Goal: Task Accomplishment & Management: Complete application form

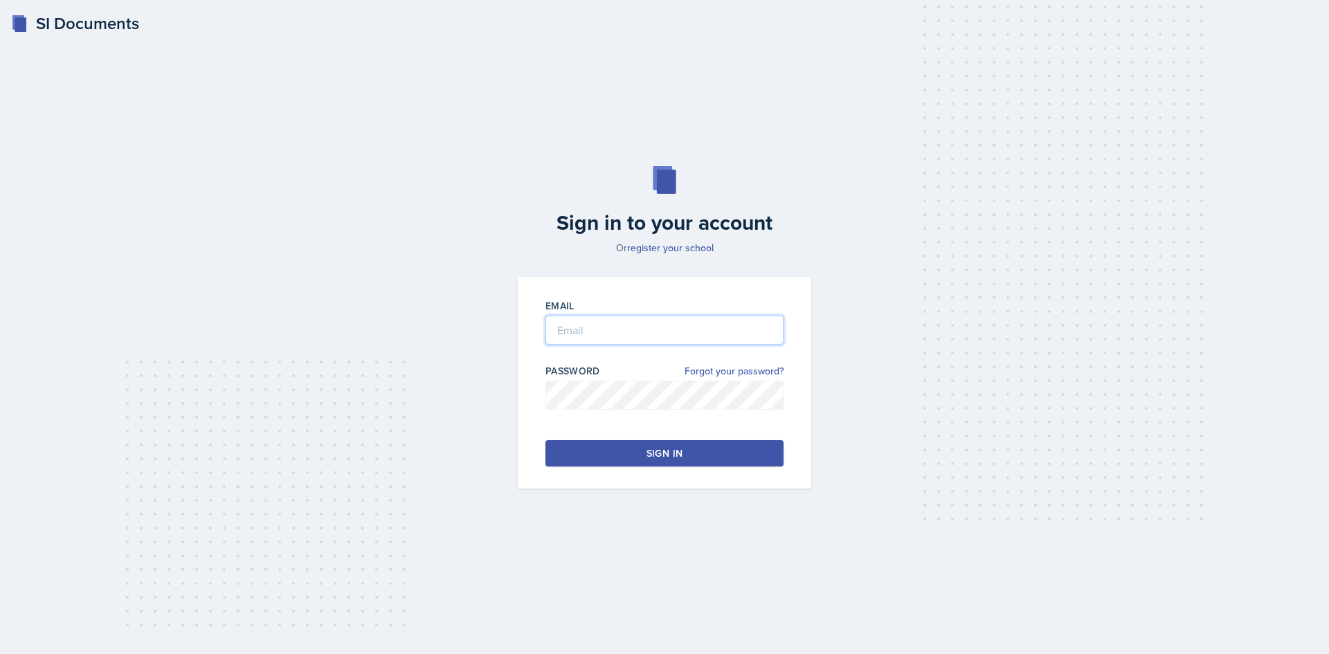
click at [575, 343] on input "email" at bounding box center [665, 330] width 238 height 29
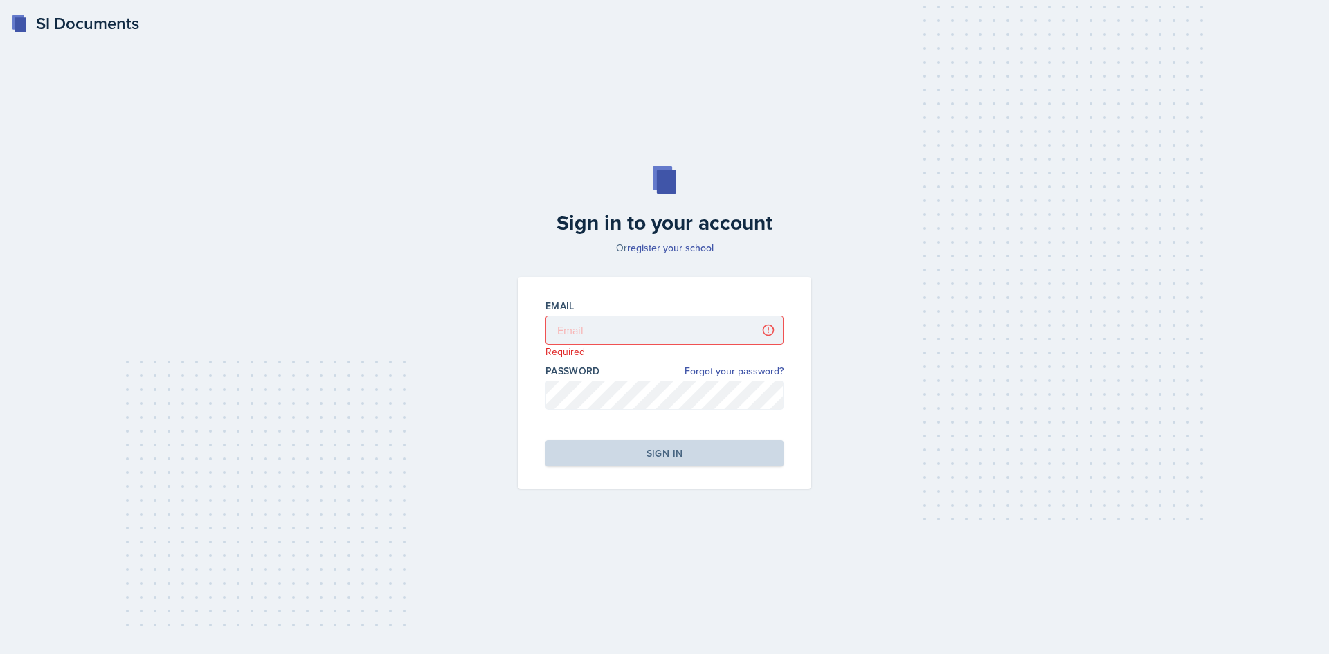
click at [624, 304] on div "Email" at bounding box center [665, 306] width 238 height 14
click at [660, 253] on link "register your school" at bounding box center [670, 248] width 87 height 14
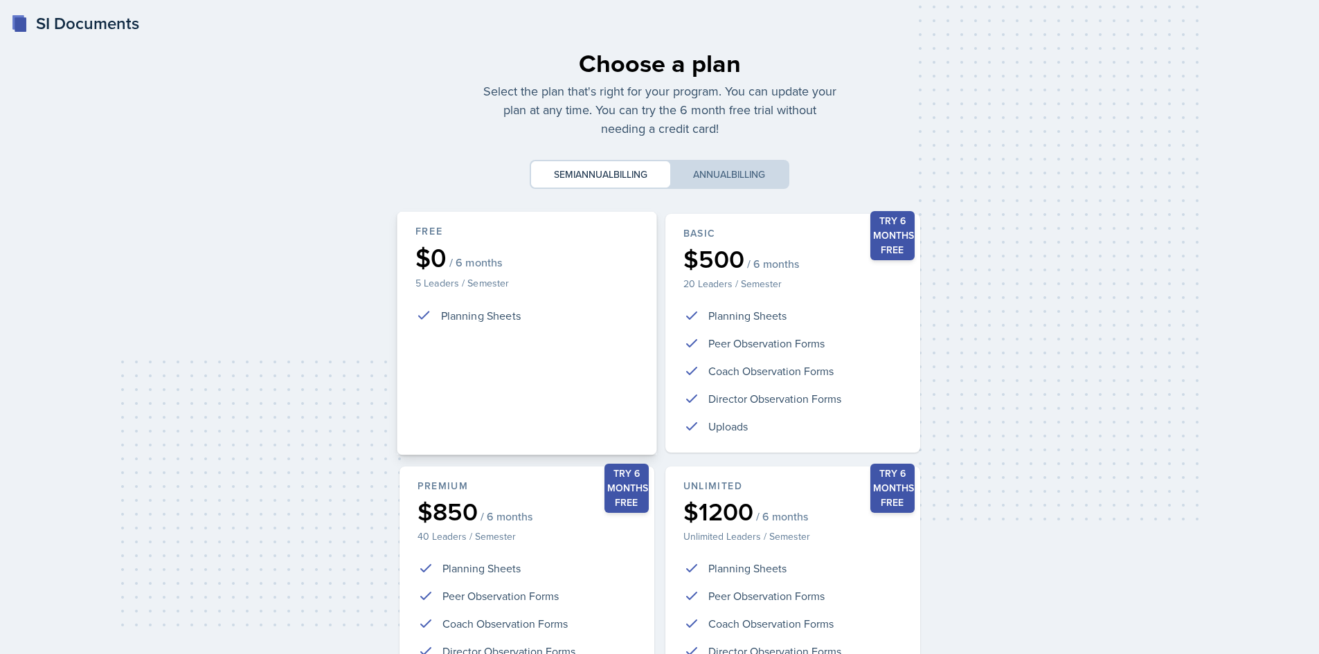
click at [578, 297] on div "Free $0 / 6 months 5 Leaders / Semester Planning Sheets" at bounding box center [527, 334] width 260 height 244
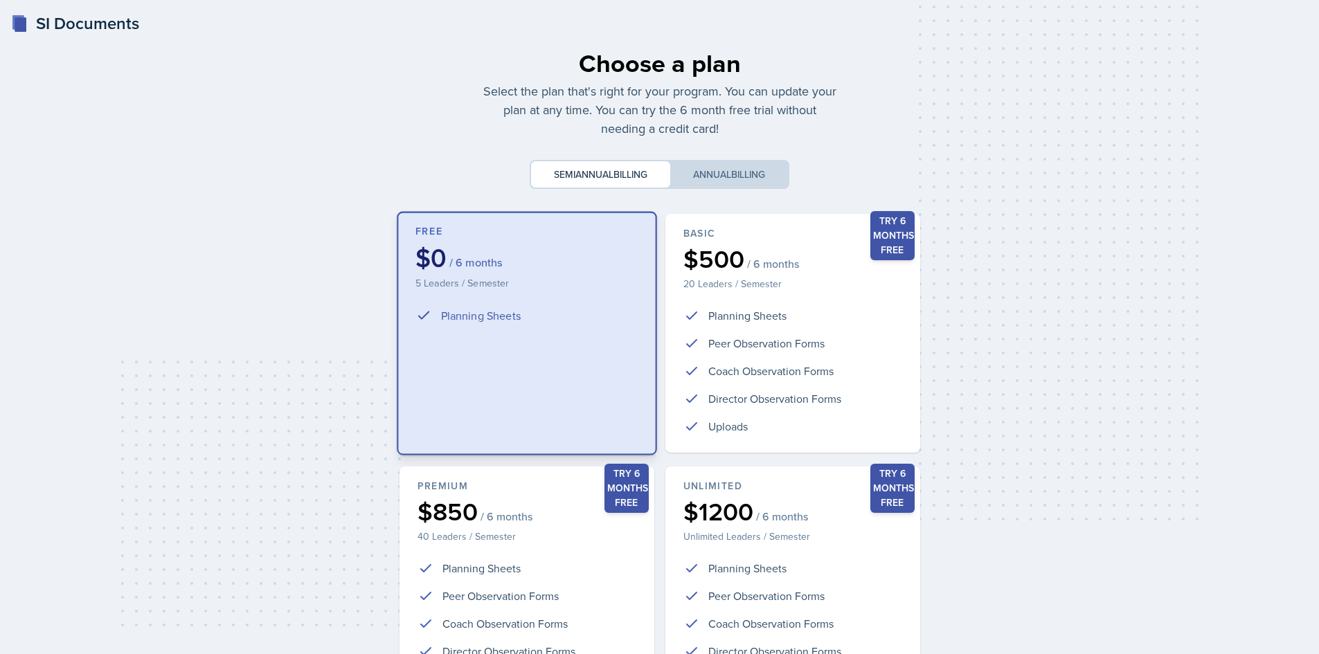
scroll to position [1, 0]
click at [697, 179] on button "Annual billing" at bounding box center [729, 174] width 118 height 26
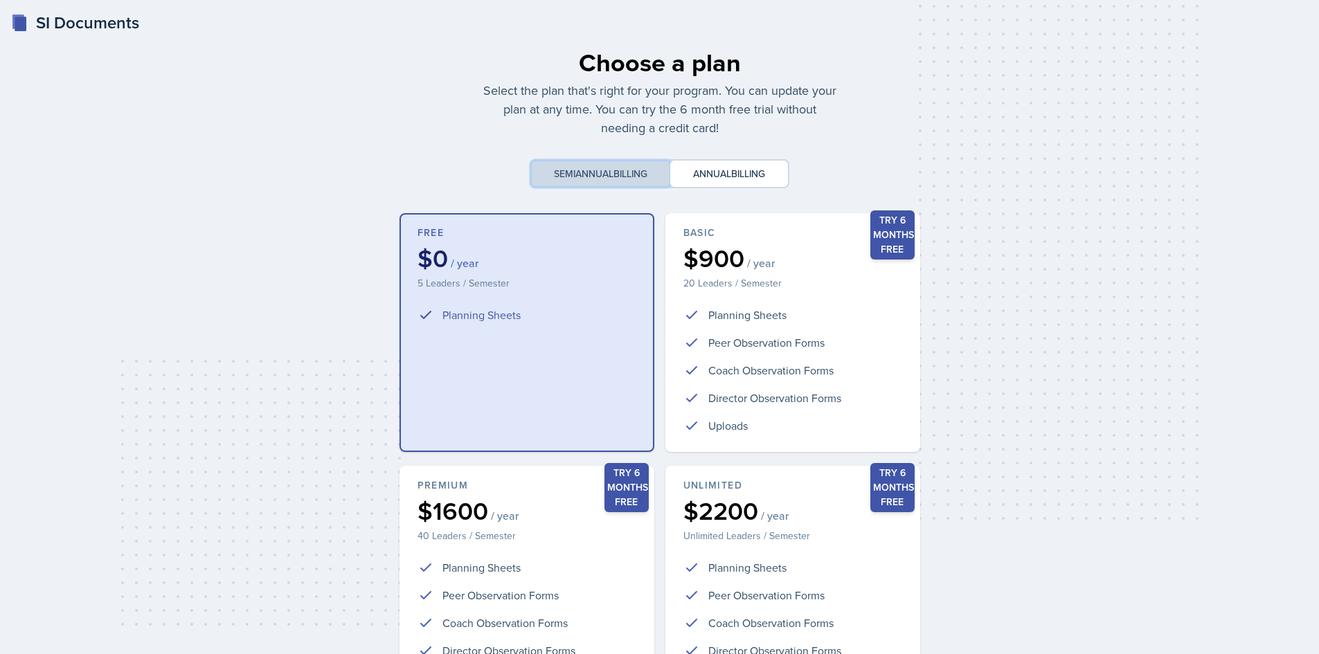
click at [636, 174] on span "billing" at bounding box center [630, 174] width 34 height 14
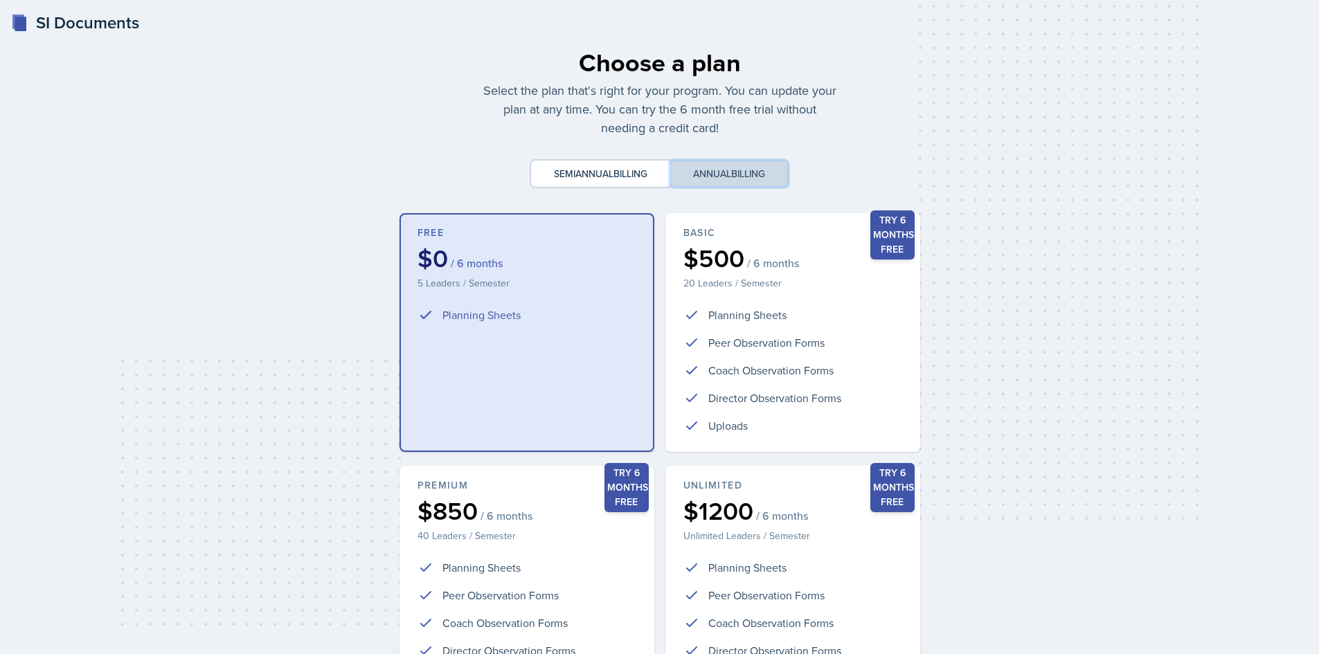
click at [677, 178] on button "Annual billing" at bounding box center [729, 174] width 118 height 26
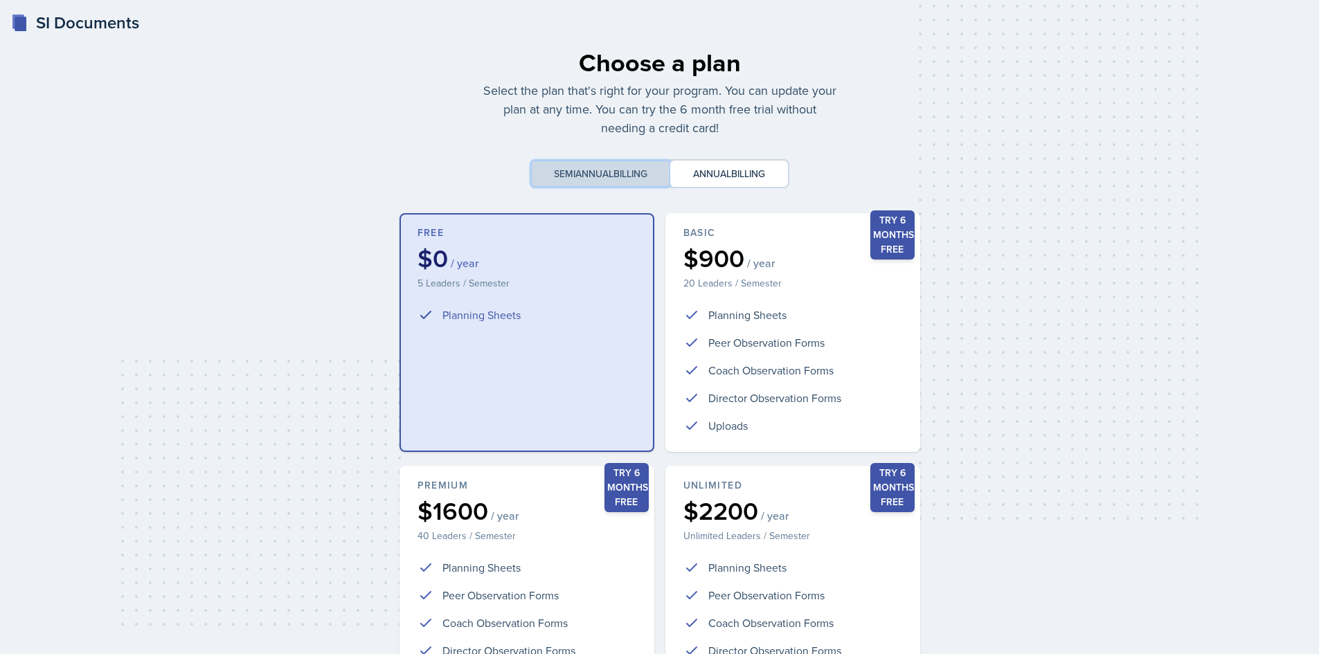
click at [654, 174] on button "Semiannual billing" at bounding box center [600, 174] width 139 height 26
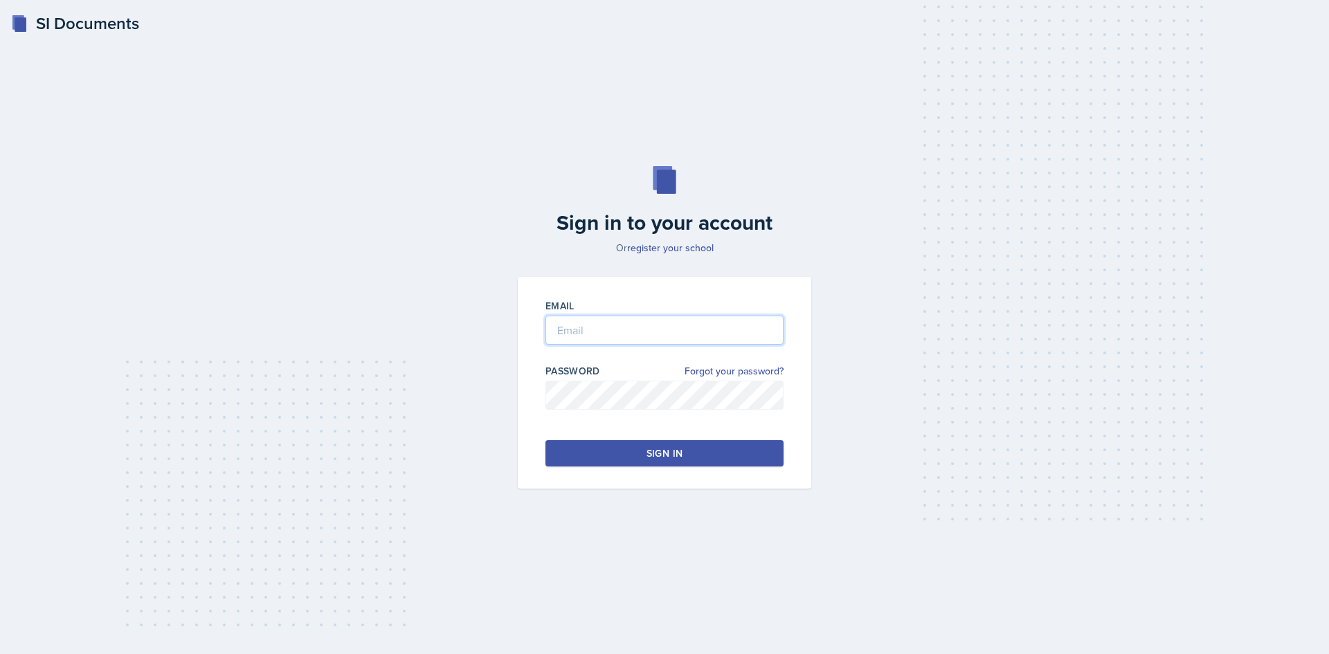
click at [631, 341] on input "email" at bounding box center [665, 330] width 238 height 29
drag, startPoint x: 650, startPoint y: 280, endPoint x: 652, endPoint y: 273, distance: 7.9
click at [650, 277] on div "Email Password Forgot your password? Sign in" at bounding box center [665, 383] width 294 height 212
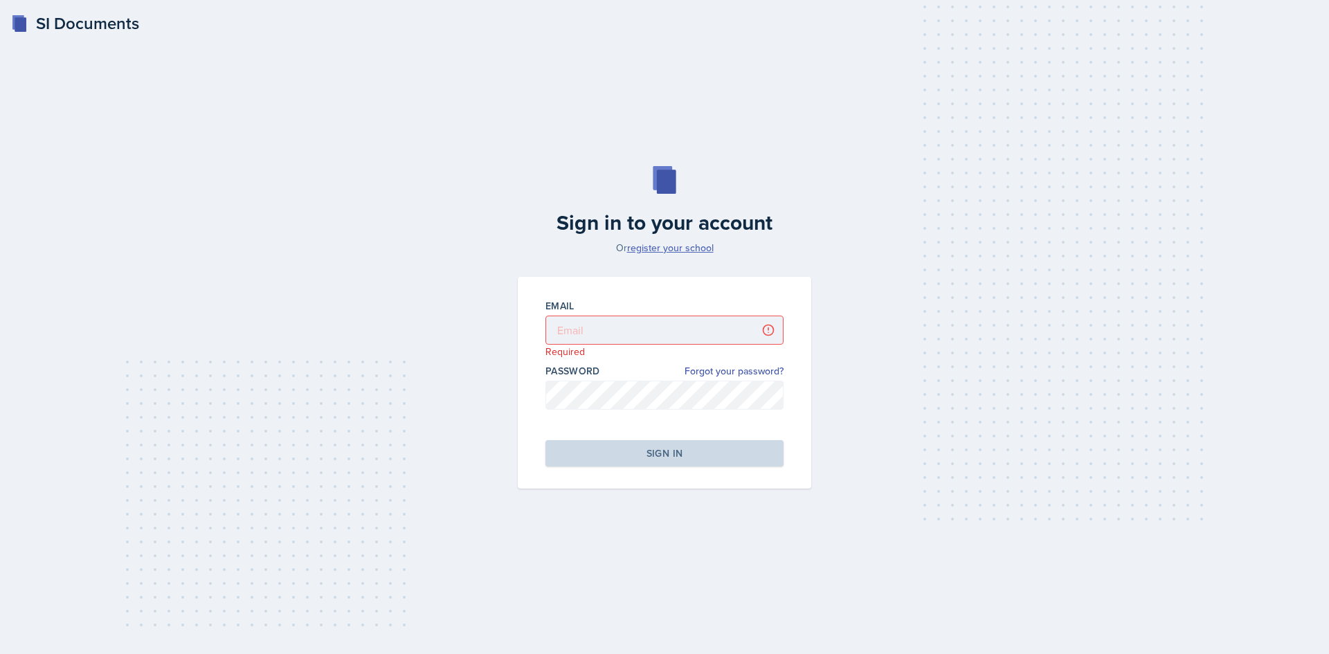
click at [658, 254] on link "register your school" at bounding box center [670, 248] width 87 height 14
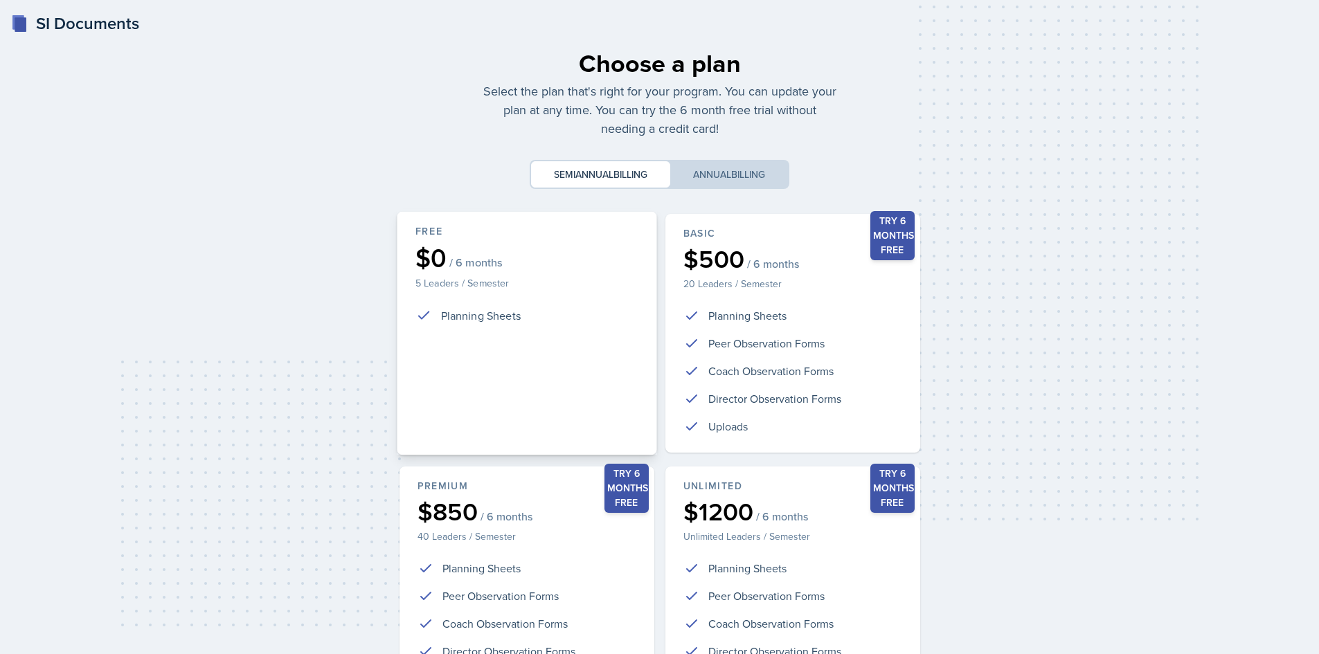
click at [556, 277] on p "5 Leaders / Semester" at bounding box center [526, 283] width 223 height 14
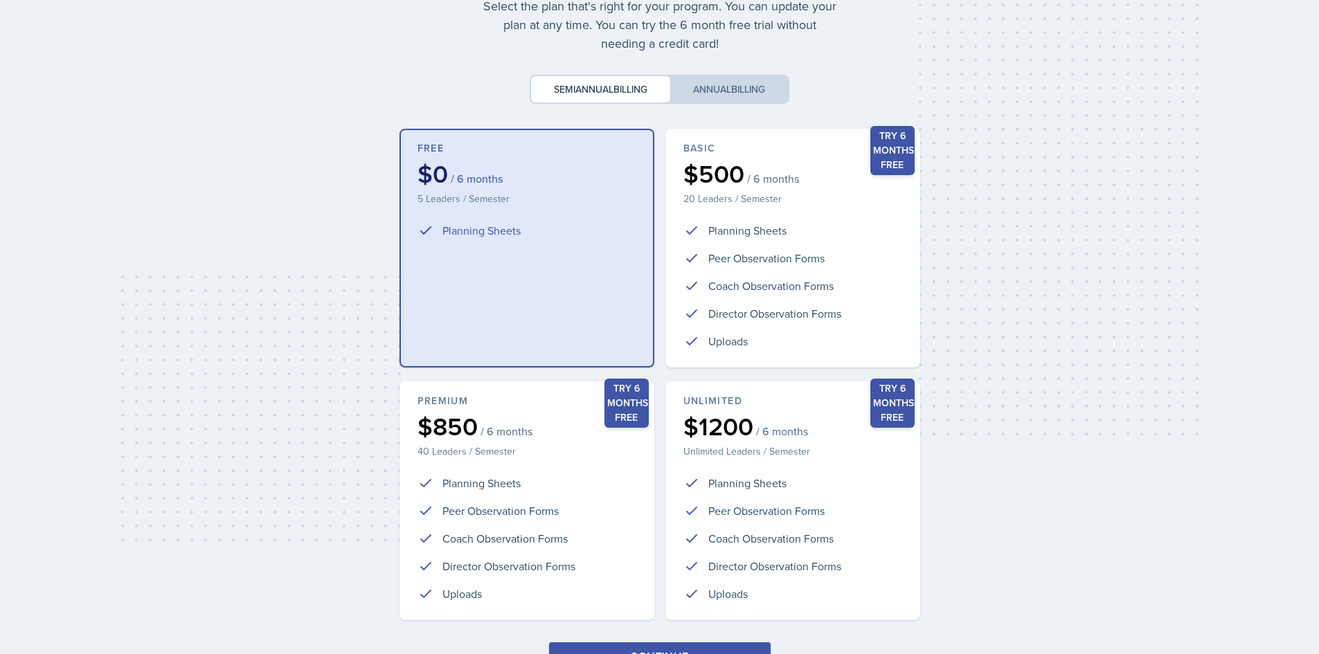
scroll to position [78, 0]
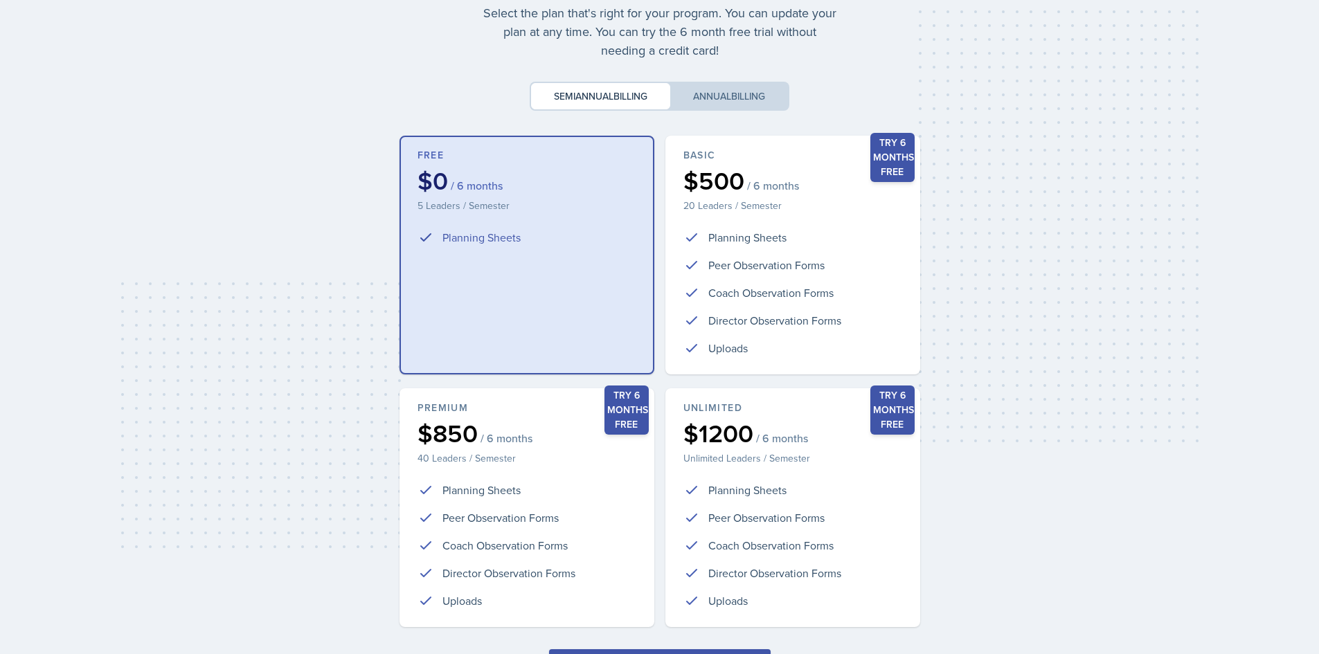
click at [723, 114] on div "Choose a plan Select the plan that's right for your program. You can update you…" at bounding box center [660, 332] width 532 height 754
click at [723, 104] on button "Annual billing" at bounding box center [729, 96] width 118 height 26
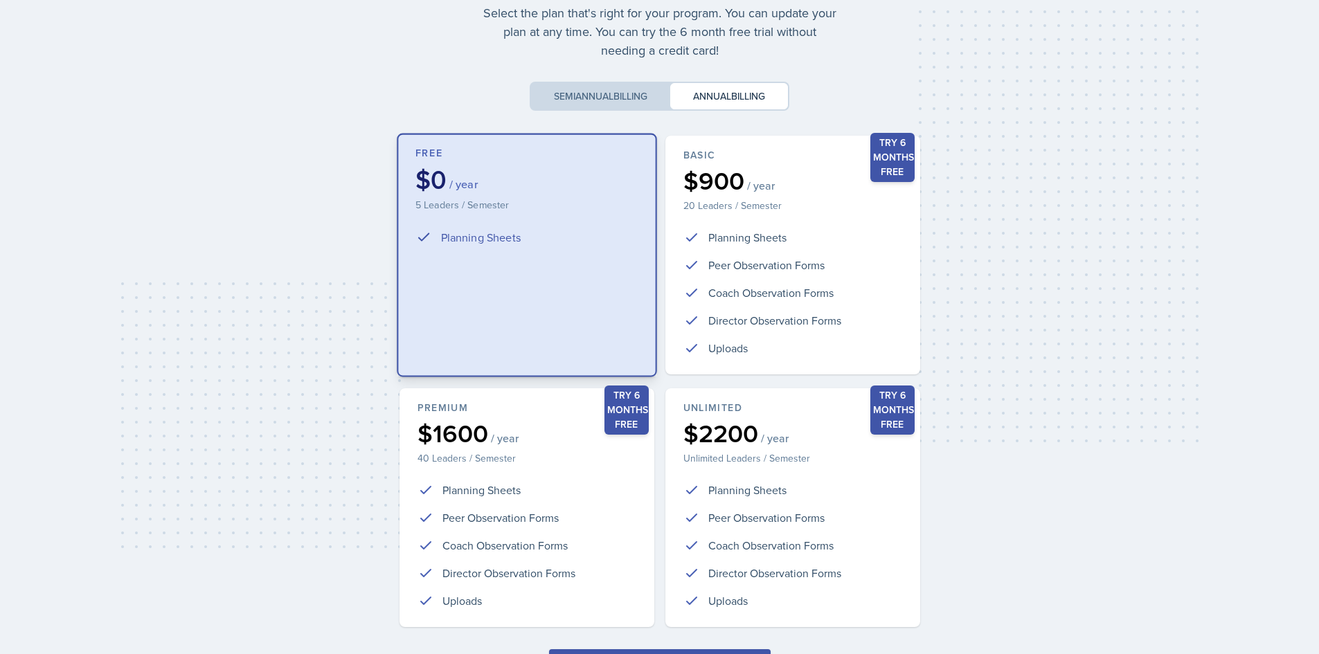
click at [541, 224] on div "Free $0 / year 5 Leaders / Semester Planning Sheets" at bounding box center [527, 256] width 260 height 244
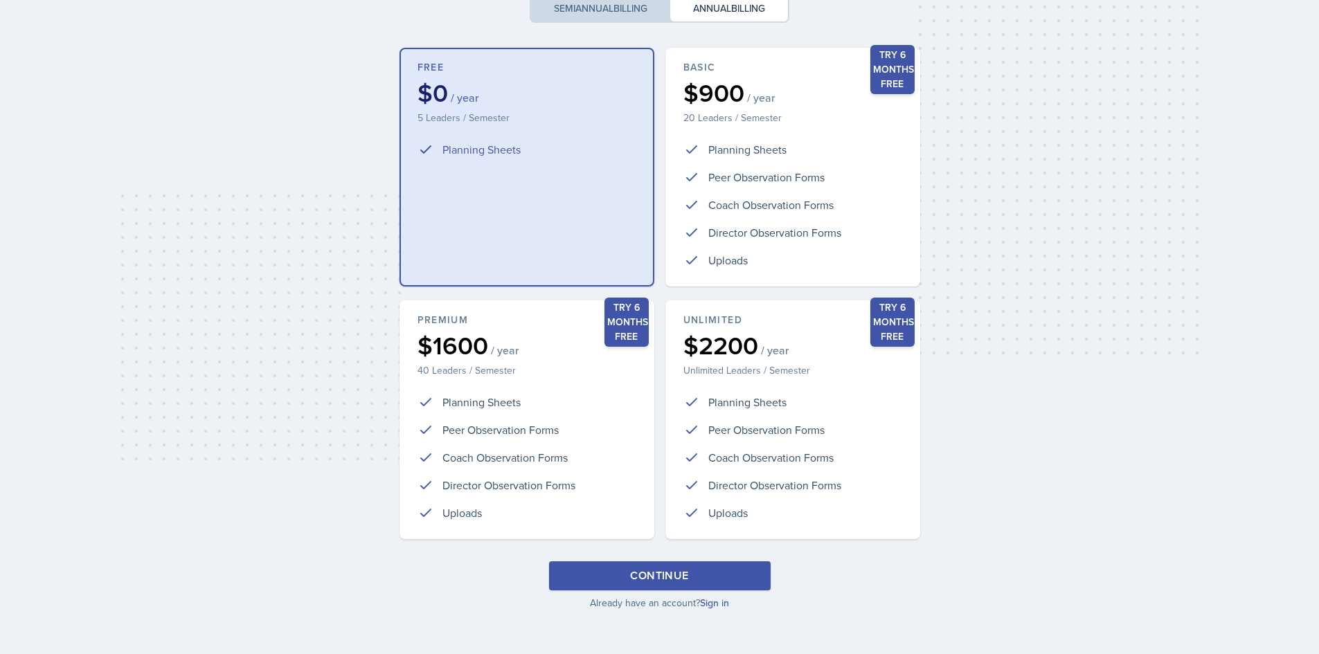
click at [673, 572] on div "Continue" at bounding box center [659, 576] width 58 height 17
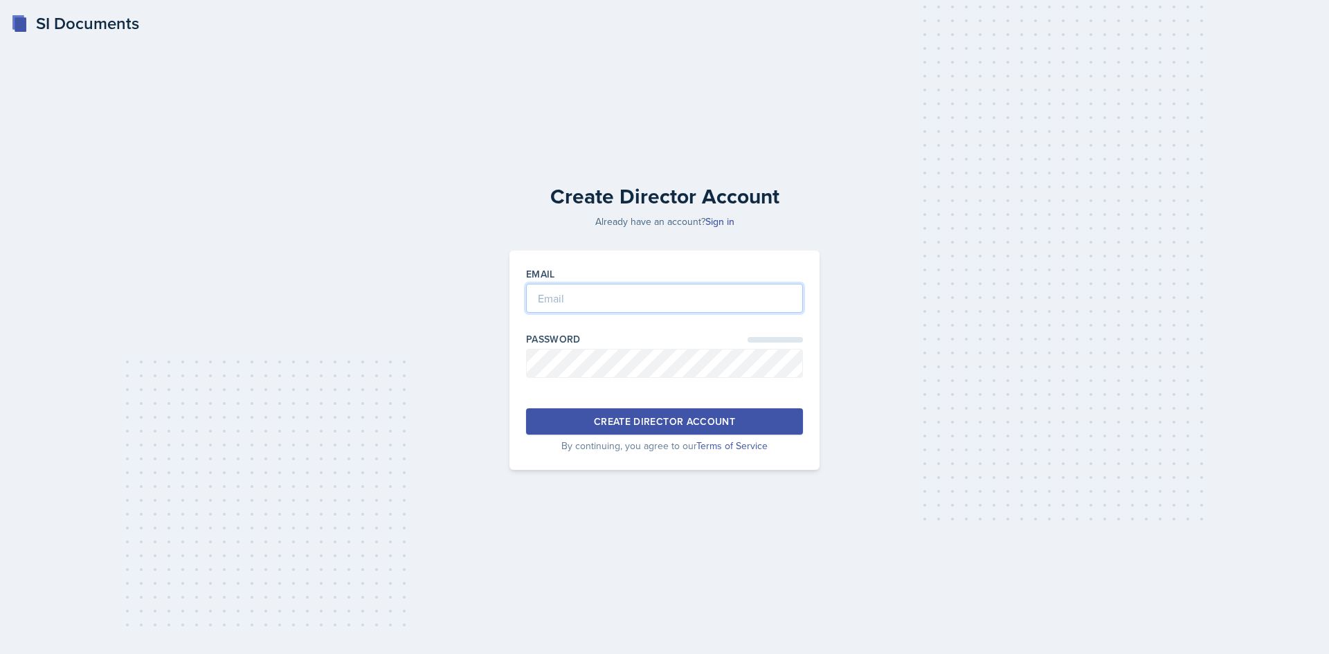
click at [589, 303] on input "email" at bounding box center [664, 298] width 277 height 29
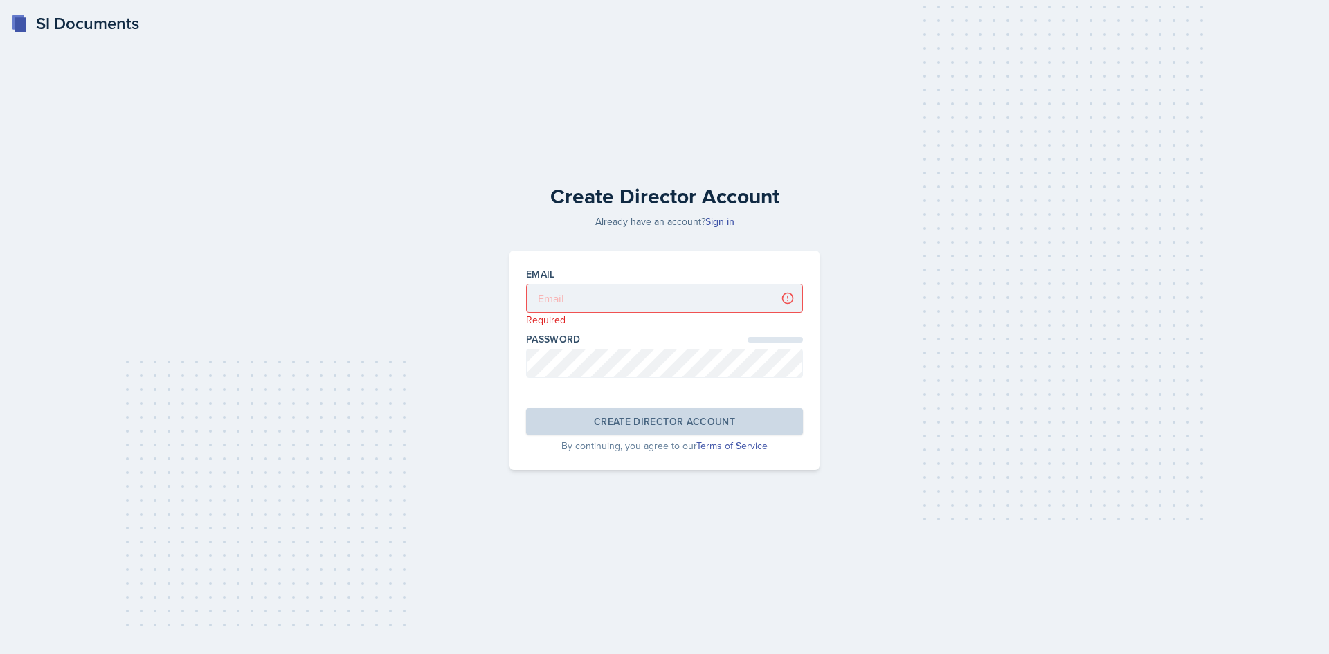
click at [1122, 36] on div "SI Documents Create Director Account Already have an account? Sign in Email Req…" at bounding box center [664, 327] width 1329 height 654
click at [646, 300] on input "email" at bounding box center [664, 298] width 277 height 29
type input "ha0048@uah.edu"
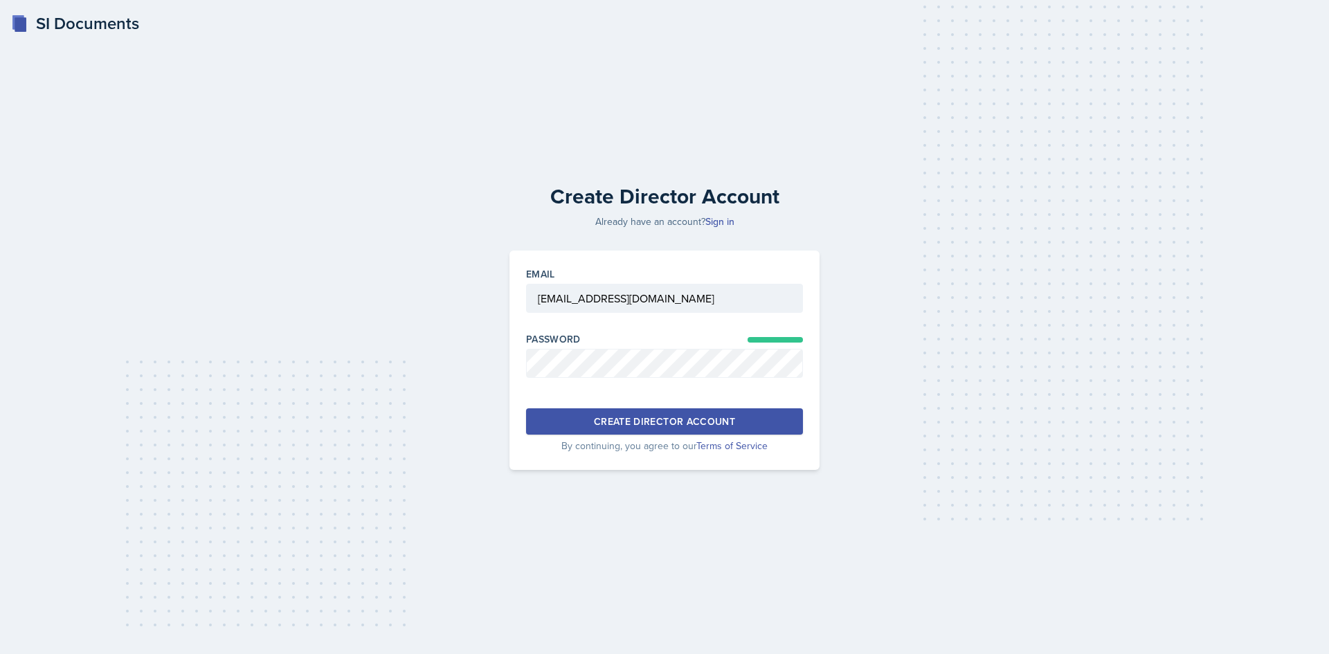
click at [647, 422] on div "Create Director Account" at bounding box center [664, 422] width 141 height 14
click at [1292, 602] on icon at bounding box center [1295, 602] width 14 height 14
click at [666, 380] on div at bounding box center [664, 385] width 277 height 14
click at [656, 419] on div "Create Director Account" at bounding box center [664, 422] width 141 height 14
click at [714, 224] on link "Sign in" at bounding box center [719, 222] width 29 height 14
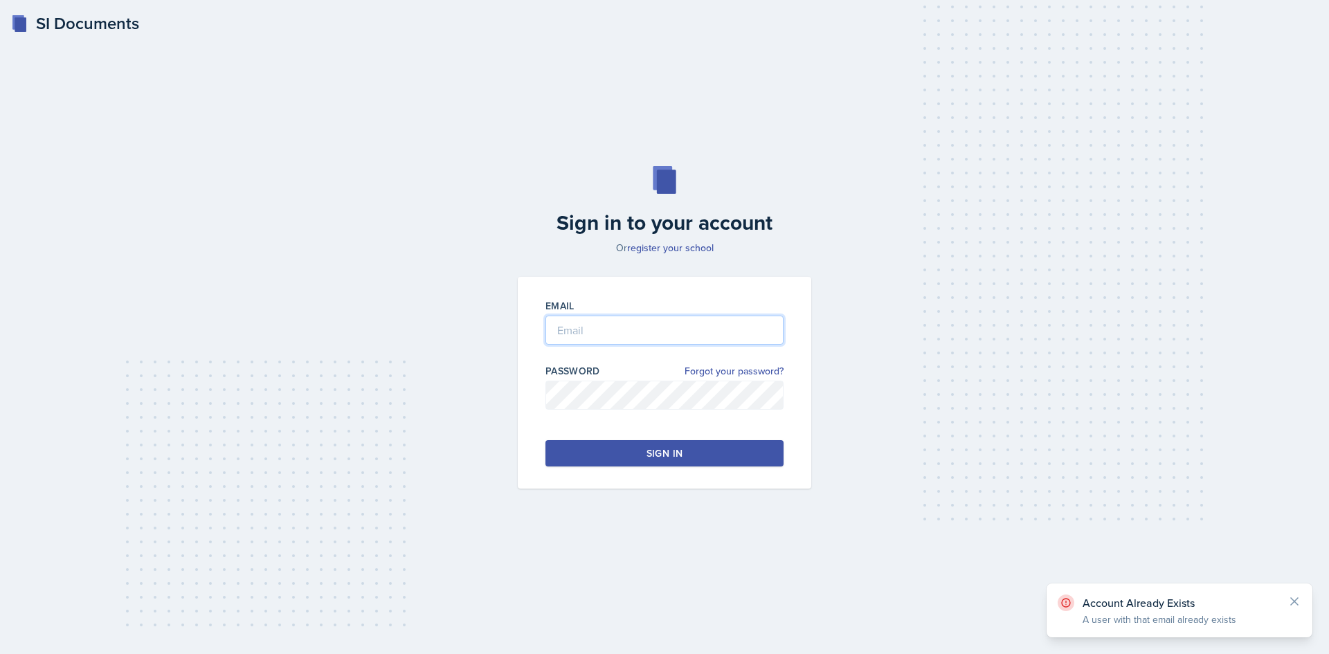
click at [654, 326] on input "email" at bounding box center [665, 330] width 238 height 29
type input "ha0048@uah.edu"
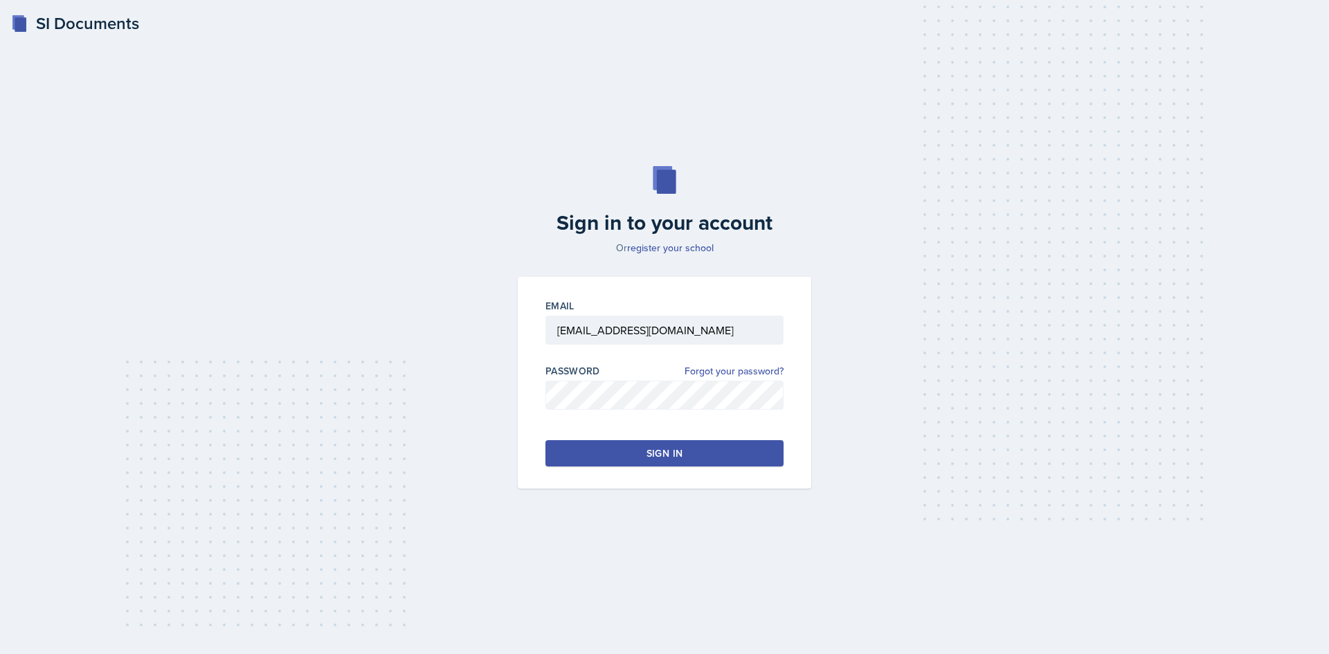
click at [633, 451] on button "Sign in" at bounding box center [665, 453] width 238 height 26
click at [634, 447] on button "Sign in" at bounding box center [665, 453] width 238 height 26
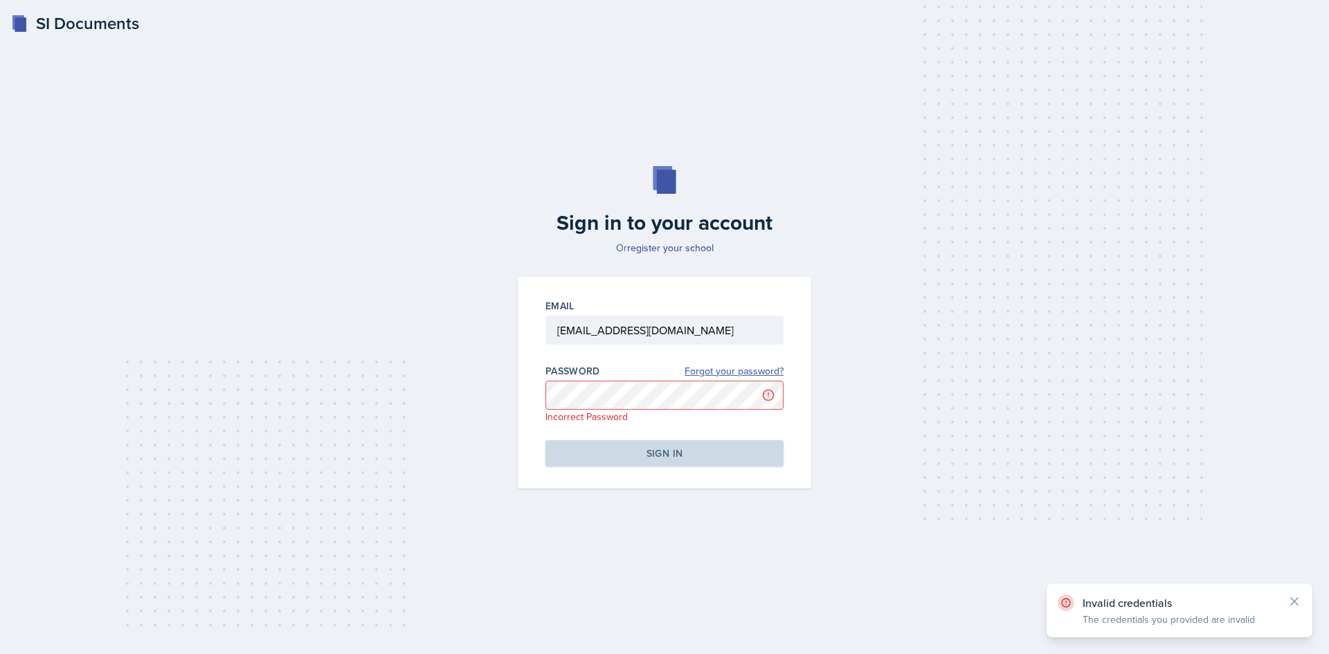
click at [757, 377] on link "Forgot your password?" at bounding box center [734, 371] width 99 height 15
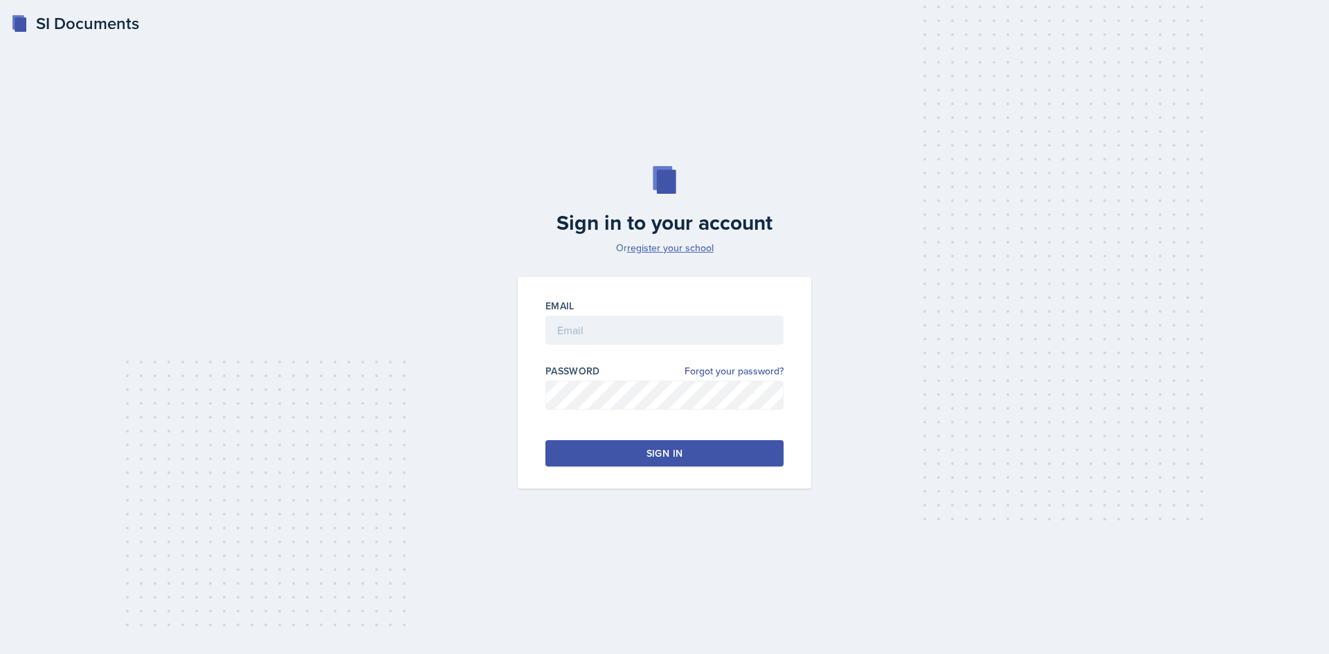
click at [652, 250] on link "register your school" at bounding box center [670, 248] width 87 height 14
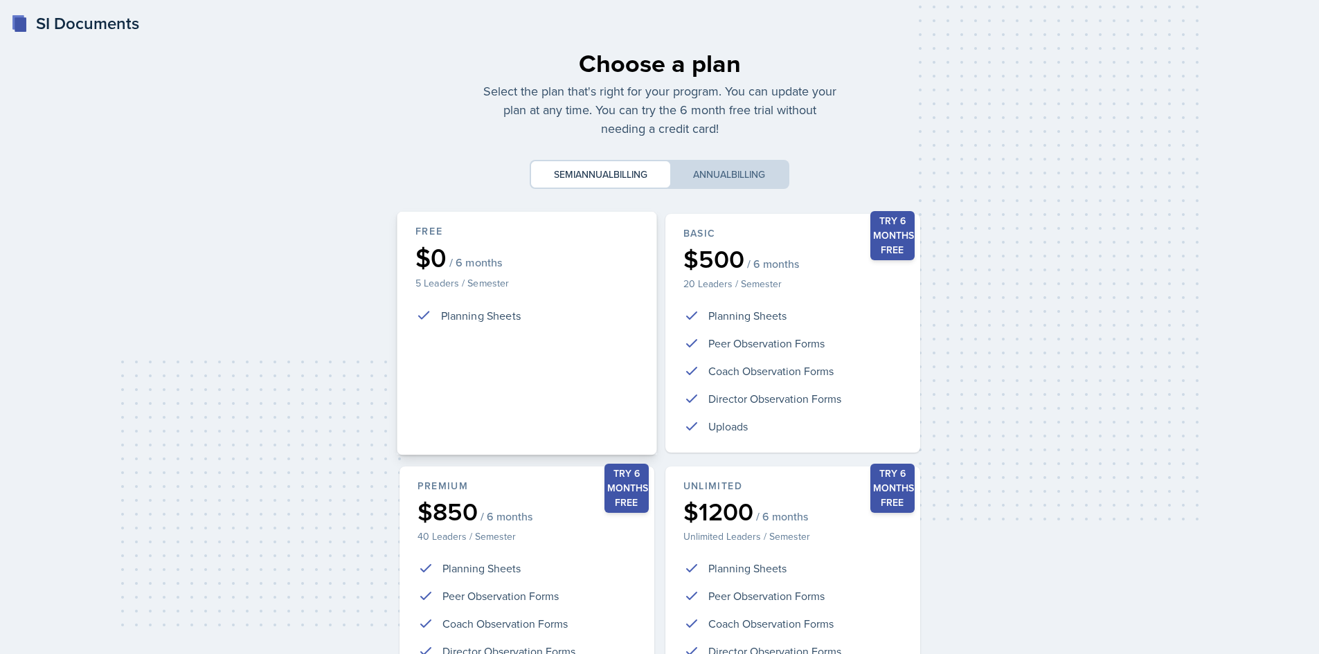
click at [629, 256] on div "$0 / 6 months" at bounding box center [526, 258] width 223 height 26
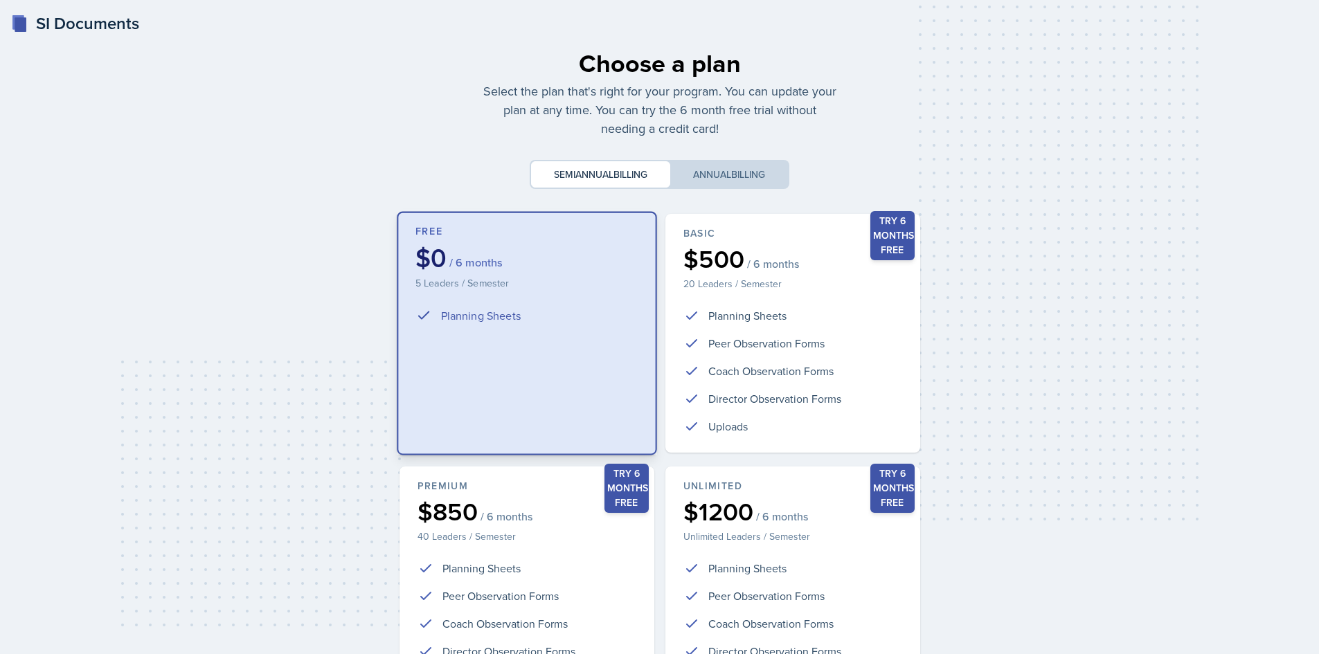
scroll to position [166, 0]
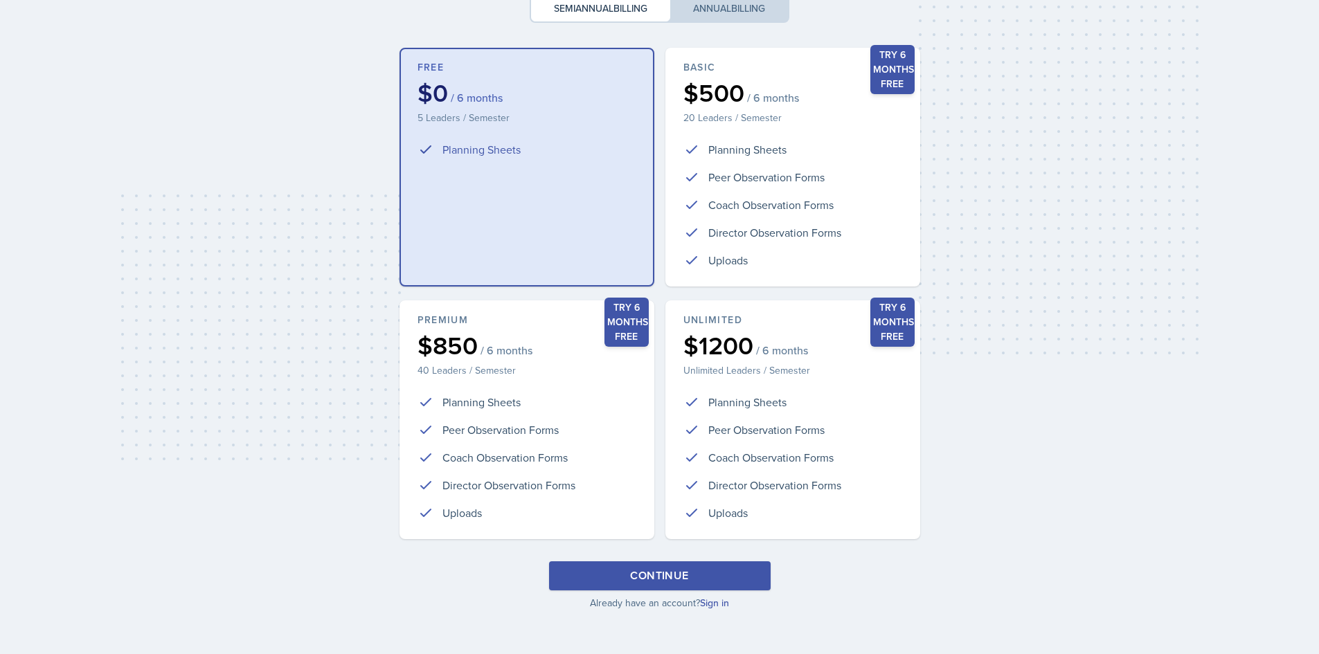
click at [676, 573] on div "Continue" at bounding box center [659, 576] width 58 height 17
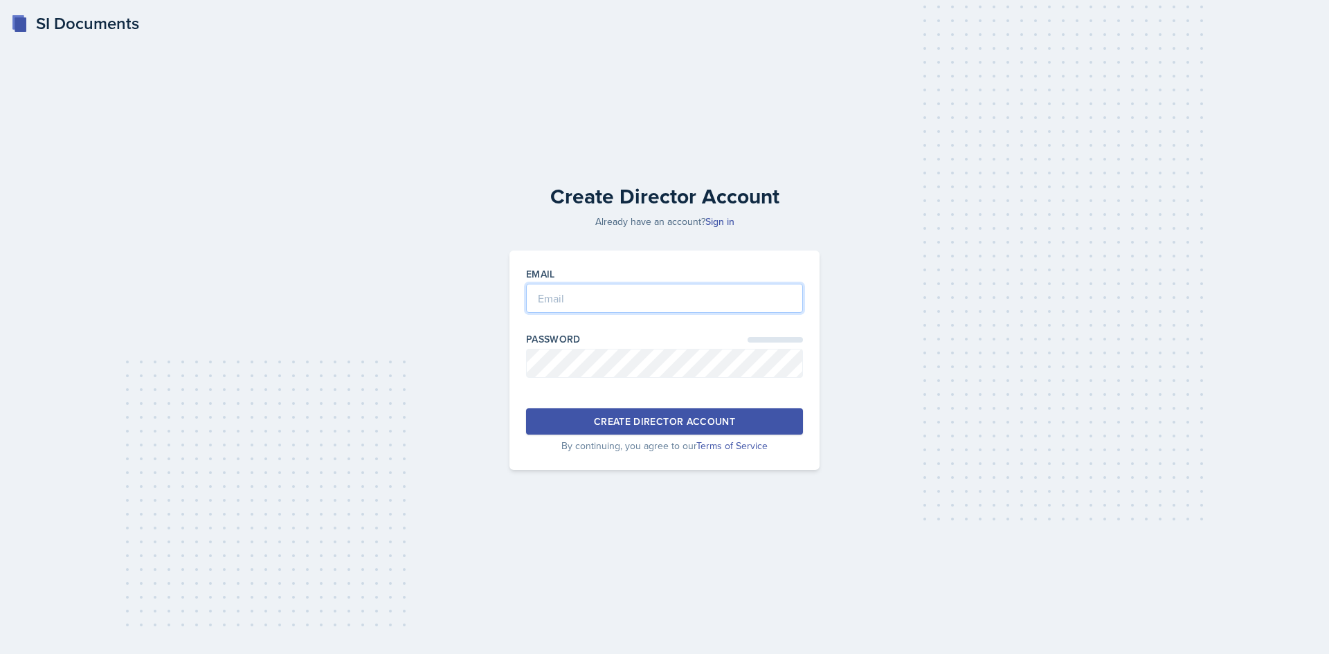
click at [646, 297] on input "email" at bounding box center [664, 298] width 277 height 29
click at [651, 411] on button "Create Director Account" at bounding box center [664, 421] width 277 height 26
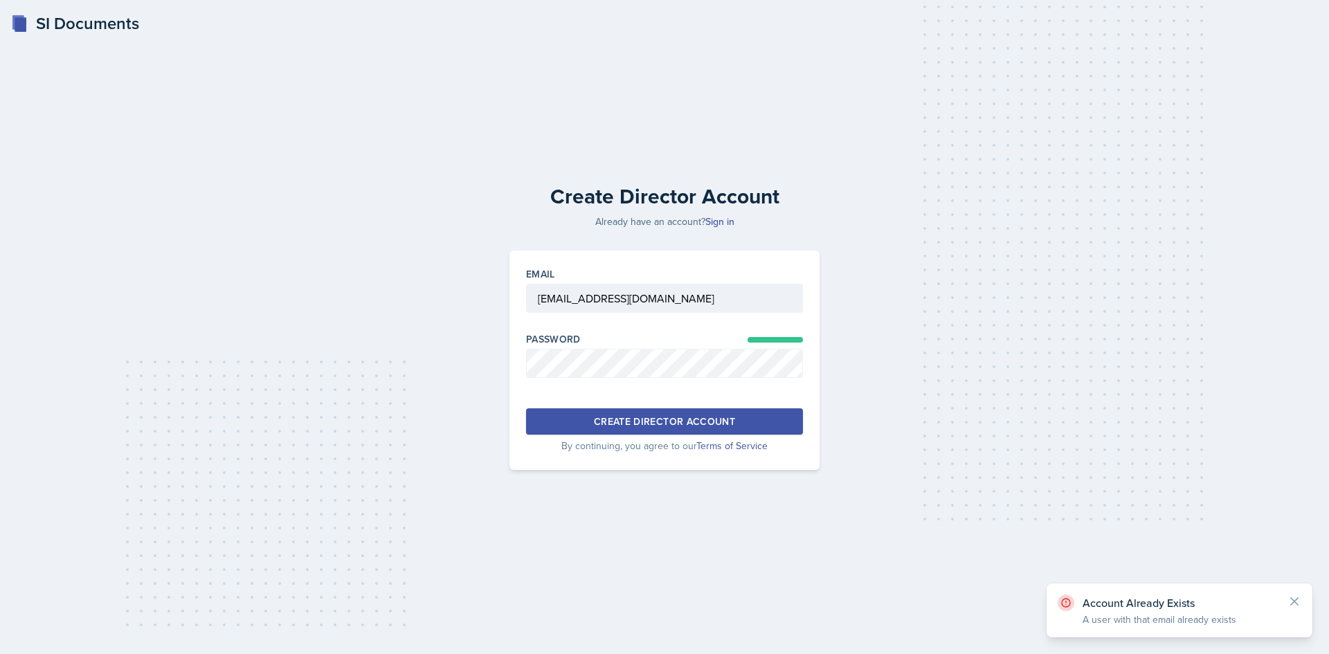
click at [651, 411] on button "Create Director Account" at bounding box center [664, 421] width 277 height 26
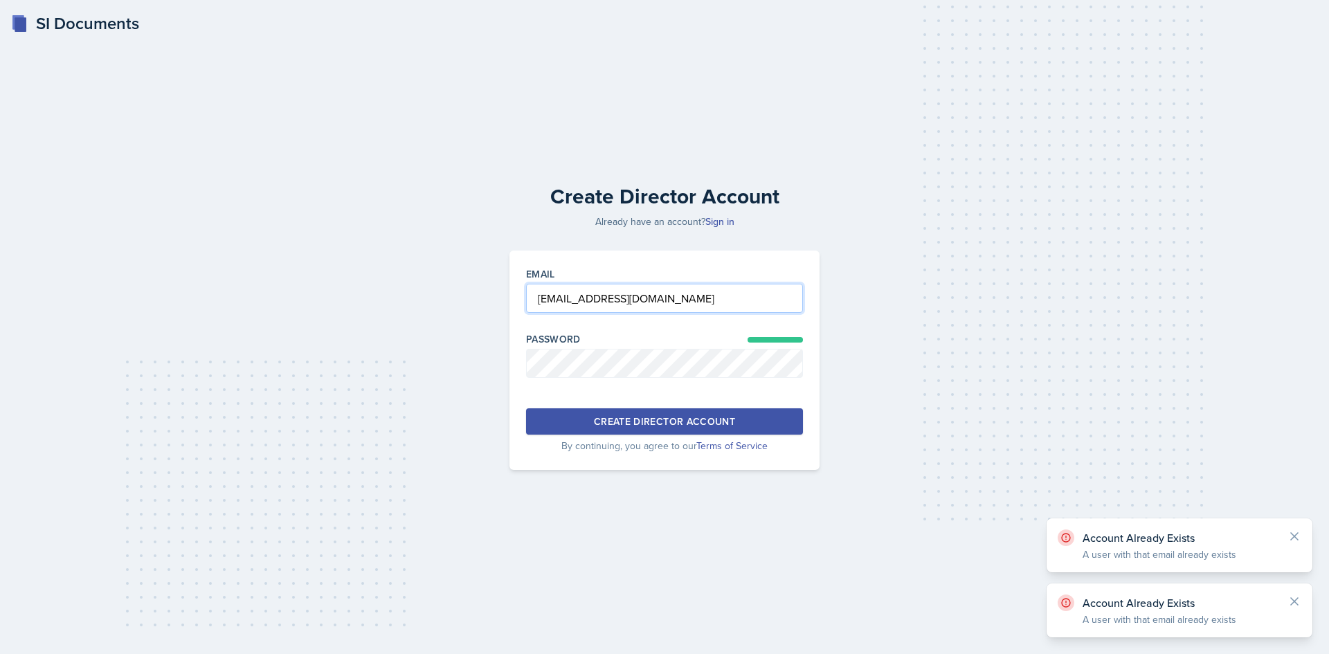
drag, startPoint x: 691, startPoint y: 300, endPoint x: 534, endPoint y: 300, distance: 156.5
click at [534, 300] on input "ha0048@uah.edu" at bounding box center [664, 298] width 277 height 29
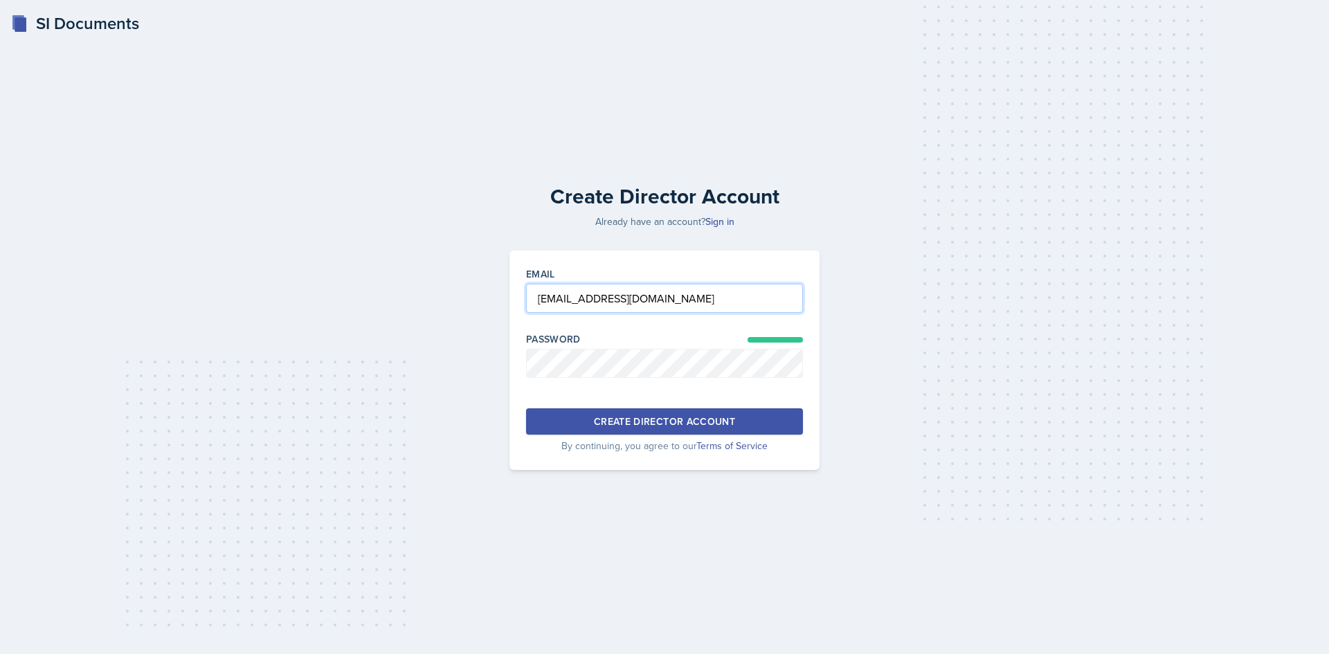
type input "hayato18ando@gmail.com"
click at [642, 413] on button "Create Director Account" at bounding box center [664, 421] width 277 height 26
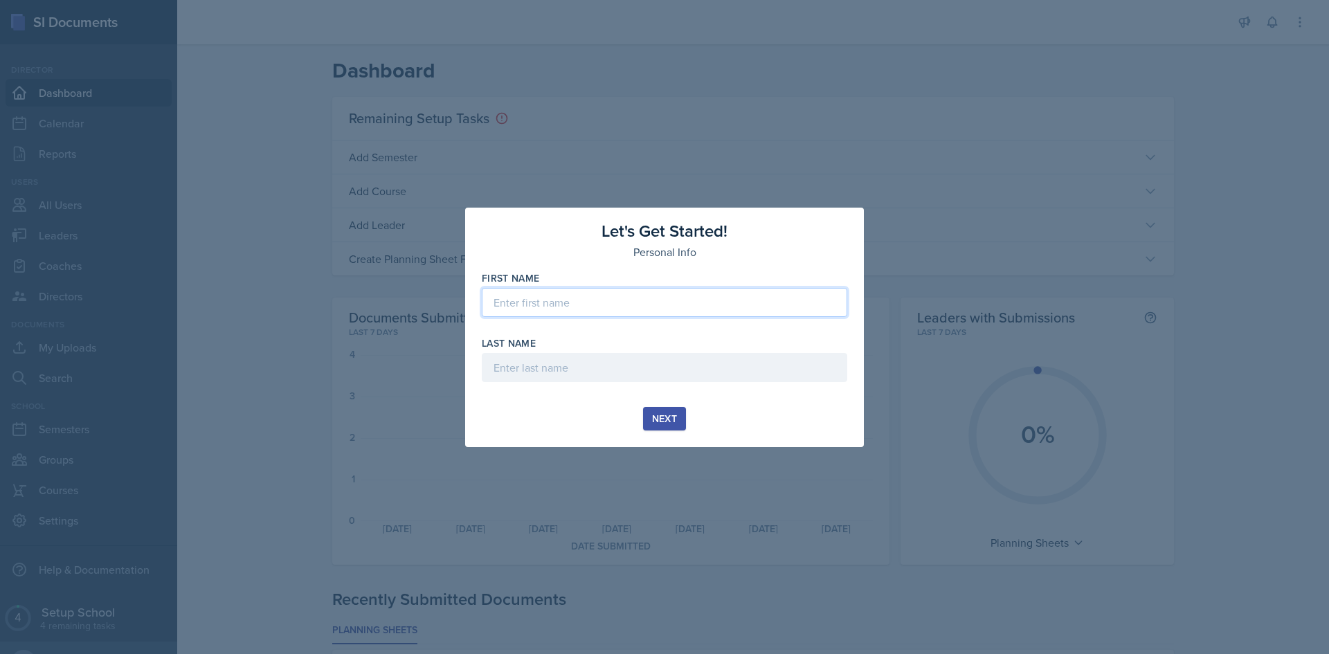
click at [609, 294] on input at bounding box center [665, 302] width 366 height 29
type input "Hayato"
click at [592, 365] on input at bounding box center [665, 367] width 366 height 29
type input "Ando"
click at [651, 416] on button "Next" at bounding box center [664, 419] width 43 height 24
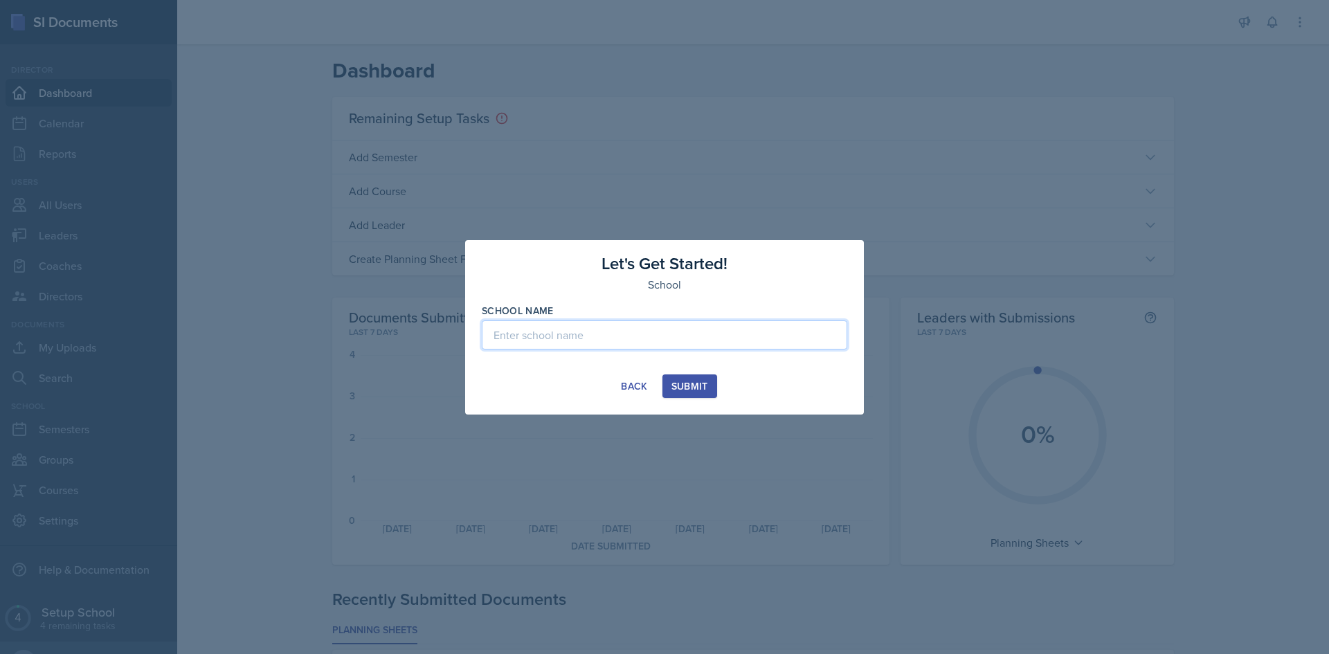
click at [624, 332] on input at bounding box center [665, 335] width 366 height 29
drag, startPoint x: 622, startPoint y: 333, endPoint x: 406, endPoint y: 332, distance: 215.3
click at [406, 332] on div "Let's Get Started! School School Name Huntsville Back Submit" at bounding box center [664, 327] width 1329 height 654
click at [611, 336] on input "University of Alabama I\in Huntsville" at bounding box center [665, 335] width 366 height 29
type input "University of Alabama in Huntsville"
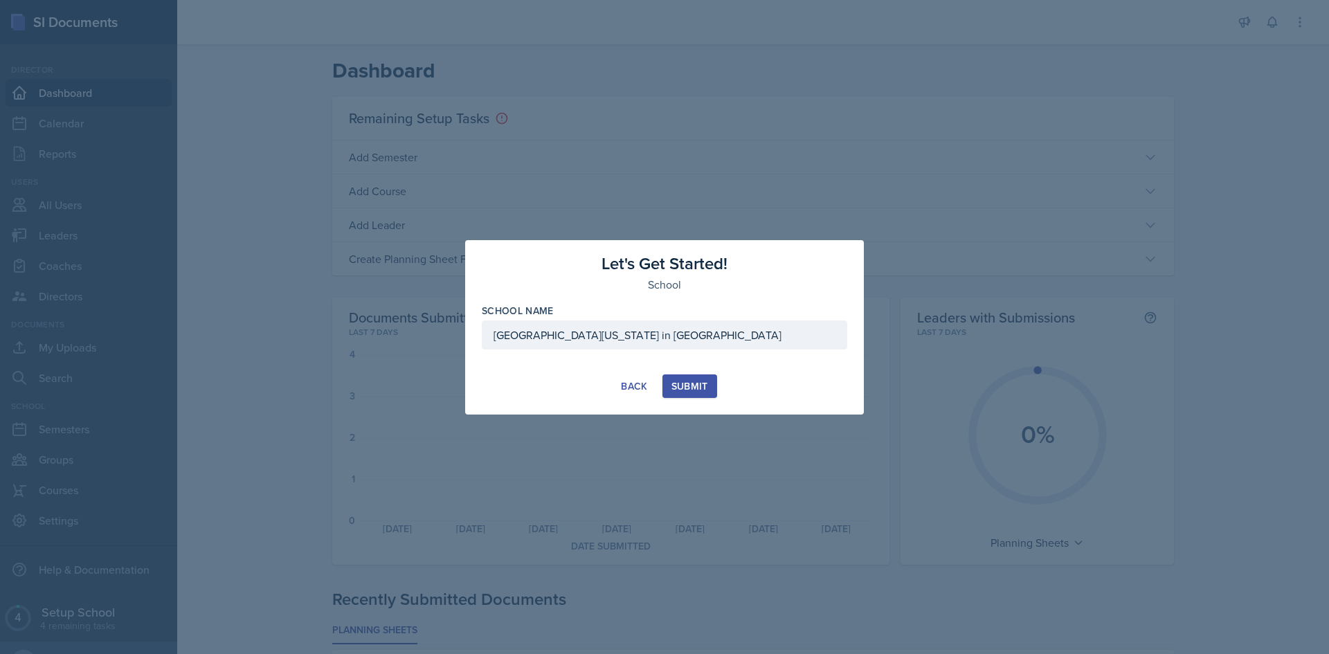
click at [706, 386] on div "Submit" at bounding box center [690, 386] width 37 height 11
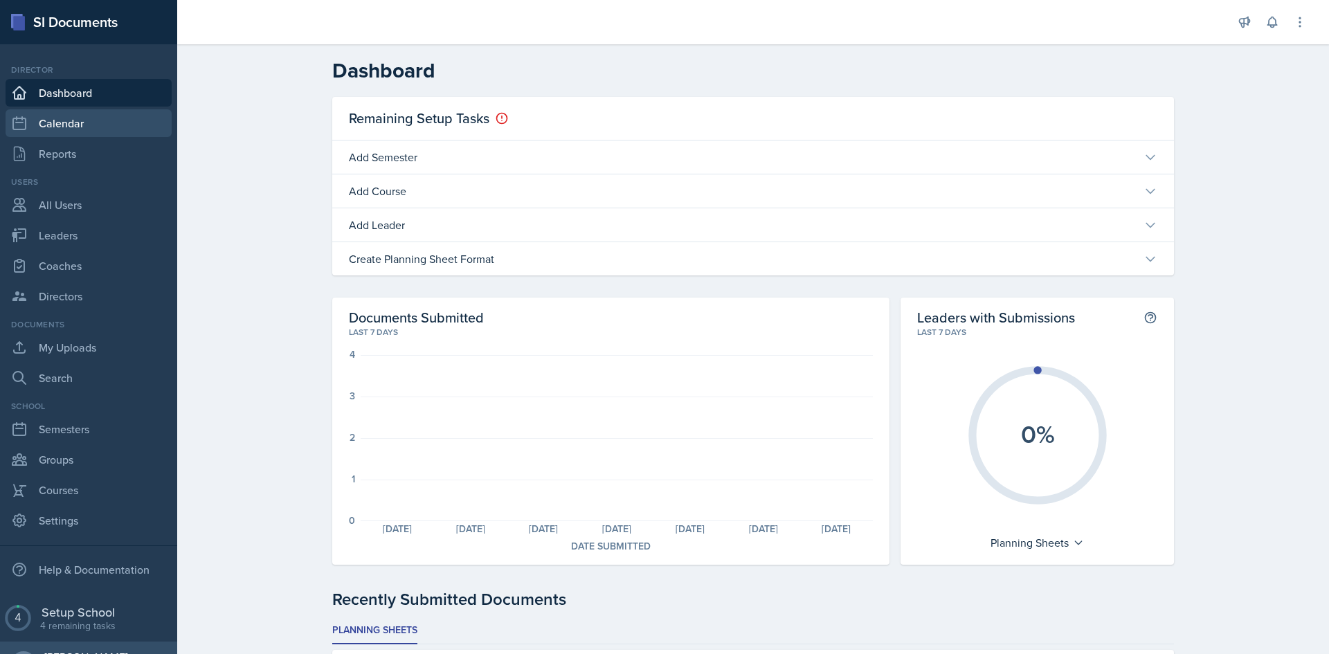
click at [120, 123] on link "Calendar" at bounding box center [89, 123] width 166 height 28
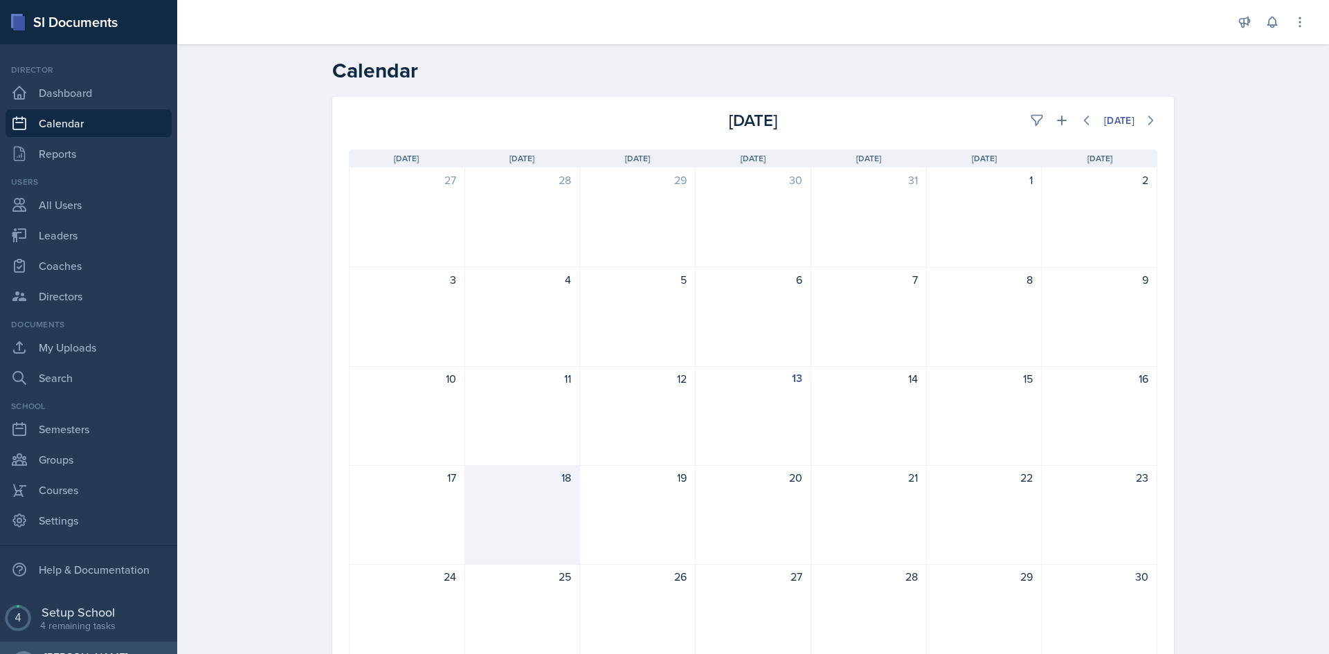
click at [559, 512] on div "18" at bounding box center [523, 515] width 116 height 100
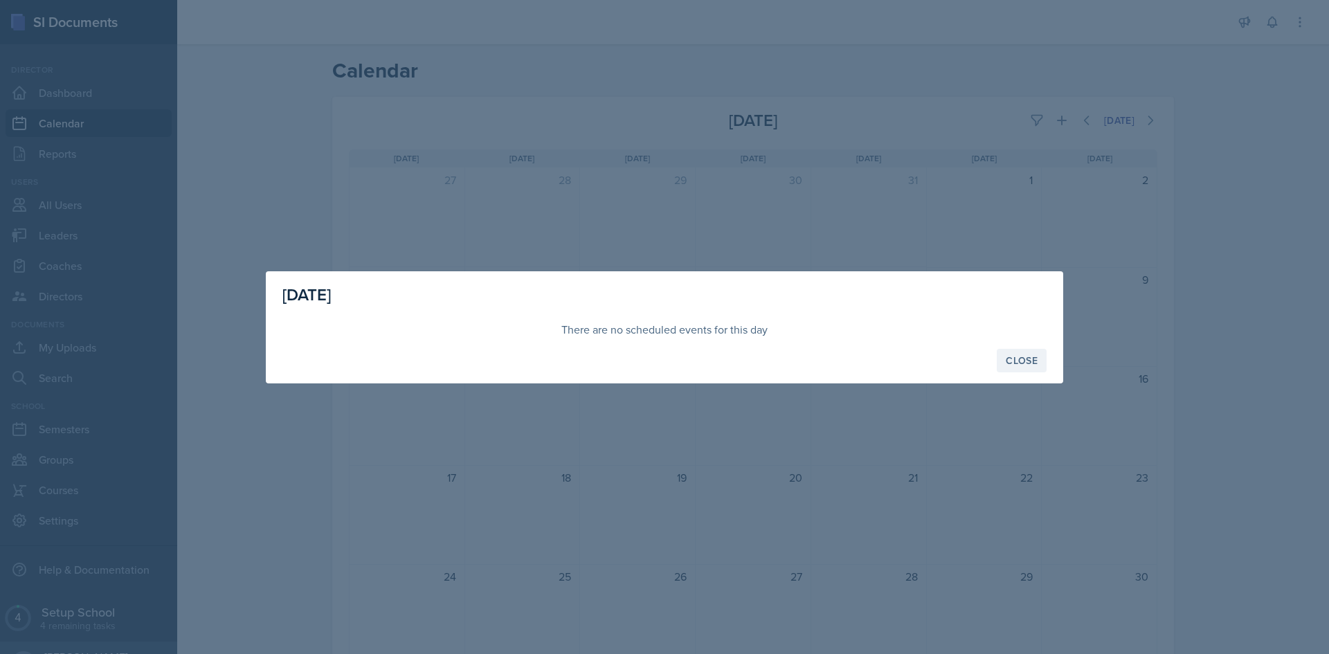
click at [1038, 357] on button "Close" at bounding box center [1022, 361] width 50 height 24
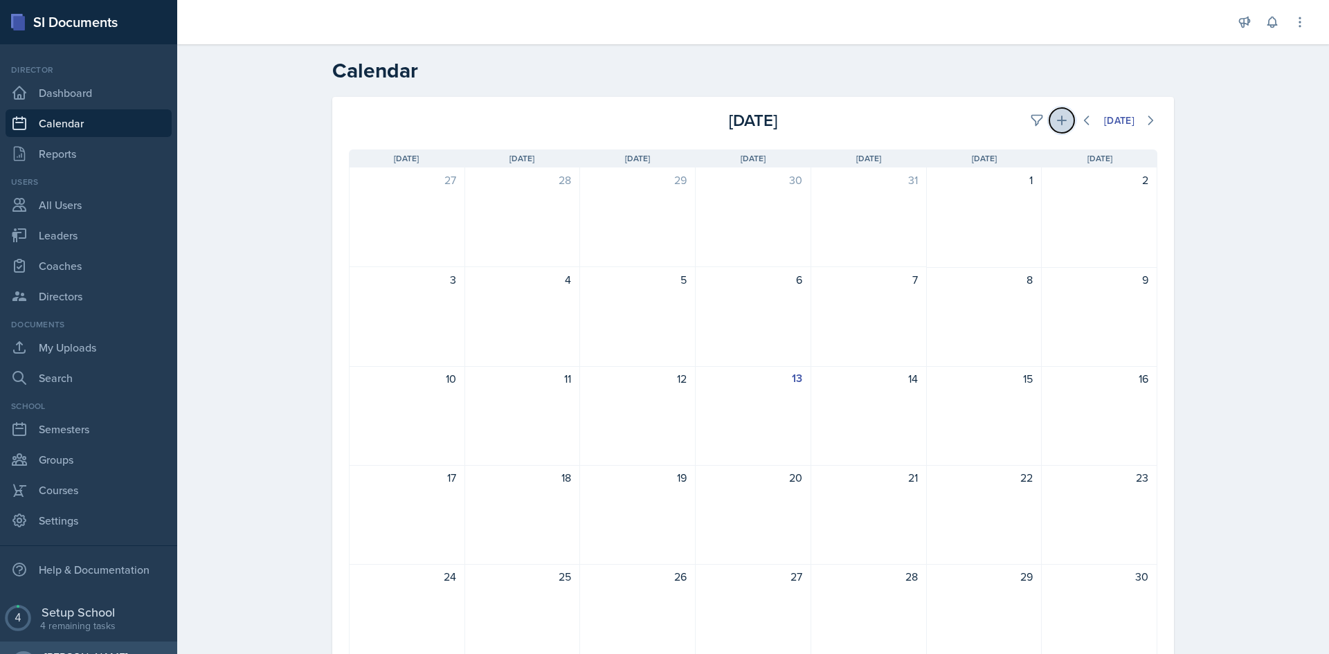
click at [1055, 118] on icon at bounding box center [1062, 121] width 14 height 14
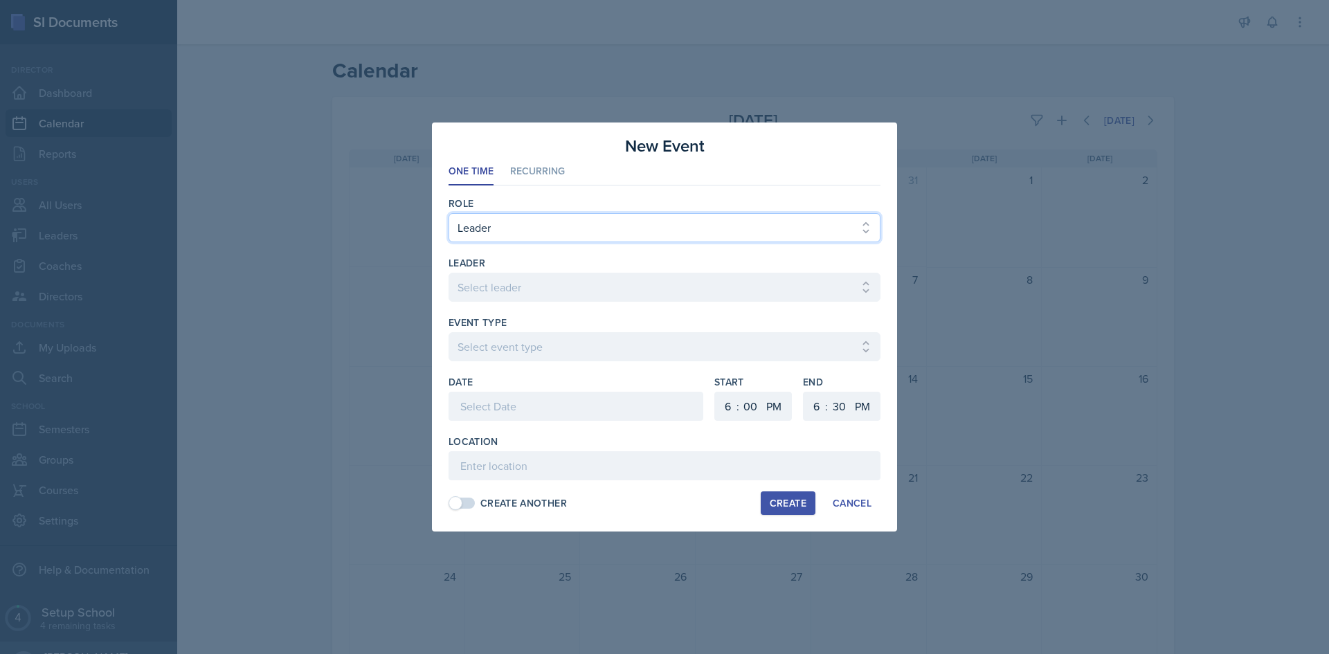
click at [584, 232] on select "Select Role Leader Coach Director" at bounding box center [665, 227] width 432 height 29
select select "3"
click at [449, 213] on select "Select Role Leader Coach Director" at bounding box center [665, 227] width 432 height 29
click at [534, 285] on select "Select director hayato18ando@gmail.com" at bounding box center [665, 287] width 432 height 29
select select "9faa1d1f-842c-4960-ba87-2b54baf385d7"
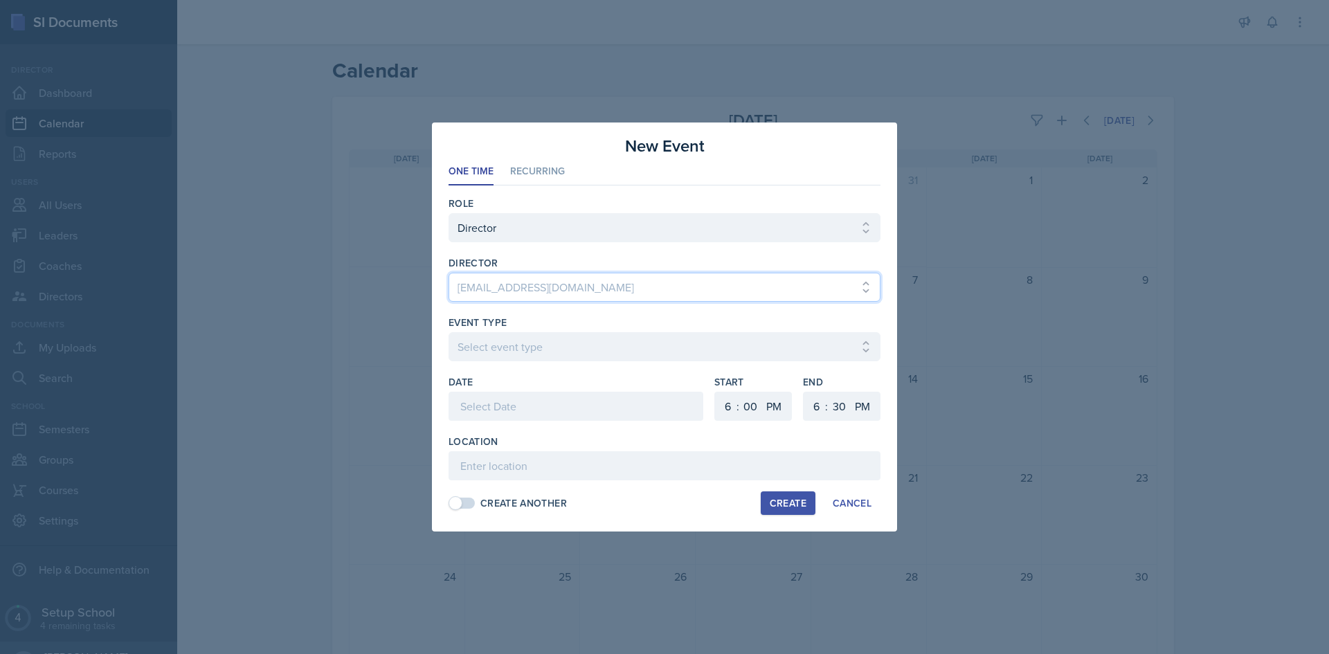
click at [449, 273] on select "Select director hayato18ando@gmail.com" at bounding box center [665, 287] width 432 height 29
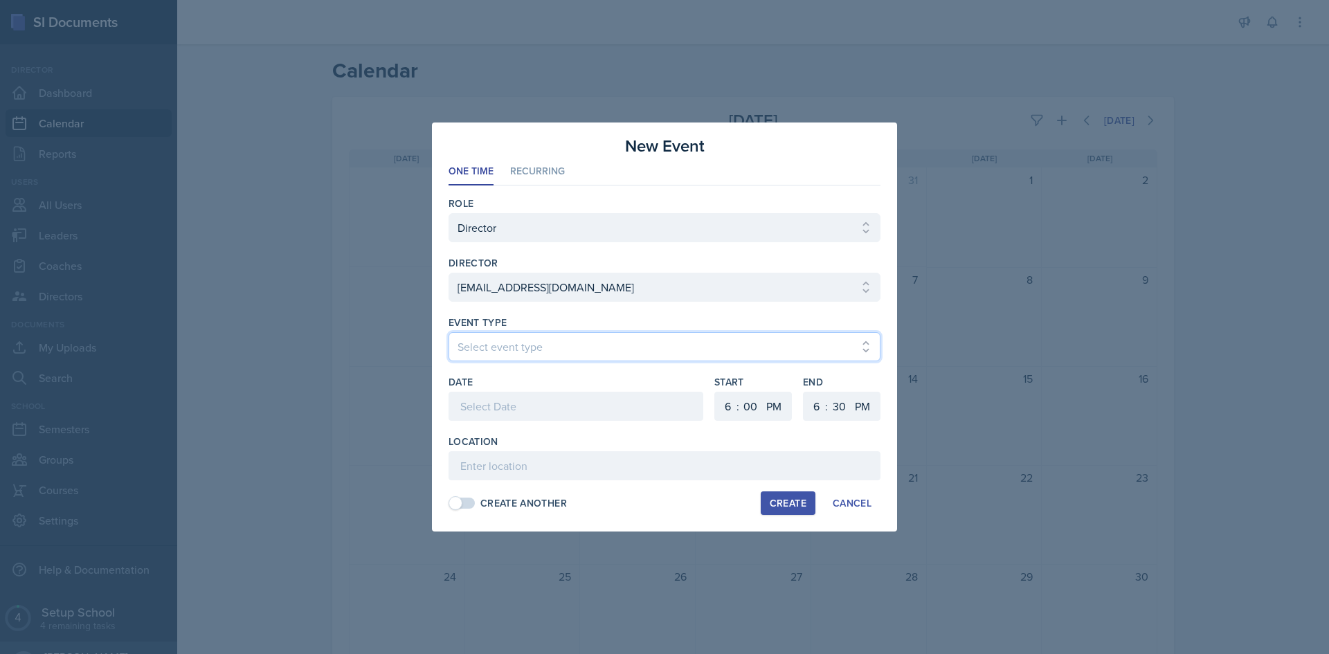
click at [541, 345] on select "Select event type" at bounding box center [665, 346] width 432 height 29
click at [526, 354] on select "Select event type" at bounding box center [665, 346] width 432 height 29
click at [516, 413] on div at bounding box center [576, 406] width 255 height 29
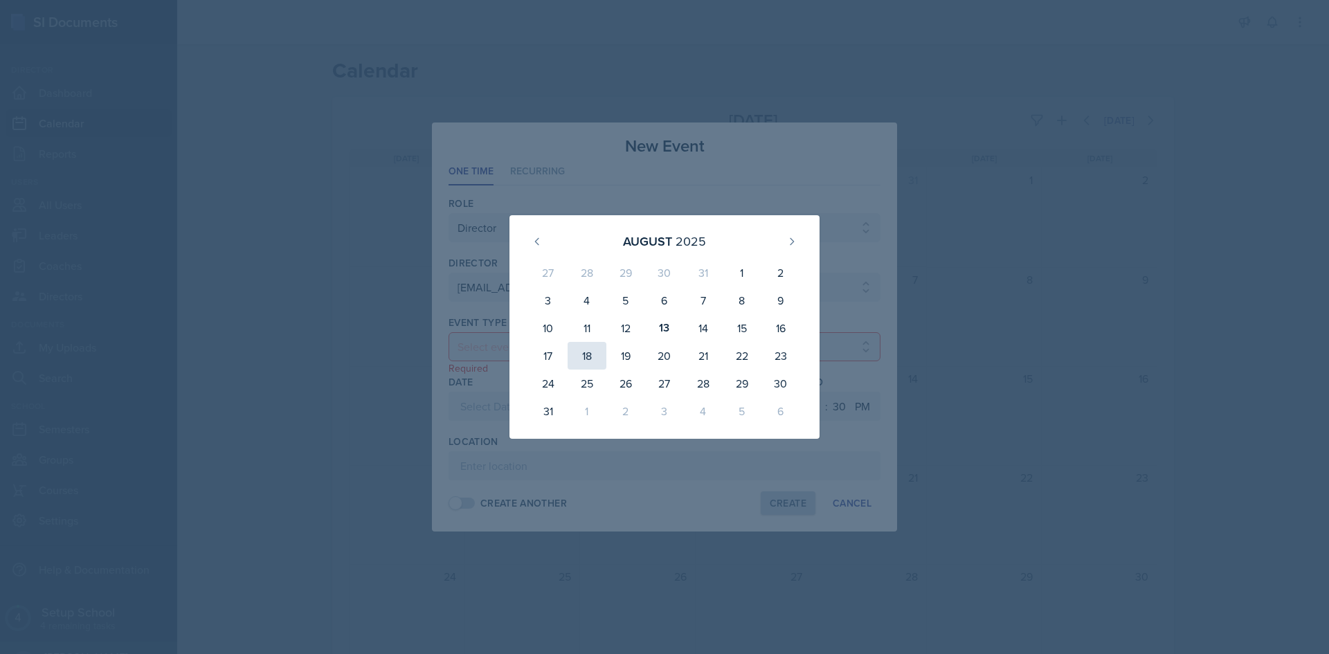
click at [597, 366] on div "18" at bounding box center [587, 356] width 39 height 28
type input "August 18th, 2025"
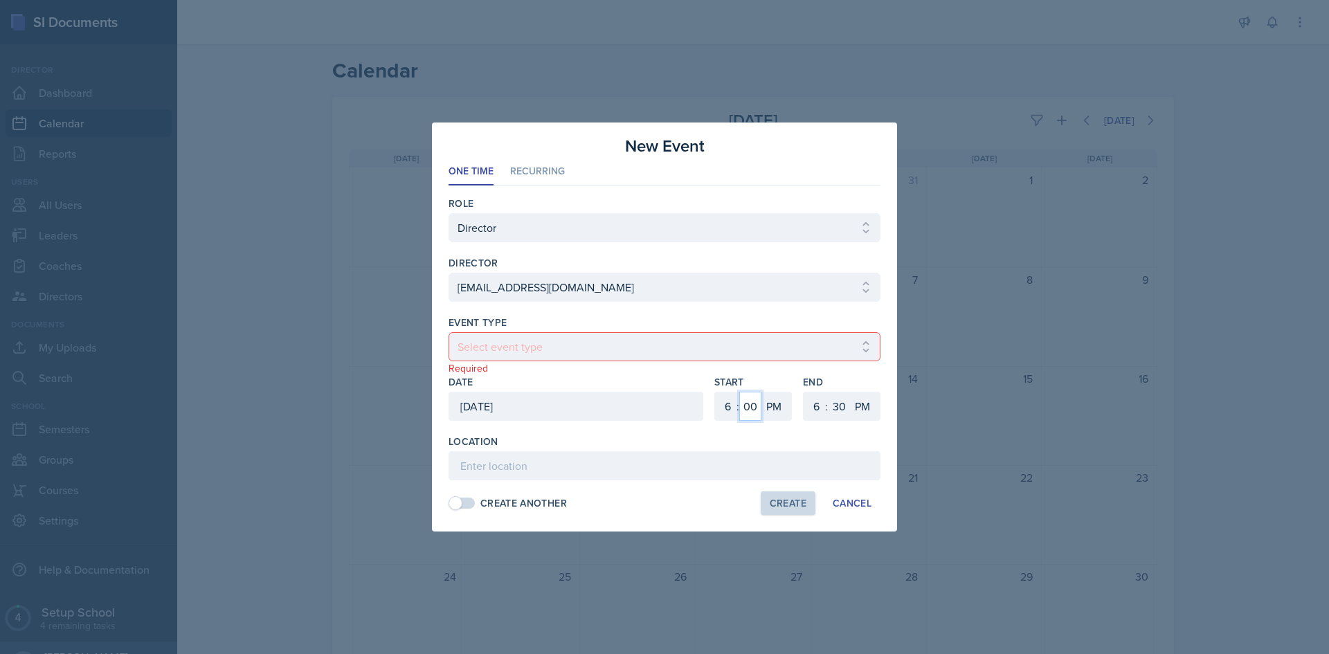
click at [746, 409] on select "00 05 10 15 20 25 30 35 40 45 50 55" at bounding box center [750, 406] width 22 height 29
click at [727, 404] on select "1 2 3 4 5 6 7 8 9 10 11 12" at bounding box center [726, 406] width 22 height 29
click at [670, 462] on input at bounding box center [665, 465] width 432 height 29
click at [576, 350] on select "Select event type" at bounding box center [665, 346] width 432 height 29
click at [565, 346] on select "Select event type" at bounding box center [665, 346] width 432 height 29
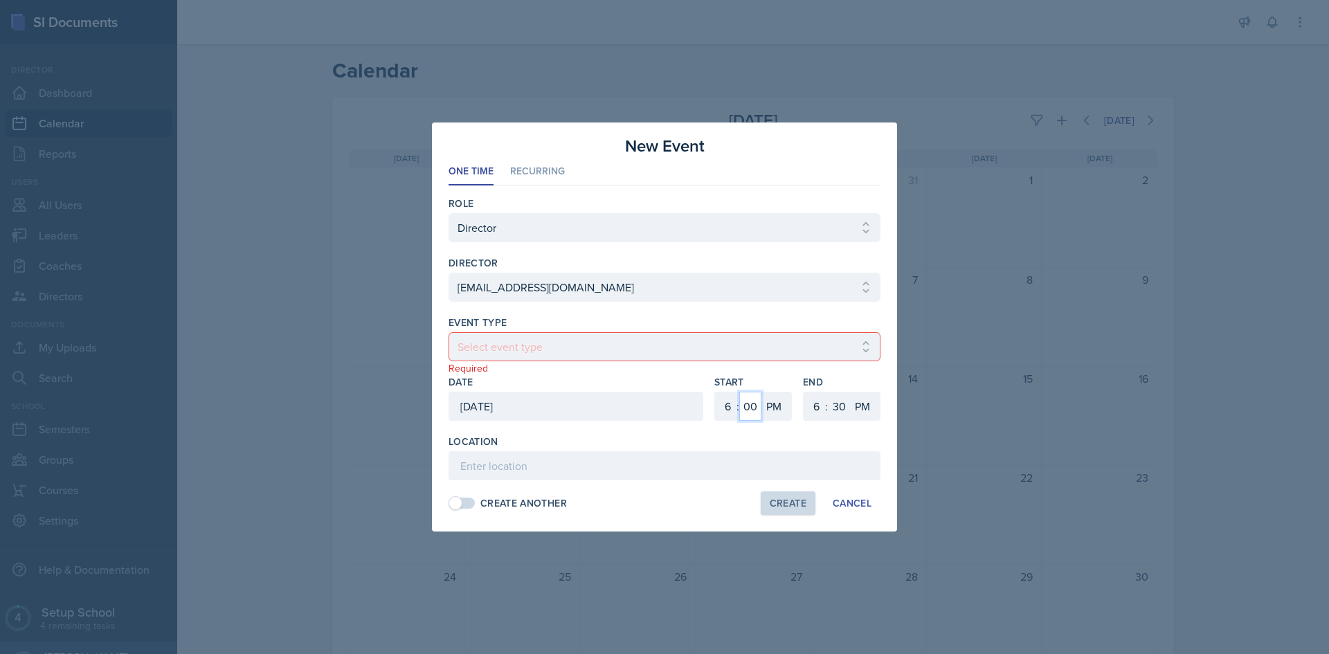
click at [739, 412] on select "00 05 10 15 20 25 30 35 40 45 50 55" at bounding box center [750, 406] width 22 height 29
click at [727, 395] on select "1 2 3 4 5 6 7 8 9 10 11 12" at bounding box center [726, 406] width 22 height 29
select select "9"
click at [715, 392] on select "1 2 3 4 5 6 7 8 9 10 11 12" at bounding box center [726, 406] width 22 height 29
click at [813, 408] on select "1 2 3 4 5 6 7 8 9 10 11 12" at bounding box center [815, 406] width 22 height 29
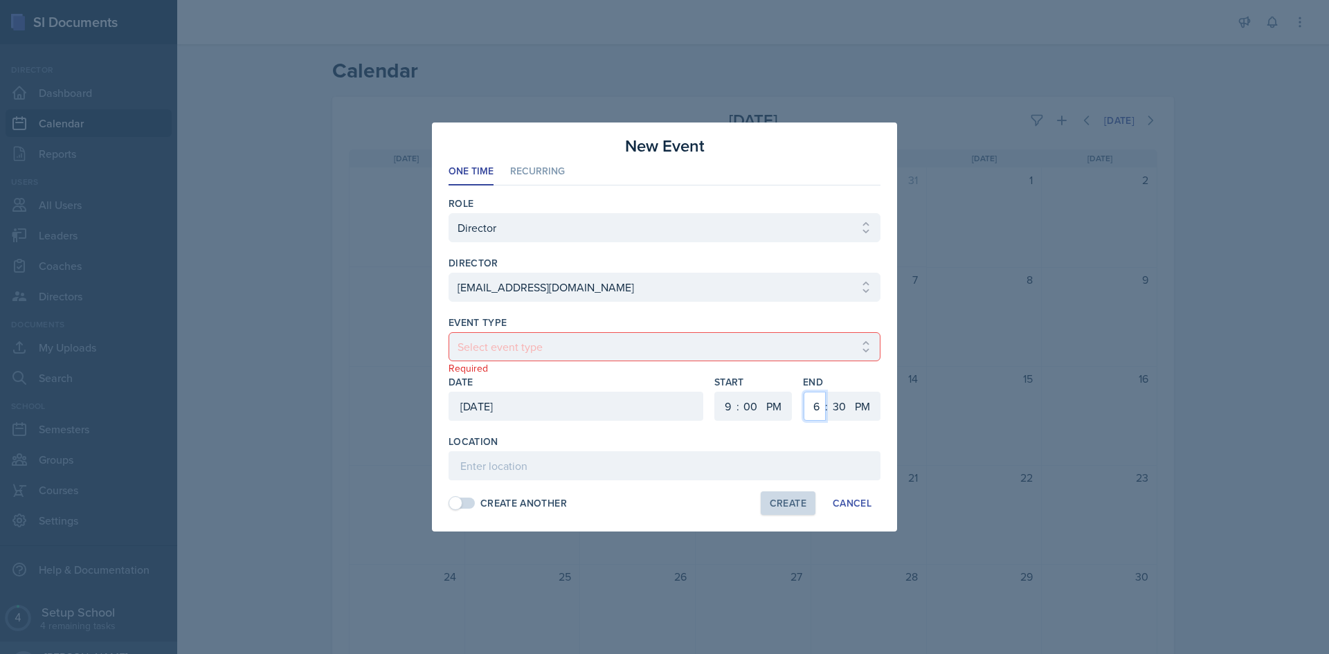
click at [804, 392] on select "1 2 3 4 5 6 7 8 9 10 11 12" at bounding box center [815, 406] width 22 height 29
click at [823, 407] on select "1 2 3 4 5 6 7 8 9 10 11 12" at bounding box center [815, 406] width 22 height 29
select select "3"
click at [804, 392] on select "1 2 3 4 5 6 7 8 9 10 11 12" at bounding box center [815, 406] width 22 height 29
click at [839, 370] on p "Required" at bounding box center [665, 368] width 432 height 14
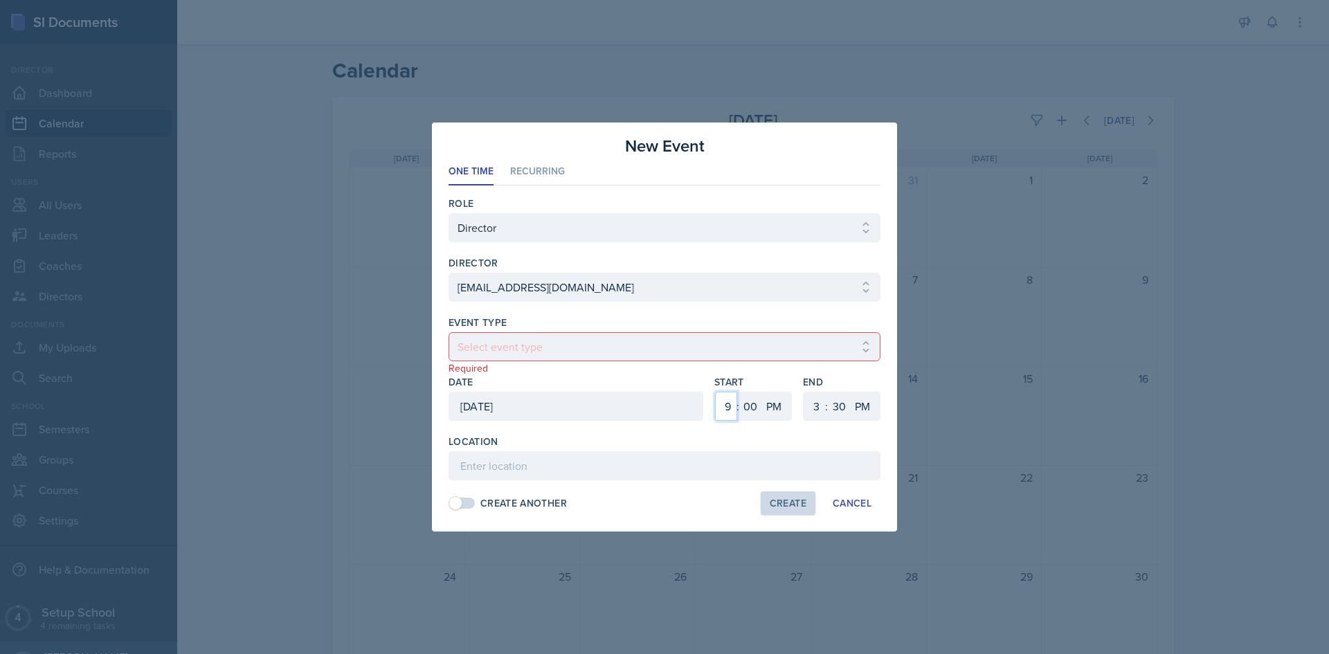
click at [732, 398] on select "1 2 3 4 5 6 7 8 9 10 11 12" at bounding box center [726, 406] width 22 height 29
click at [784, 408] on select "AM PM" at bounding box center [776, 406] width 28 height 29
select select "AM"
click at [762, 392] on select "AM PM" at bounding box center [776, 406] width 28 height 29
click at [635, 459] on input at bounding box center [665, 465] width 432 height 29
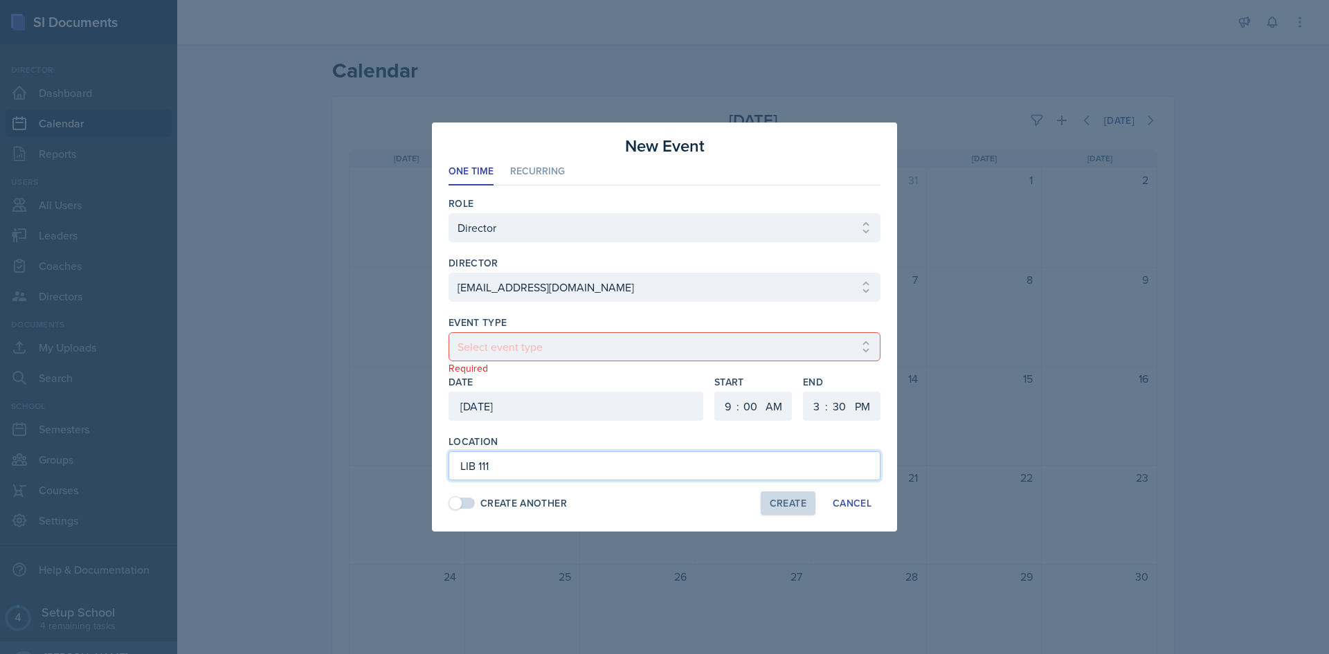
type input "LIB 111"
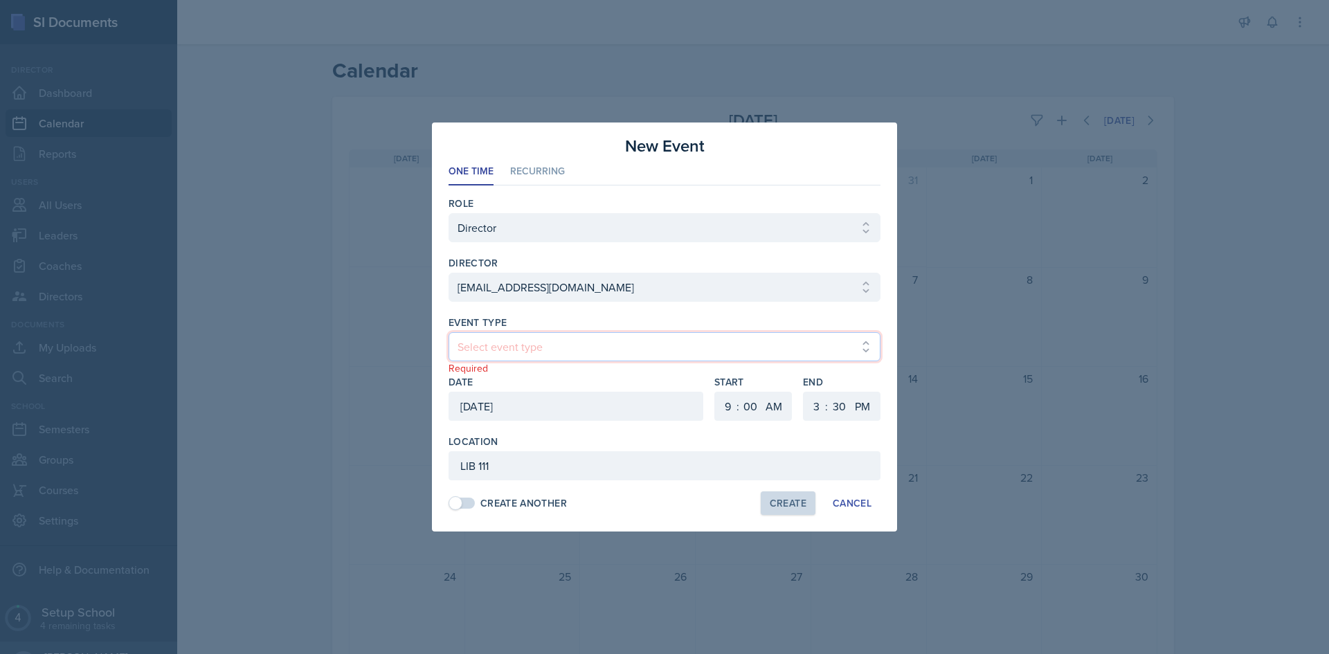
click at [522, 352] on select "Select event type" at bounding box center [665, 346] width 432 height 29
click at [513, 342] on select "Select event type" at bounding box center [665, 346] width 432 height 29
click at [744, 341] on select "Select event type" at bounding box center [665, 346] width 432 height 29
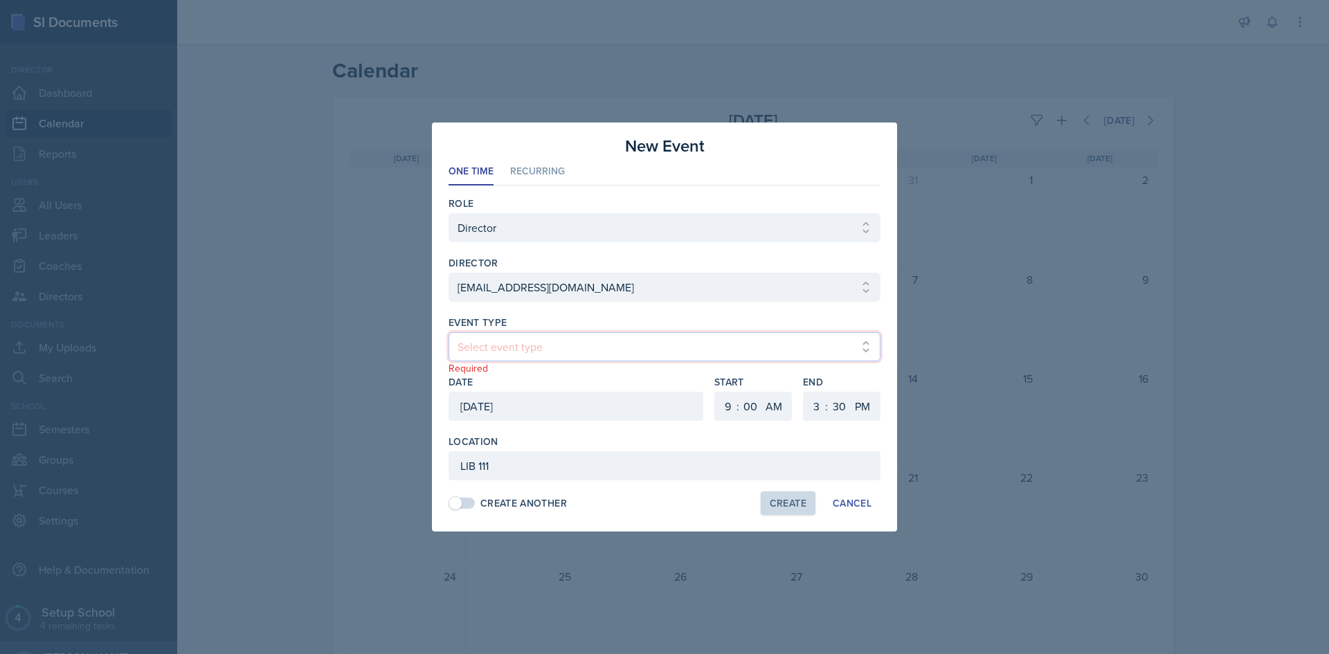
click at [652, 334] on select "Select event type" at bounding box center [665, 346] width 432 height 29
click at [598, 308] on div at bounding box center [665, 309] width 432 height 14
click at [541, 499] on div "Create Another" at bounding box center [523, 503] width 87 height 15
click at [535, 348] on select "Select event type" at bounding box center [665, 346] width 432 height 29
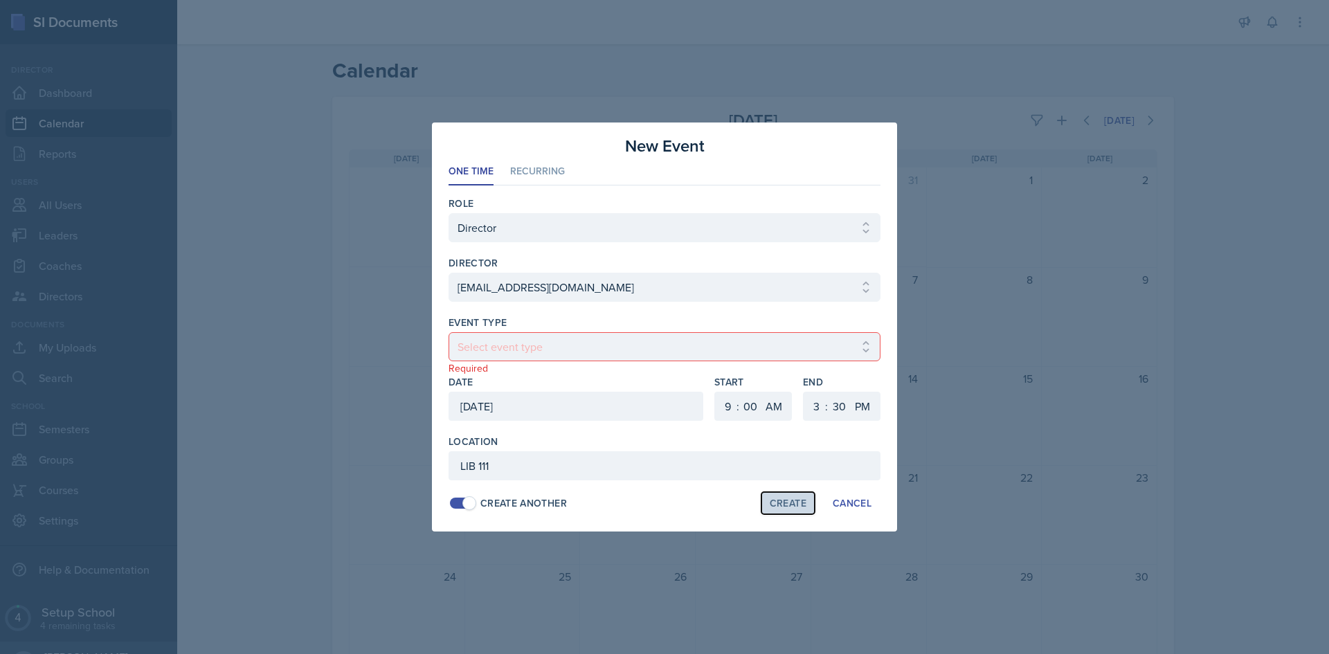
click at [788, 496] on button "Create" at bounding box center [788, 504] width 55 height 24
click at [788, 498] on div "Create" at bounding box center [788, 503] width 37 height 11
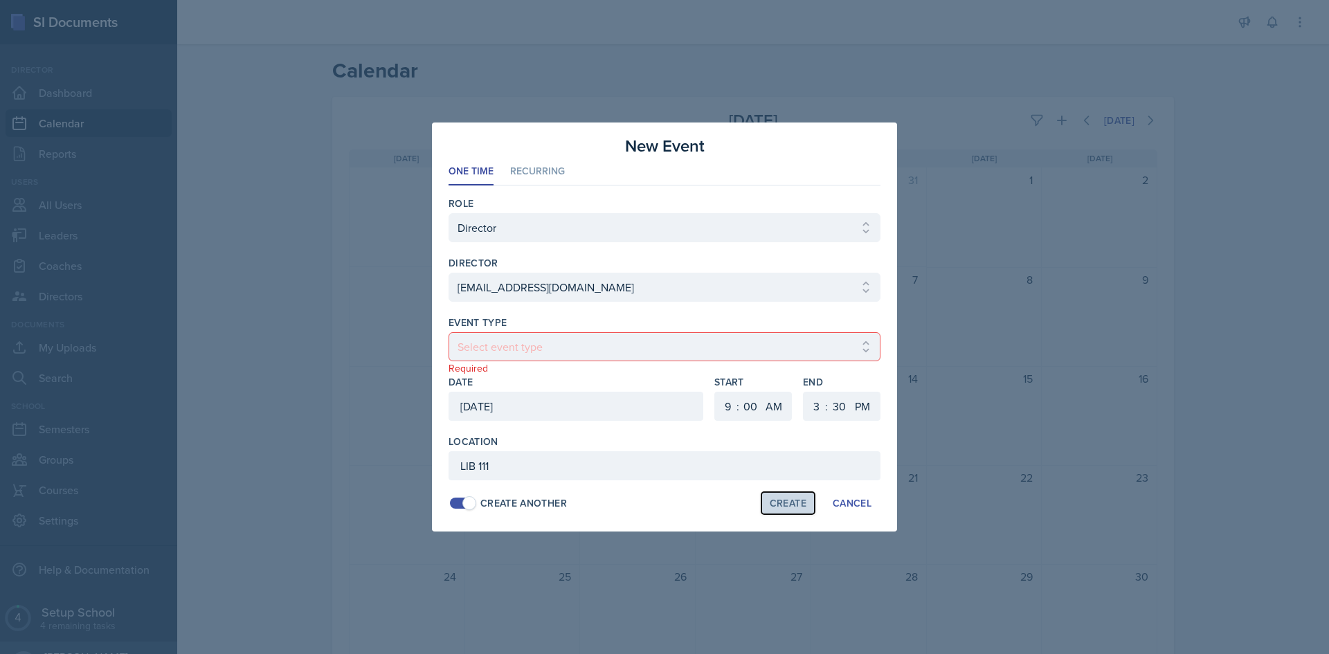
click at [788, 498] on div "Create" at bounding box center [788, 503] width 37 height 11
drag, startPoint x: 788, startPoint y: 497, endPoint x: 732, endPoint y: 444, distance: 76.9
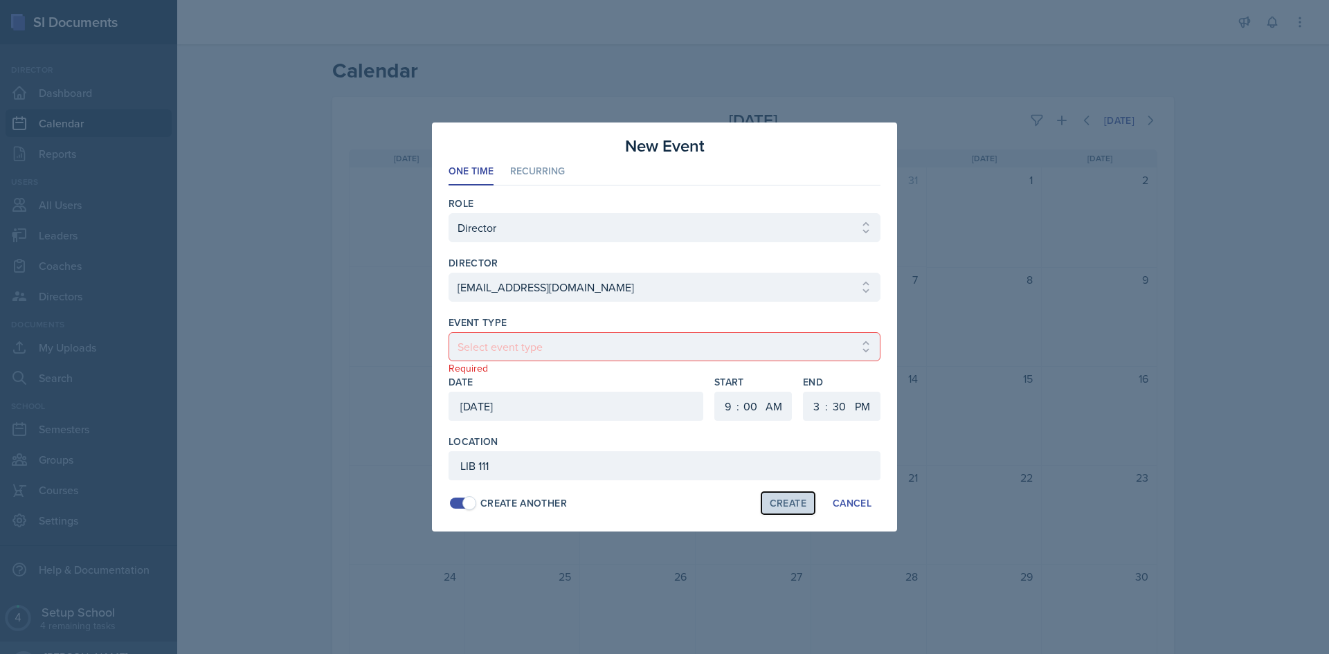
click at [784, 490] on div "Location LIB 111 Create Another Create Cancel" at bounding box center [665, 475] width 432 height 80
click at [561, 179] on li "Recurring" at bounding box center [537, 172] width 55 height 27
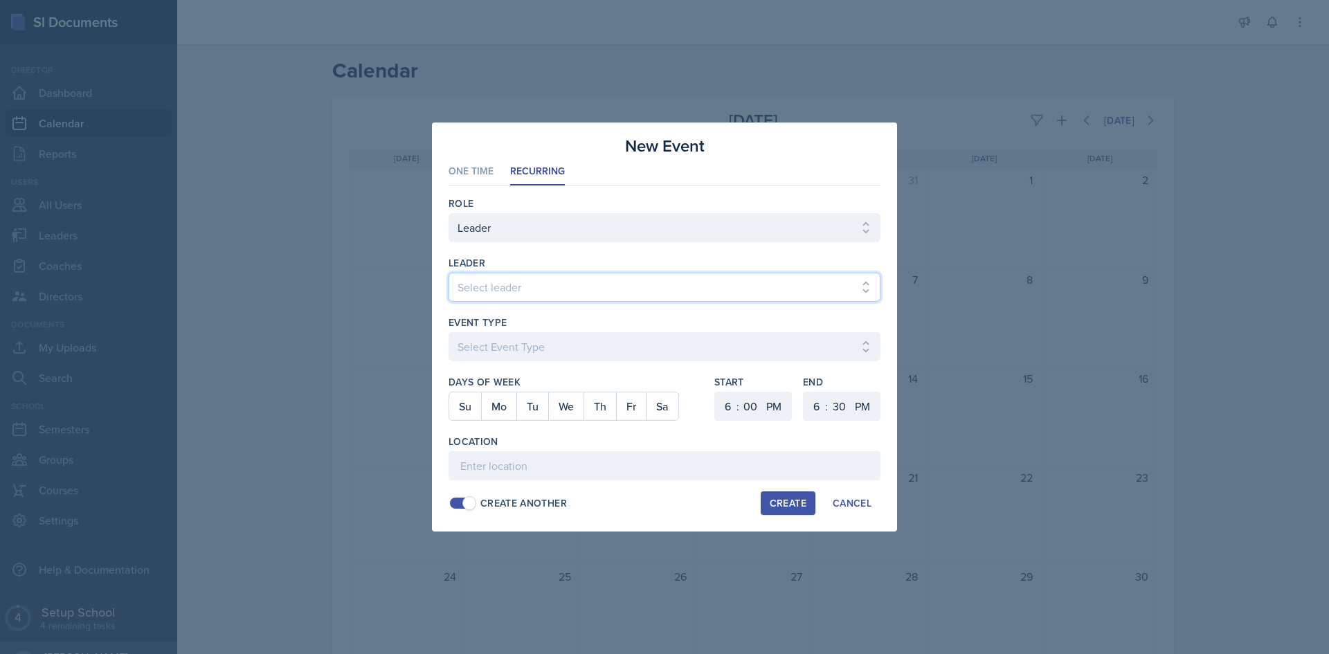
click at [519, 291] on select "Select leader" at bounding box center [665, 287] width 432 height 29
click at [516, 296] on select "Select leader" at bounding box center [665, 287] width 432 height 29
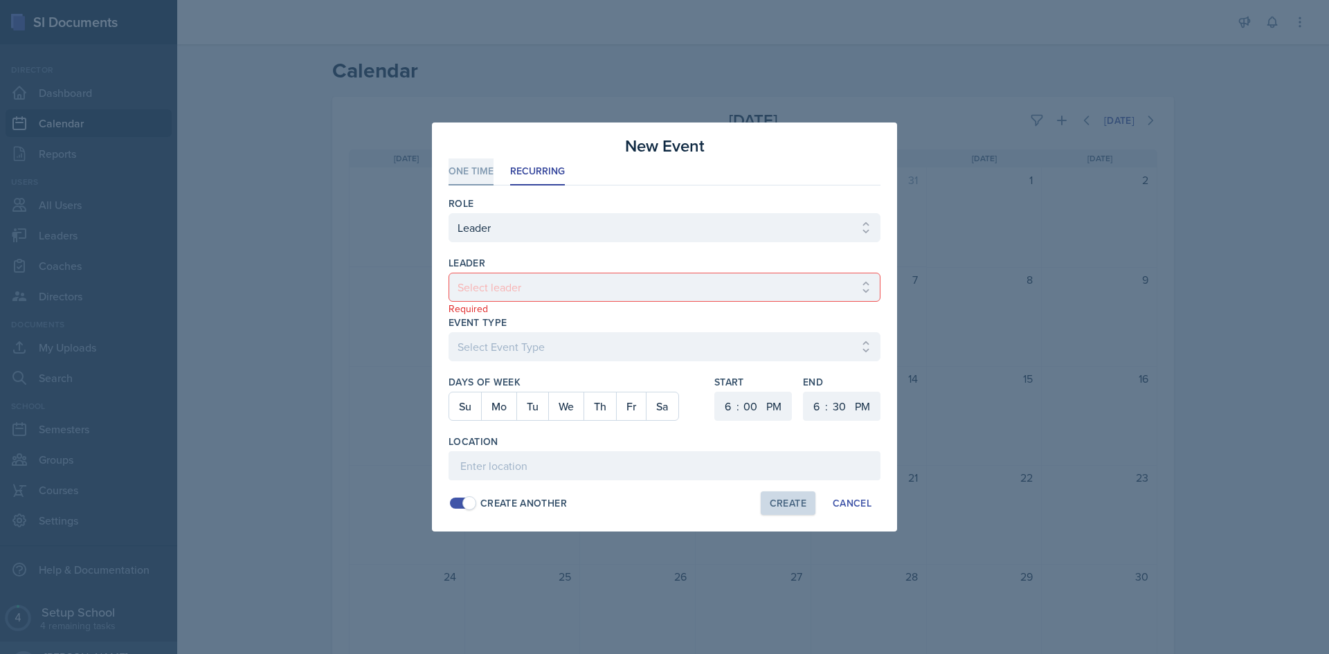
click at [482, 179] on li "One Time" at bounding box center [471, 172] width 45 height 27
click at [589, 330] on div "Event Type Select event type Required" at bounding box center [665, 346] width 432 height 60
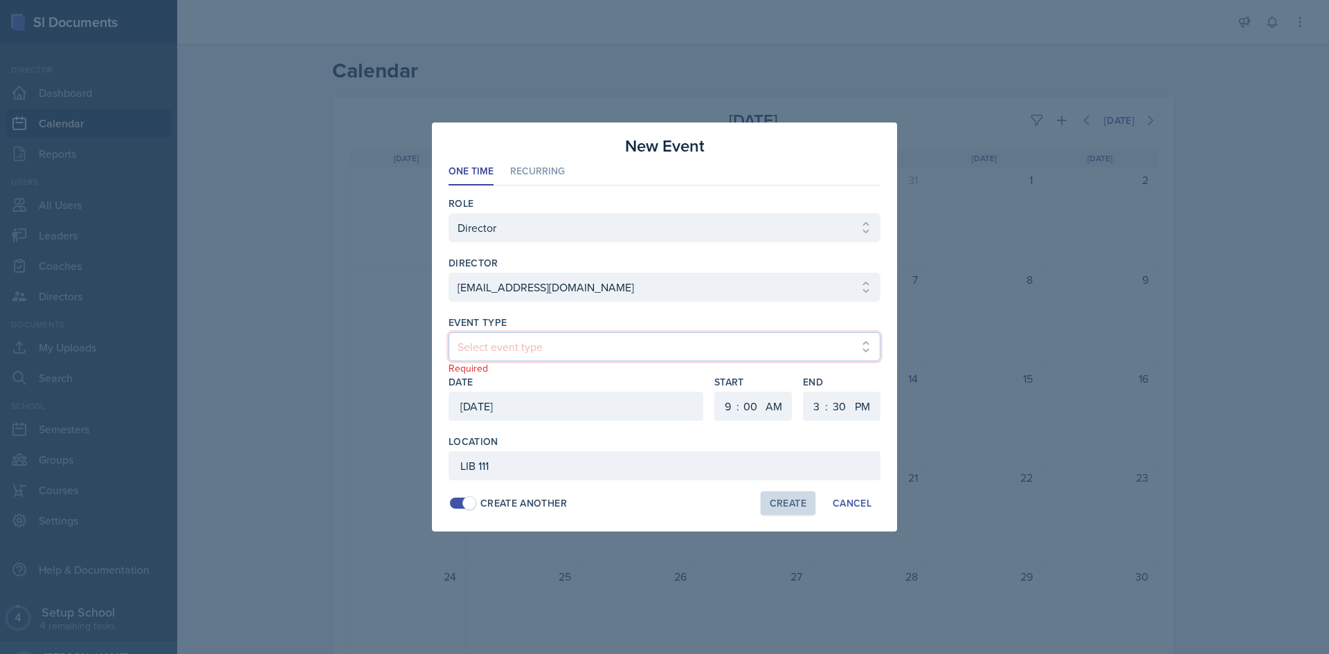
click at [575, 341] on select "Select event type" at bounding box center [665, 346] width 432 height 29
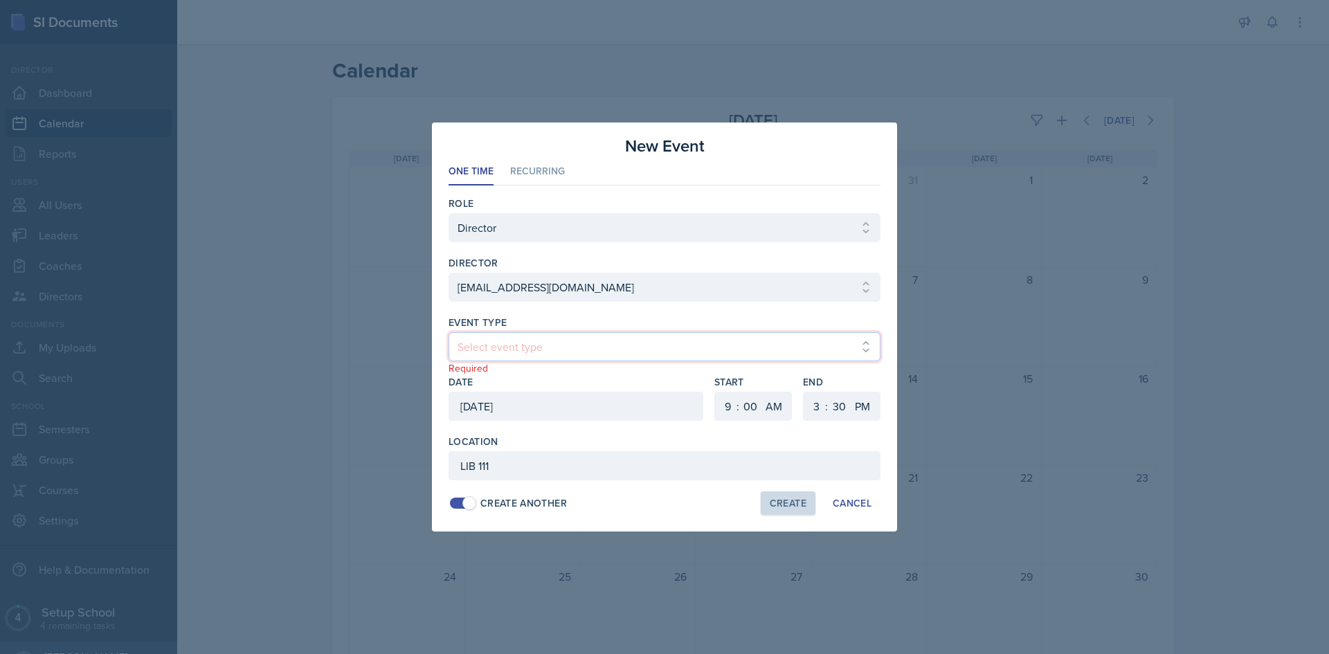
click at [575, 341] on select "Select event type" at bounding box center [665, 346] width 432 height 29
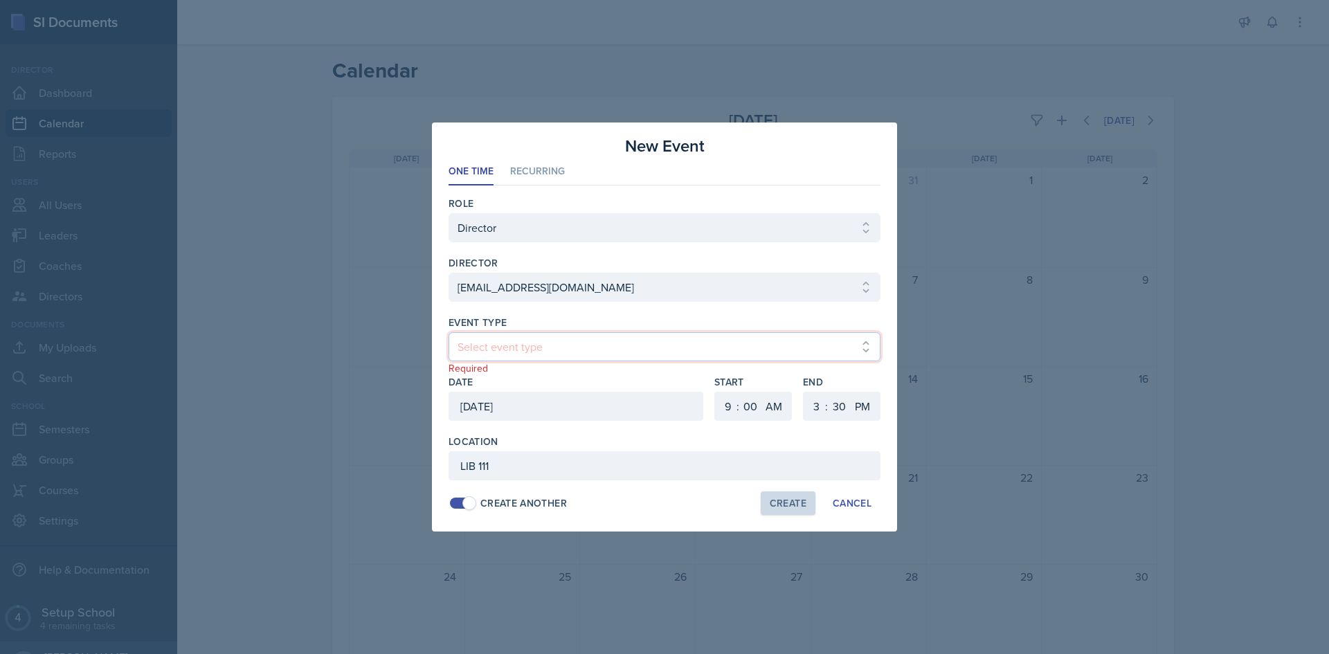
click at [575, 341] on select "Select event type" at bounding box center [665, 346] width 432 height 29
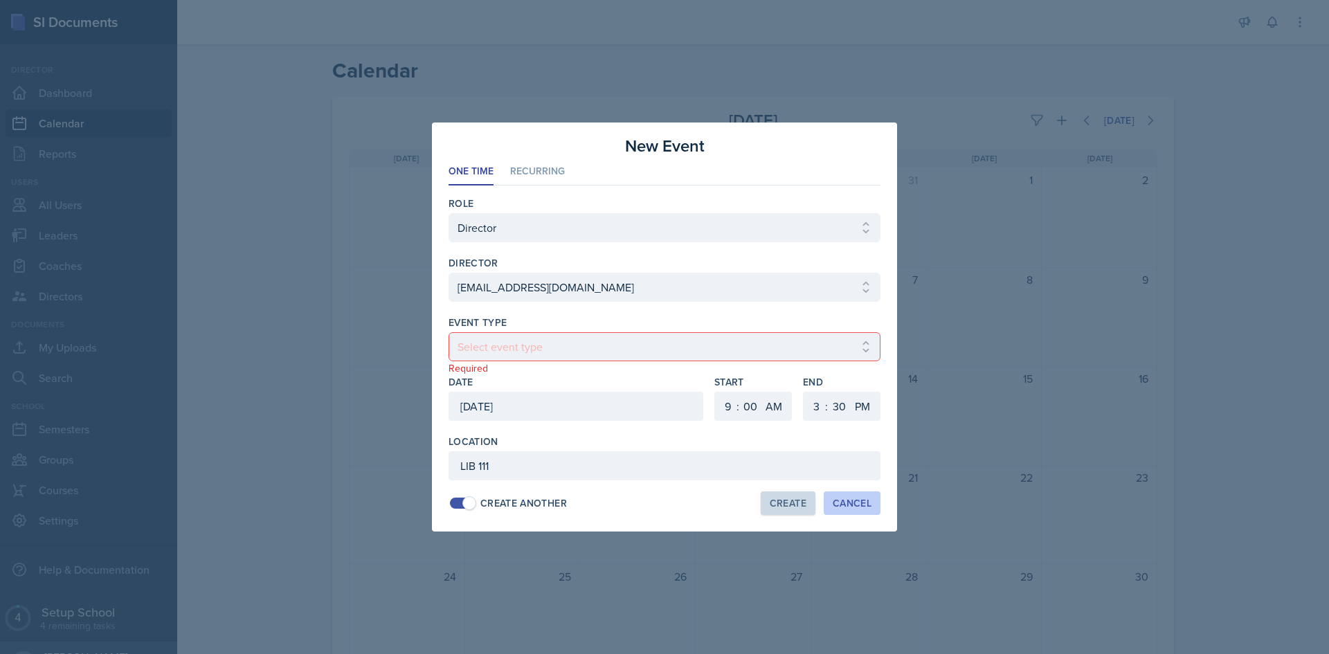
click at [860, 506] on div "Cancel" at bounding box center [852, 503] width 39 height 11
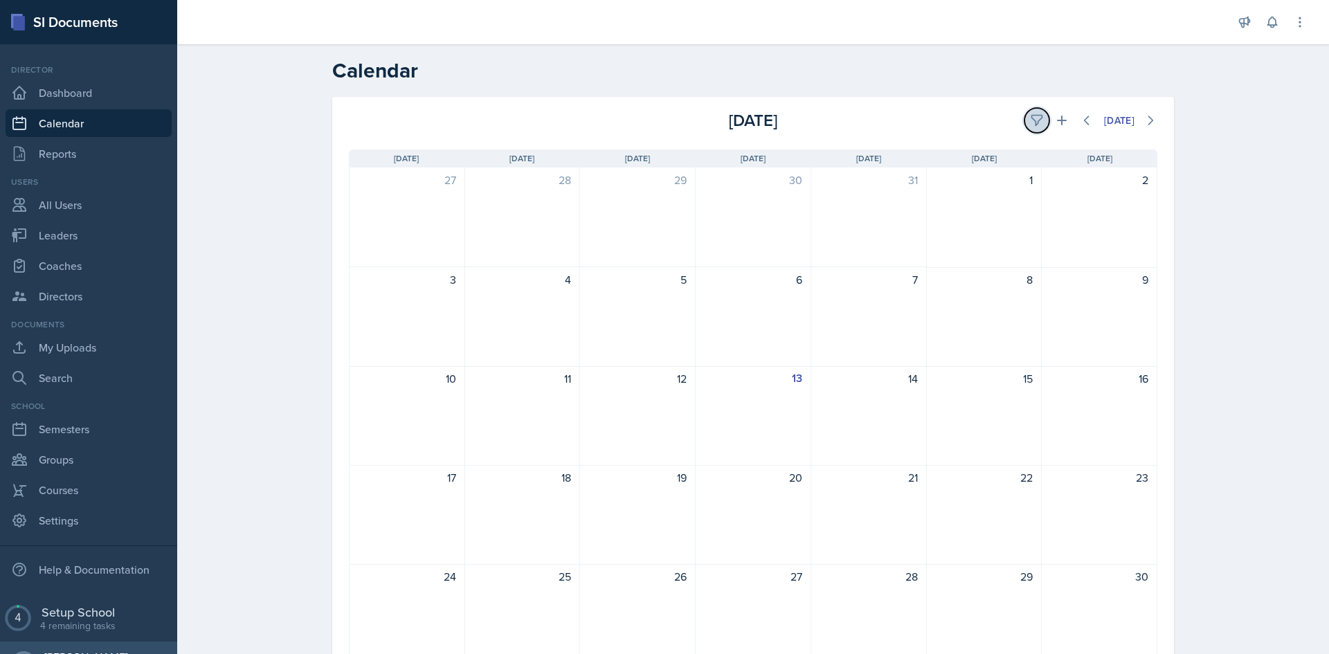
click at [1025, 129] on button at bounding box center [1037, 120] width 25 height 25
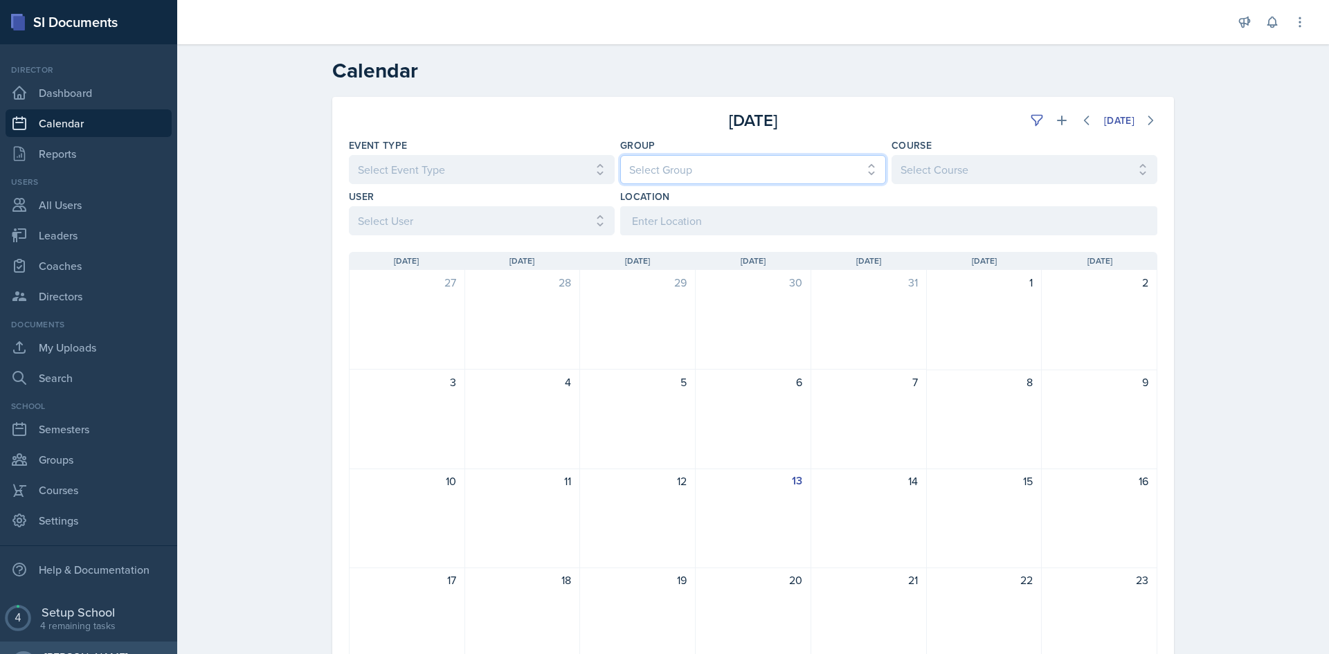
click at [668, 165] on select "Select Group All" at bounding box center [753, 169] width 266 height 29
click at [674, 169] on select "Select Group All" at bounding box center [753, 169] width 266 height 29
click at [899, 175] on select "Select Course All" at bounding box center [1025, 169] width 266 height 29
click at [1055, 119] on icon at bounding box center [1062, 121] width 14 height 14
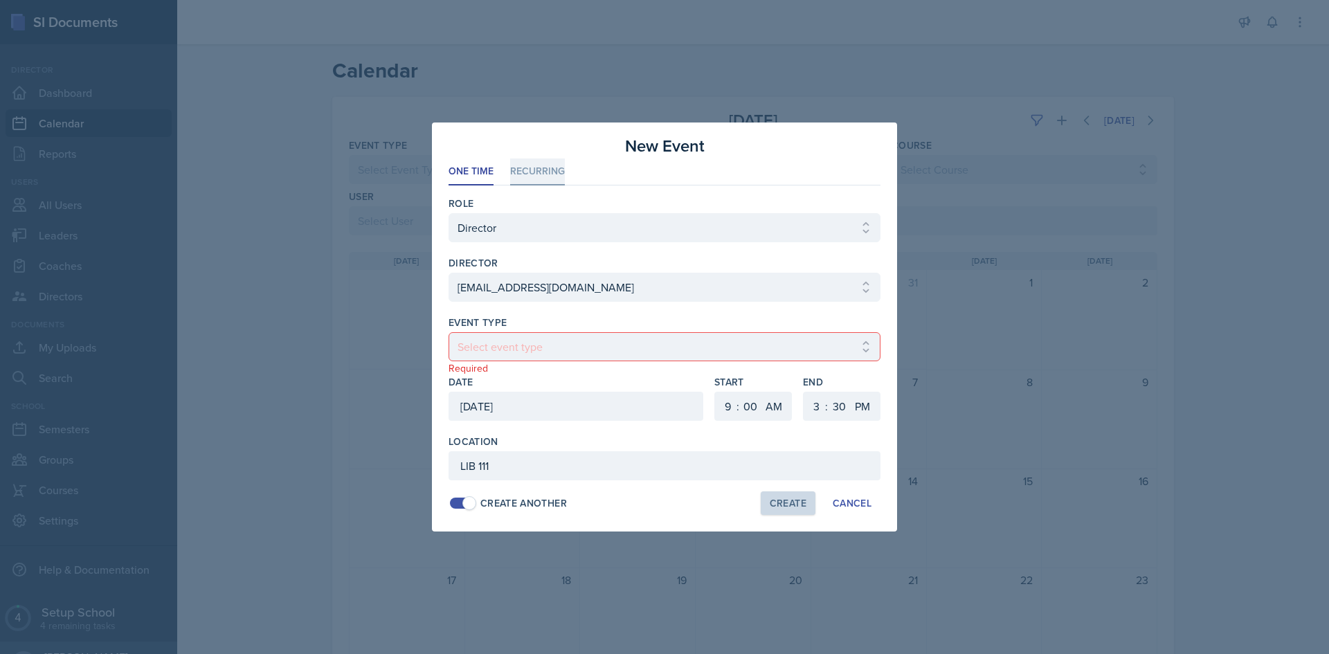
click at [519, 170] on li "Recurring" at bounding box center [537, 172] width 55 height 27
click at [486, 169] on li "One Time" at bounding box center [471, 172] width 45 height 27
click at [525, 322] on div "Event Type" at bounding box center [665, 323] width 432 height 14
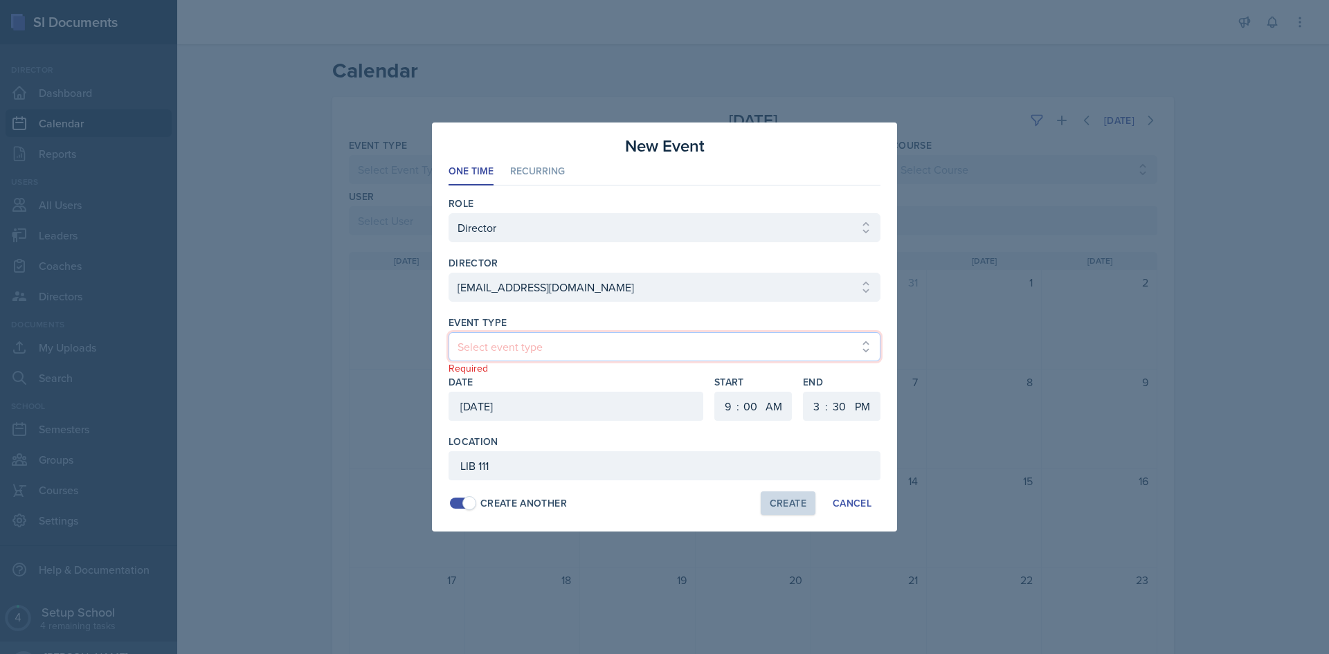
click at [523, 343] on select "Select event type" at bounding box center [665, 346] width 432 height 29
click at [523, 345] on select "Select event type" at bounding box center [665, 346] width 432 height 29
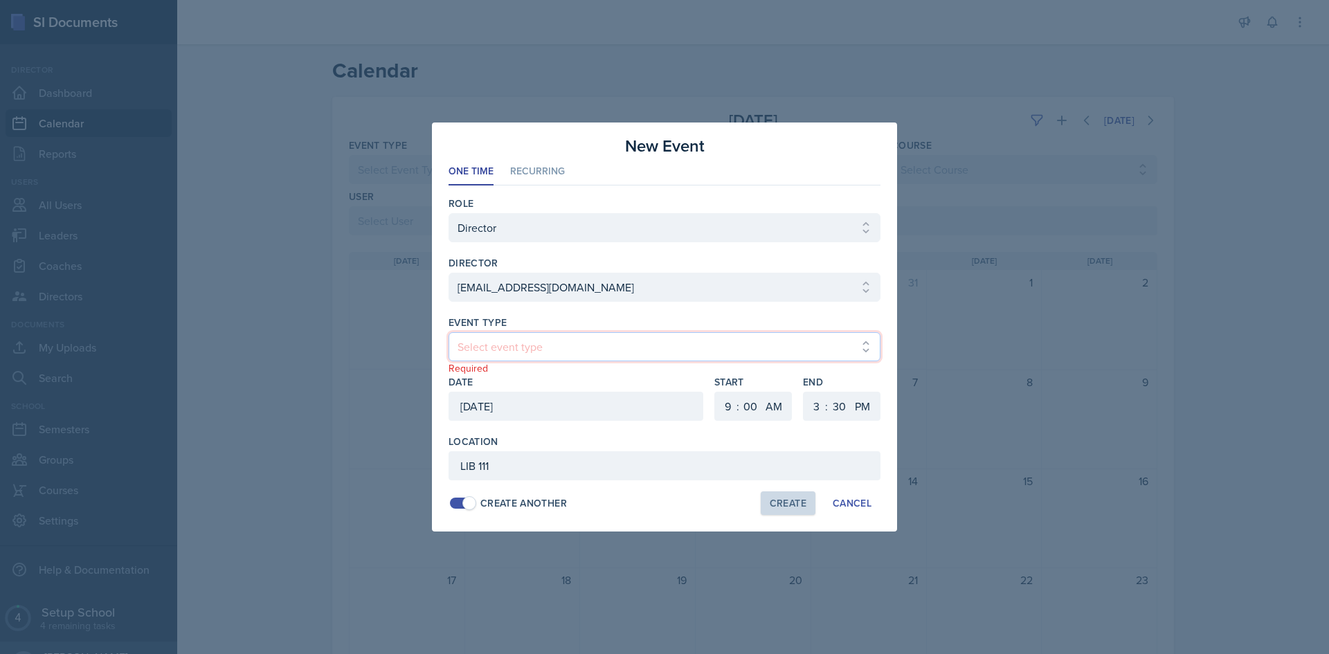
click at [523, 346] on select "Select event type" at bounding box center [665, 346] width 432 height 29
click at [564, 487] on div "Location LIB 111 Create Another Create Cancel" at bounding box center [665, 475] width 432 height 80
click at [782, 515] on div "Role Select Role Leader Coach Director director Select director hayato18ando@gm…" at bounding box center [665, 353] width 432 height 335
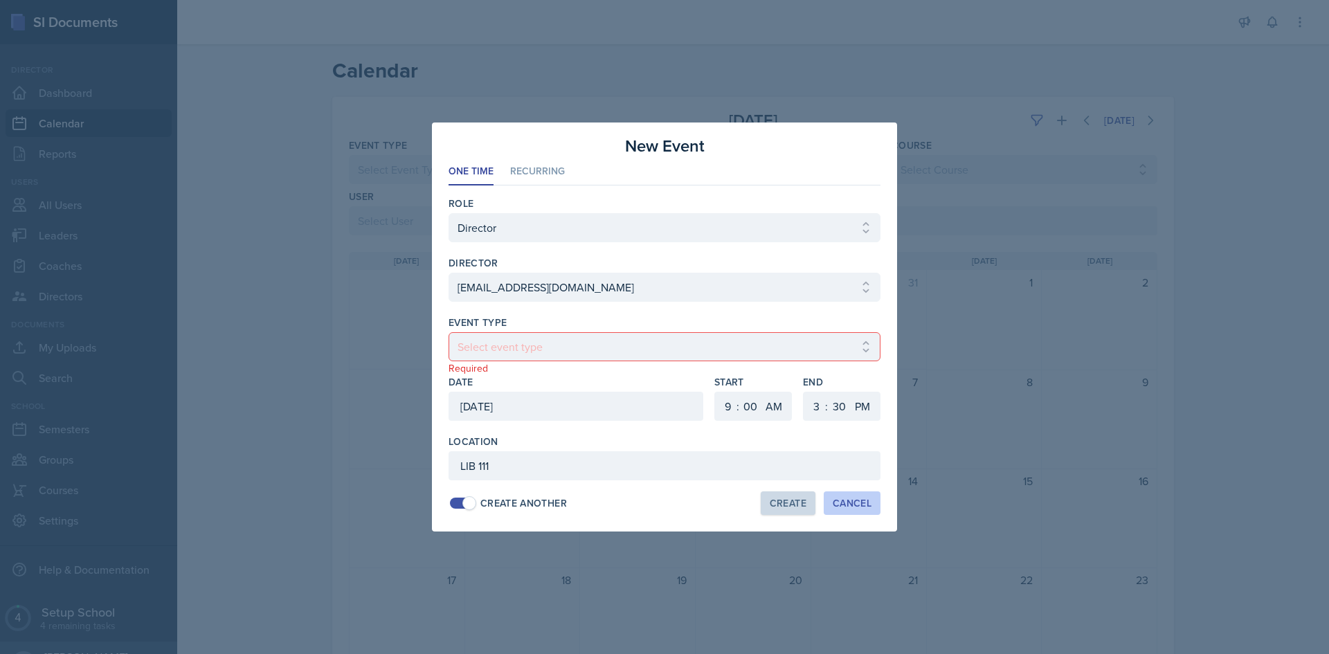
click at [840, 505] on div "Cancel" at bounding box center [852, 503] width 39 height 11
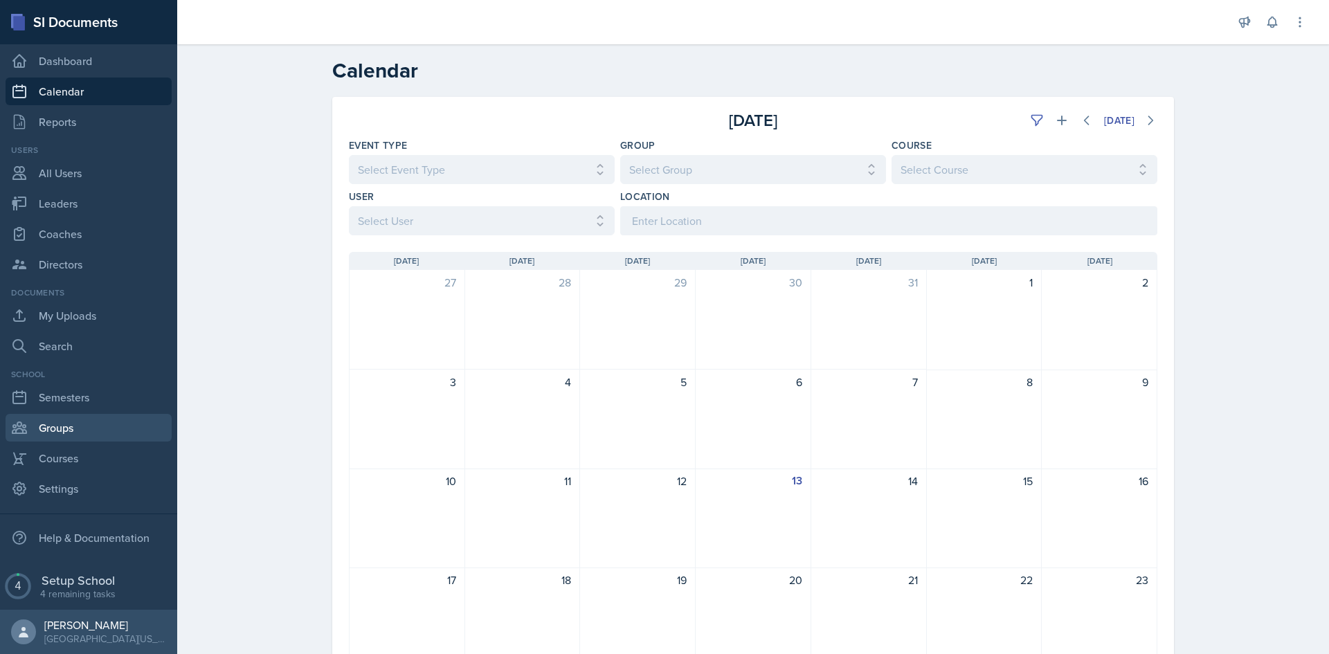
scroll to position [32, 0]
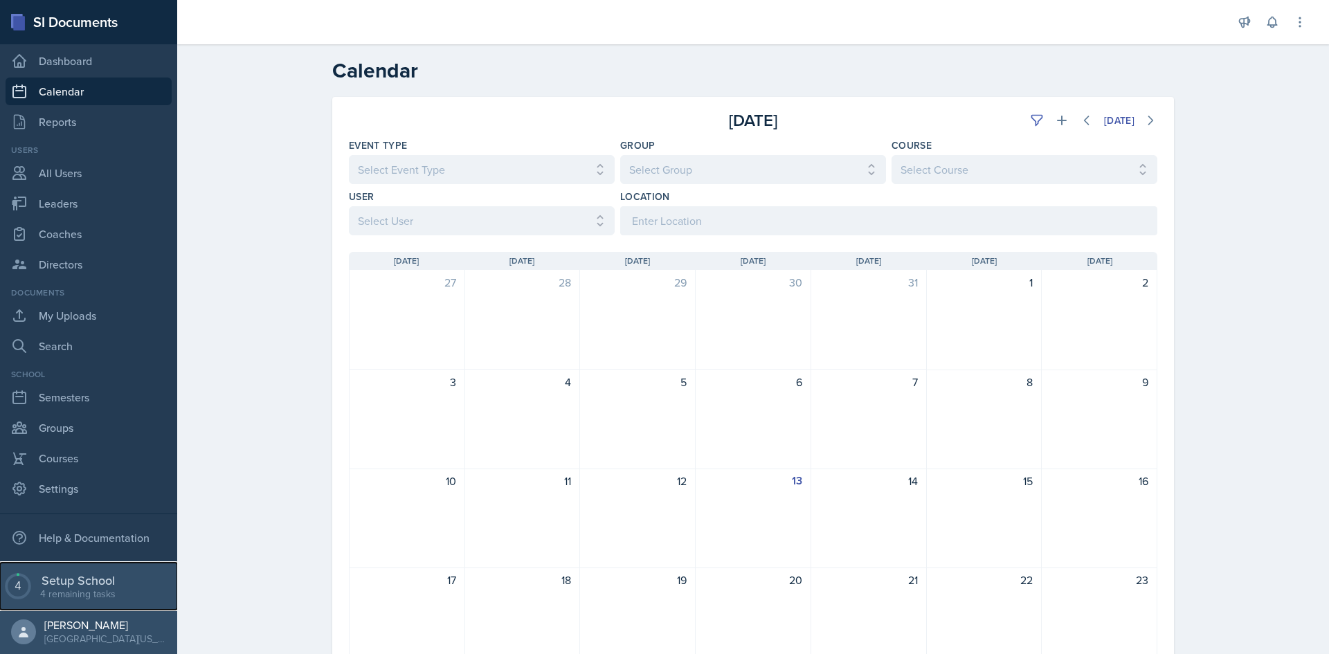
click at [112, 567] on button "4 Setup School 4 remaining tasks" at bounding box center [88, 586] width 177 height 47
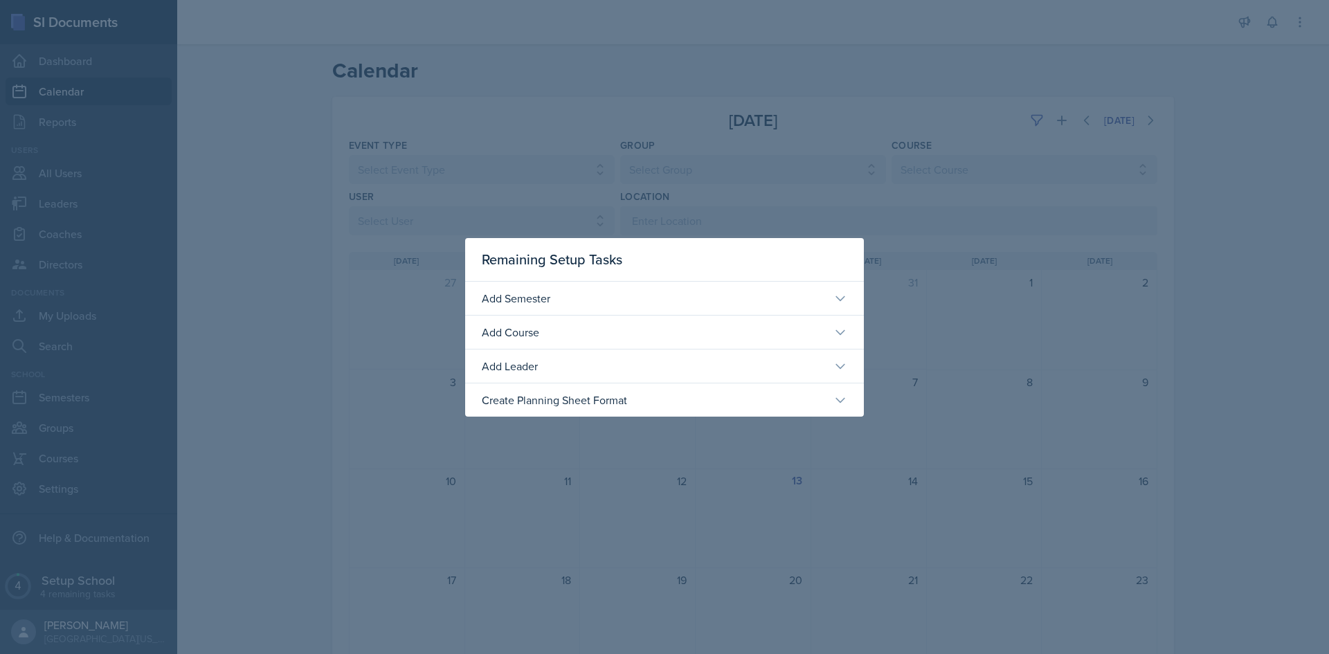
click at [334, 380] on div at bounding box center [664, 327] width 1329 height 654
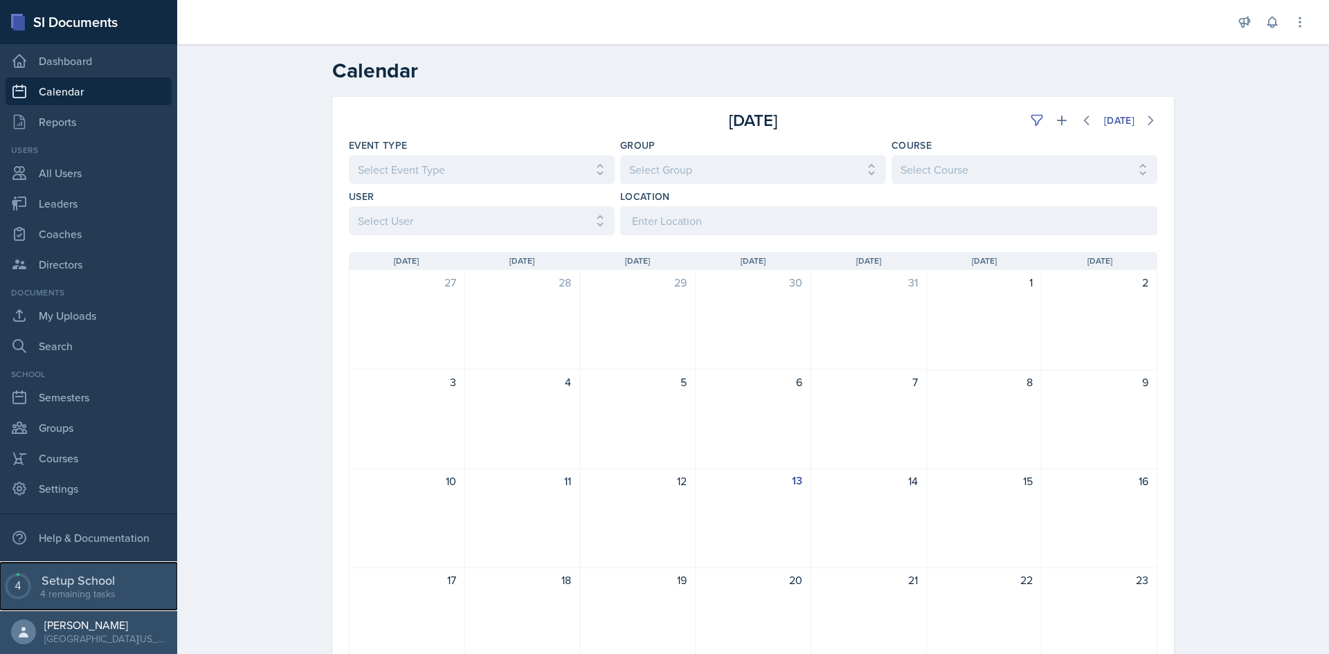
click at [125, 570] on button "4 Setup School 4 remaining tasks" at bounding box center [88, 586] width 177 height 47
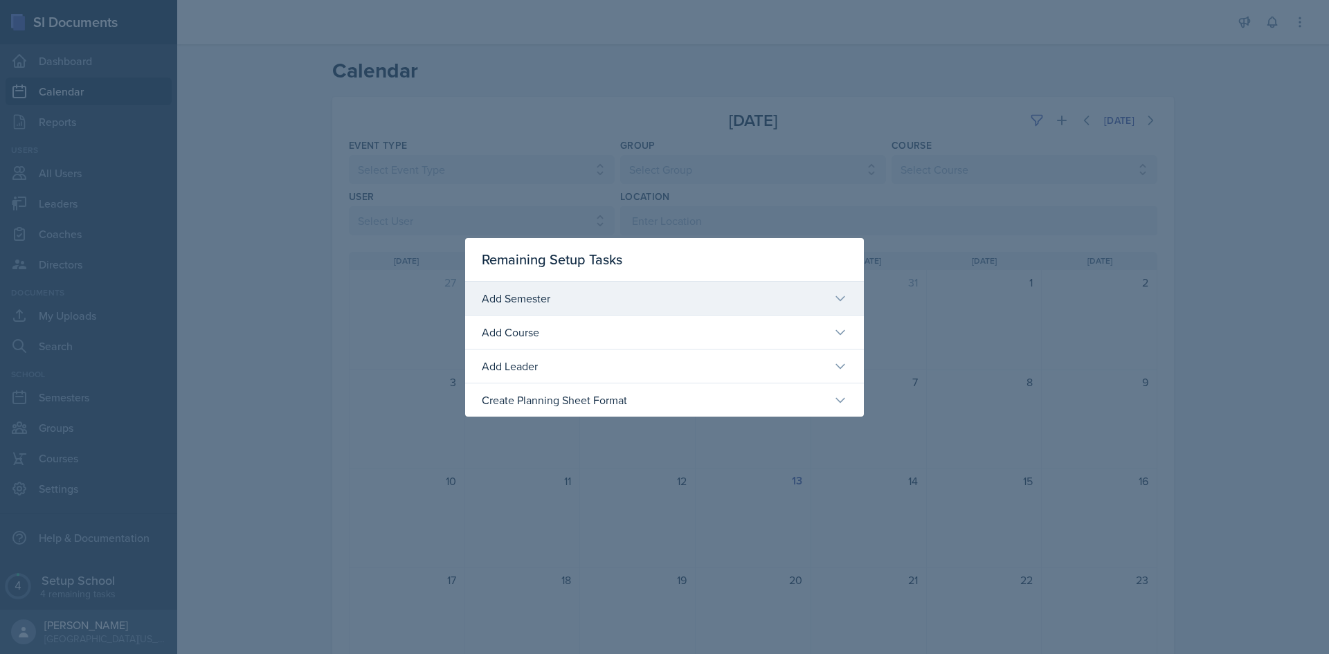
click at [550, 304] on div "Add Semester" at bounding box center [658, 298] width 352 height 17
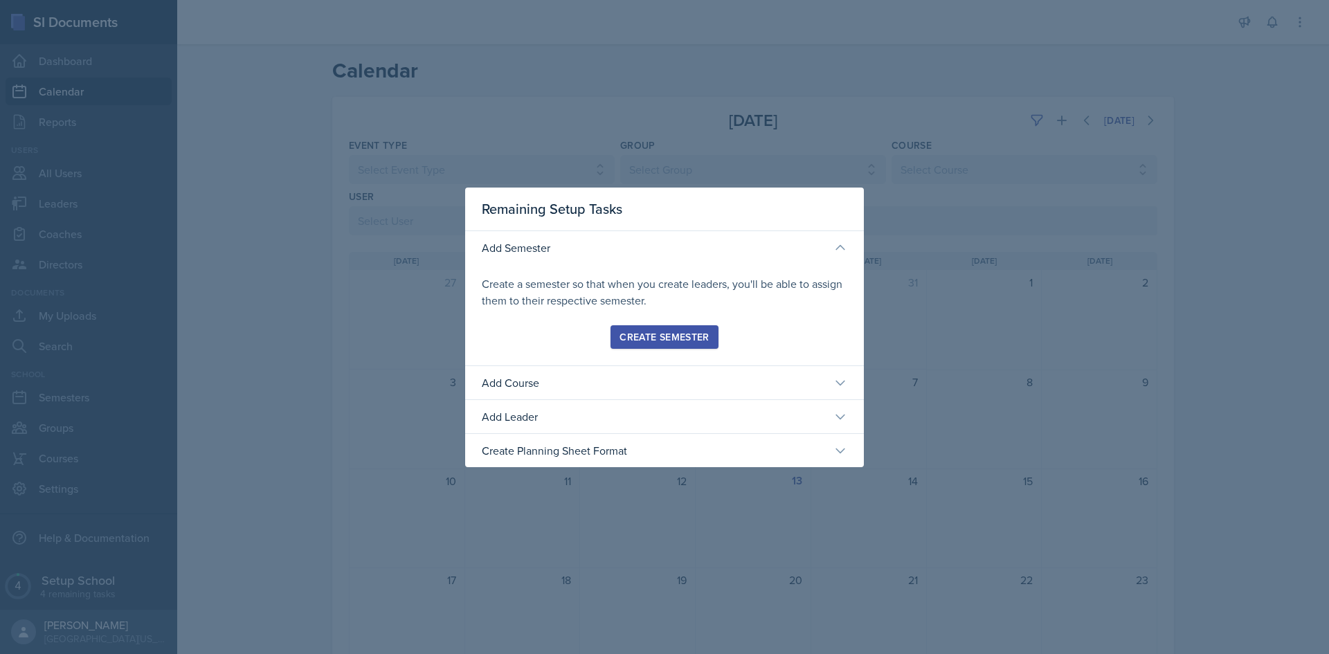
click at [901, 314] on div at bounding box center [664, 327] width 1329 height 654
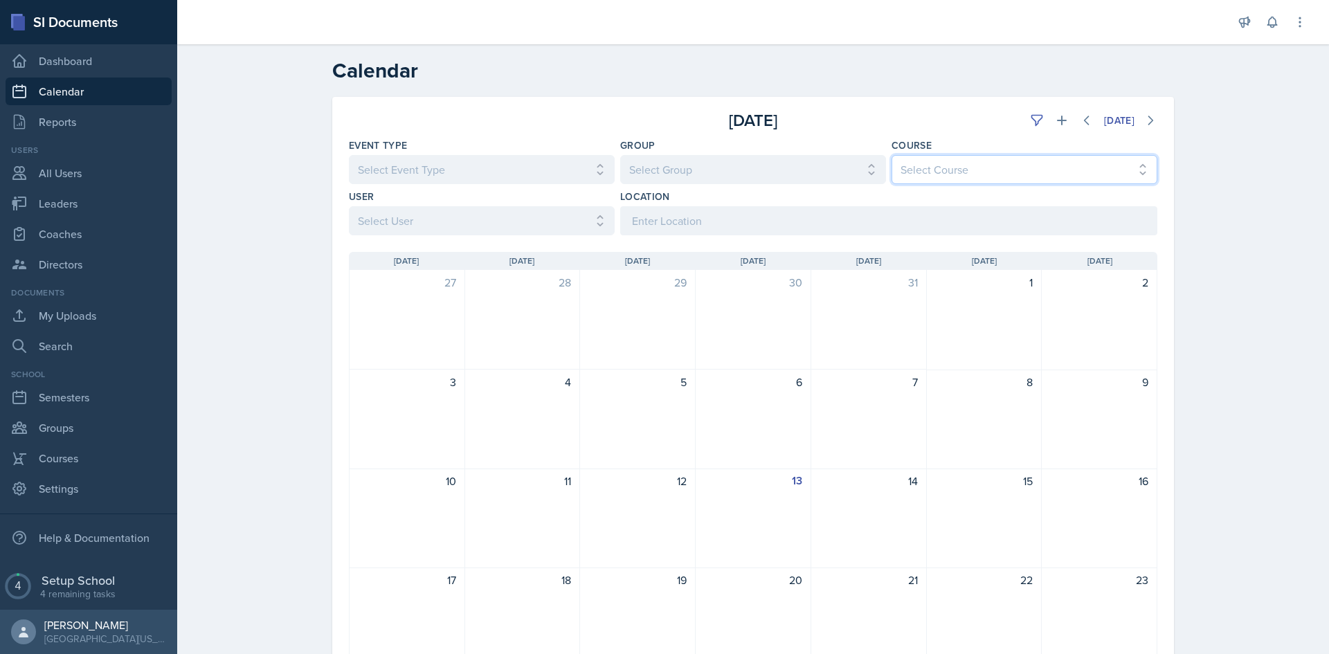
click at [915, 170] on select "Select Course All" at bounding box center [1025, 169] width 266 height 29
click at [839, 168] on select "Select Group All" at bounding box center [753, 169] width 266 height 29
click at [84, 62] on link "Dashboard" at bounding box center [89, 61] width 166 height 28
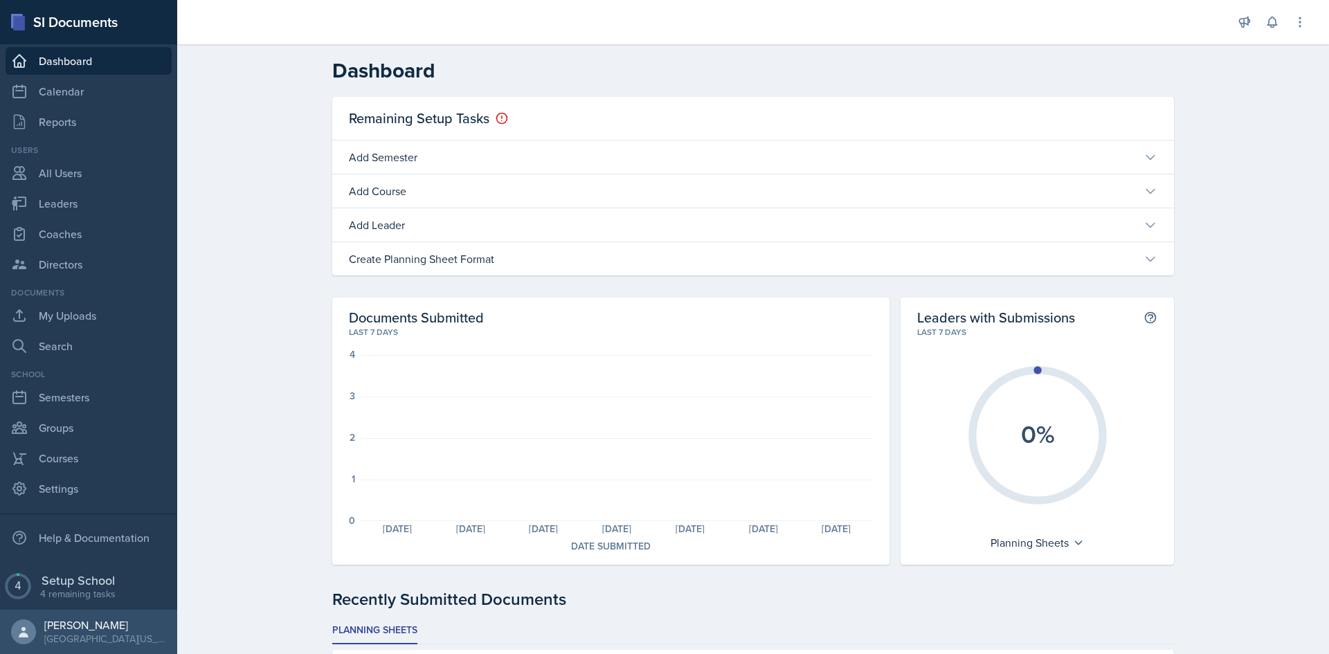
click at [80, 30] on div "SI Documents" at bounding box center [88, 22] width 177 height 44
click at [80, 340] on link "Search" at bounding box center [89, 346] width 166 height 28
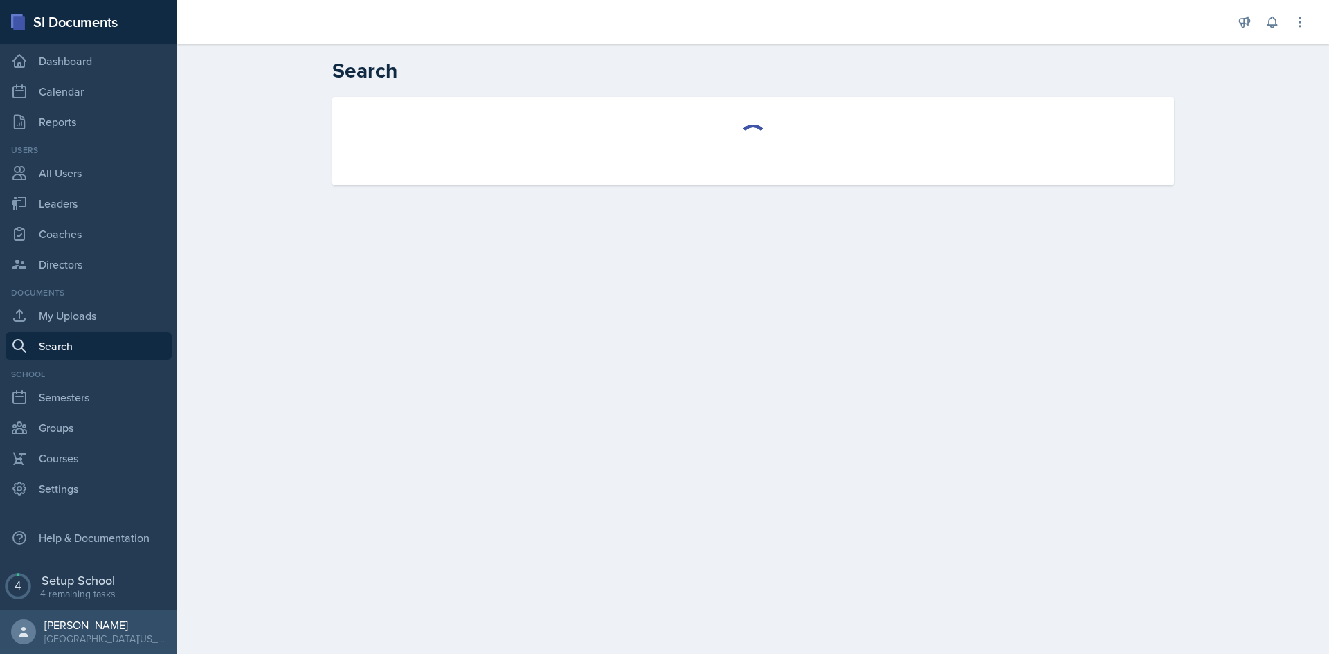
select select "all"
select select "1"
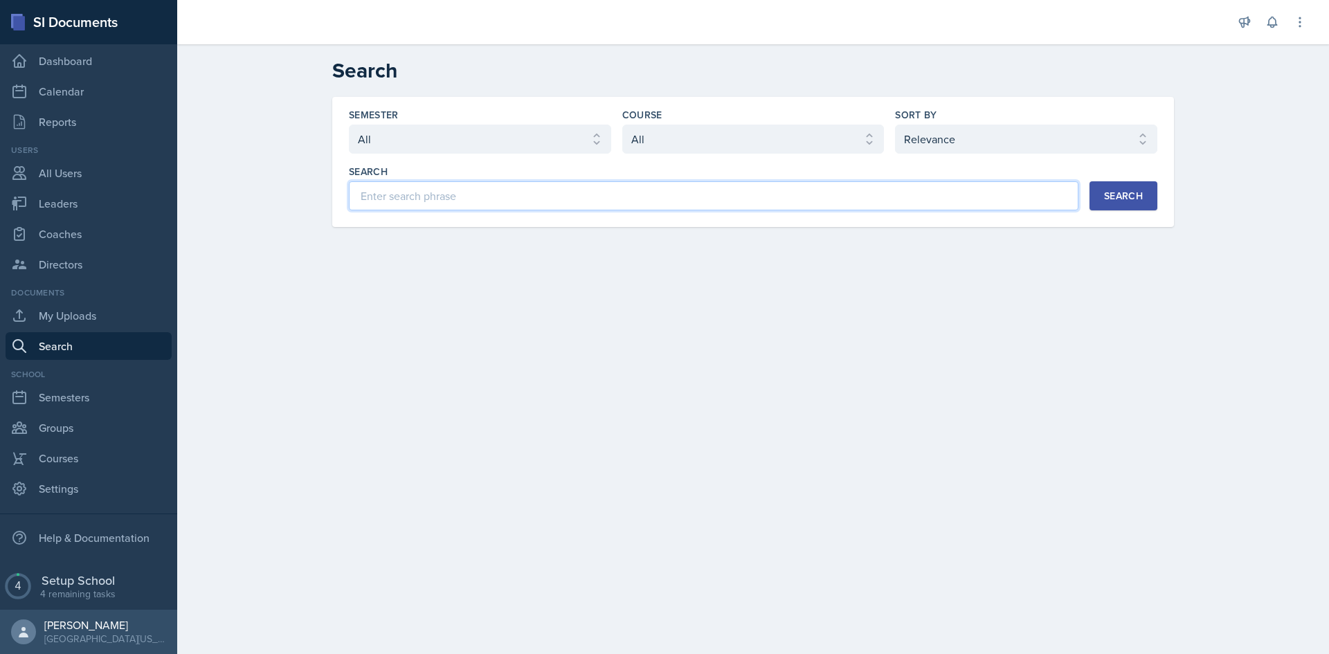
click at [430, 206] on input at bounding box center [714, 195] width 730 height 29
type input "planning sheet"
click at [1154, 197] on button "Search" at bounding box center [1124, 195] width 68 height 29
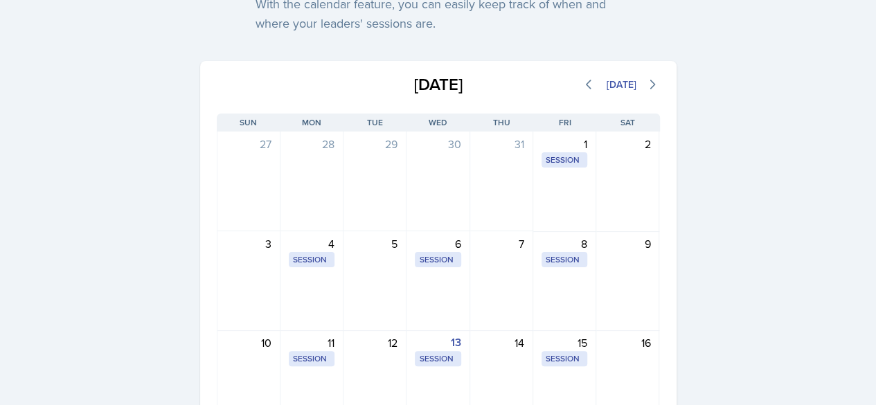
scroll to position [3294, 0]
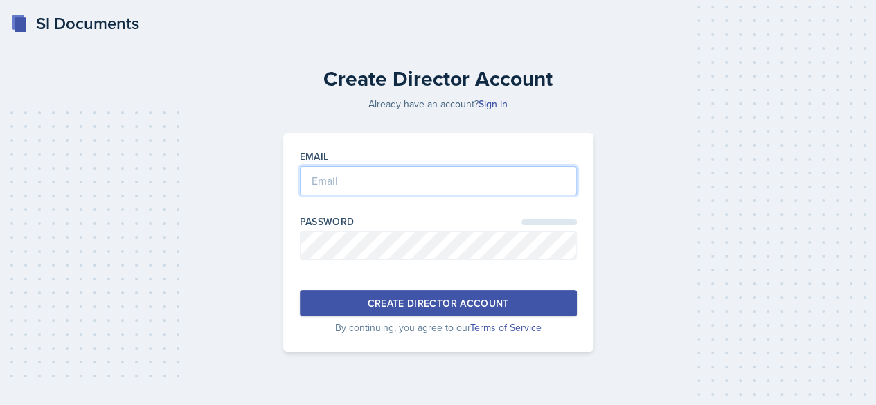
click at [368, 186] on input "email" at bounding box center [438, 180] width 277 height 29
click at [377, 156] on div "Email" at bounding box center [438, 157] width 277 height 14
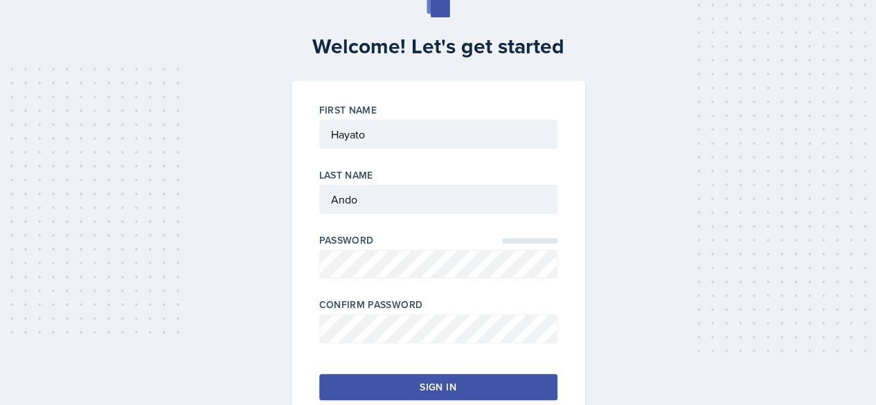
scroll to position [111, 0]
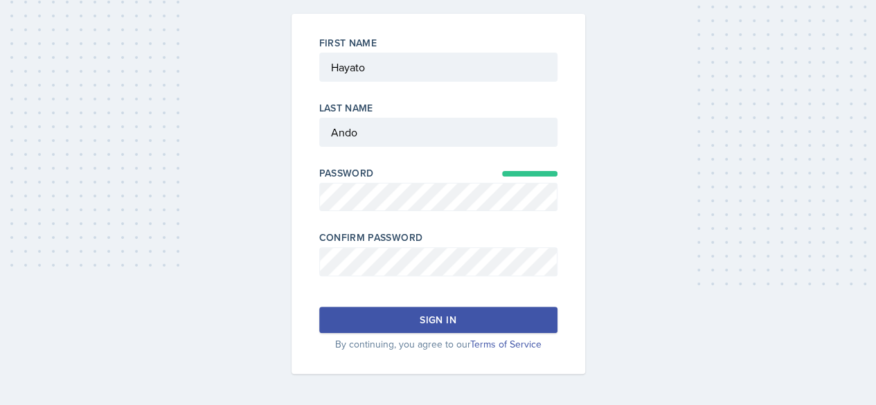
click at [422, 307] on button "Sign in" at bounding box center [438, 320] width 238 height 26
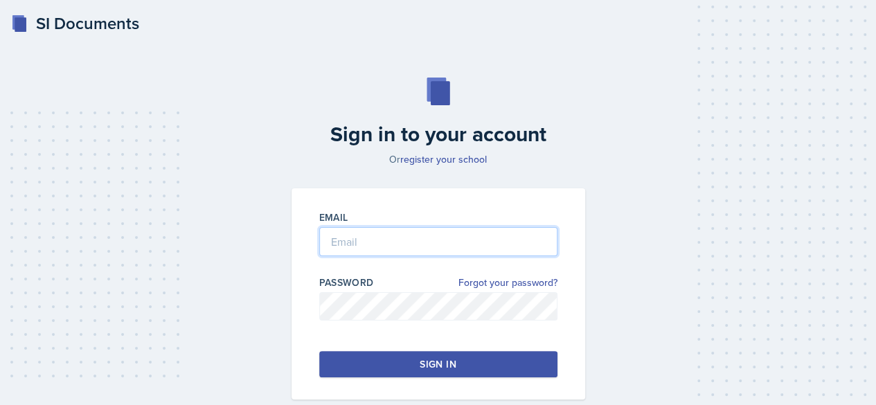
click at [453, 254] on input "email" at bounding box center [438, 241] width 238 height 29
type input "[EMAIL_ADDRESS][DOMAIN_NAME]"
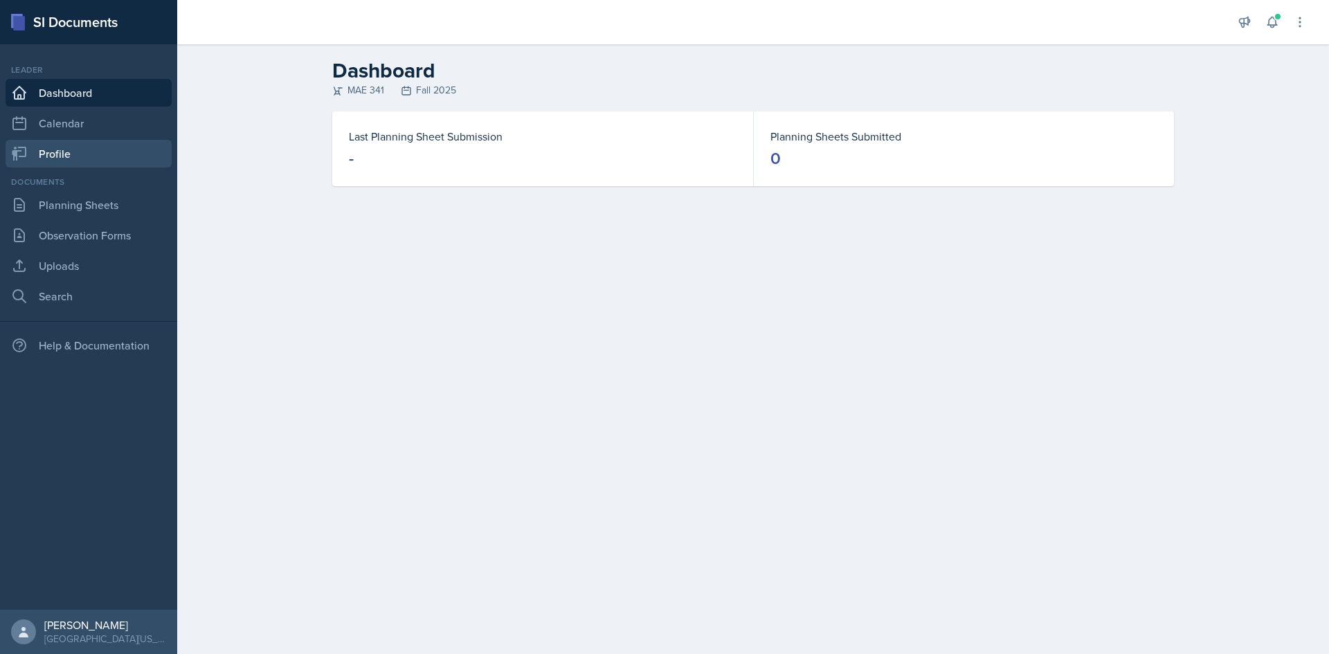
click at [100, 141] on link "Profile" at bounding box center [89, 154] width 166 height 28
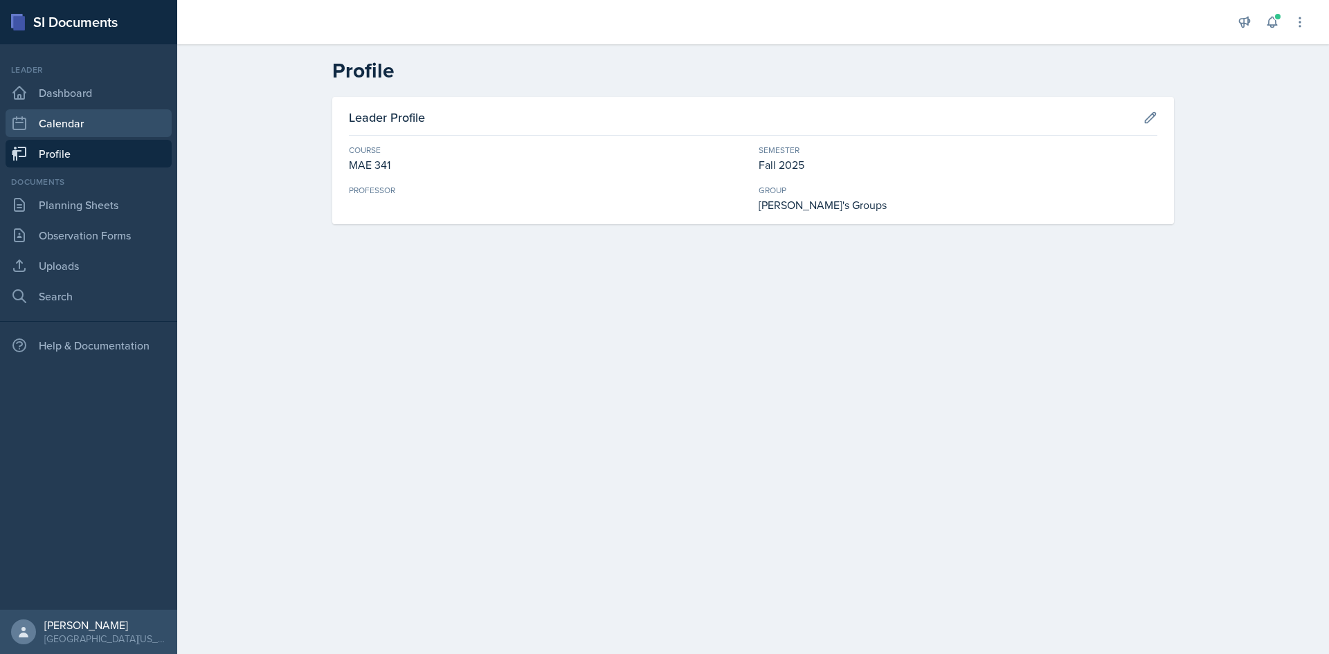
click at [87, 125] on link "Calendar" at bounding box center [89, 123] width 166 height 28
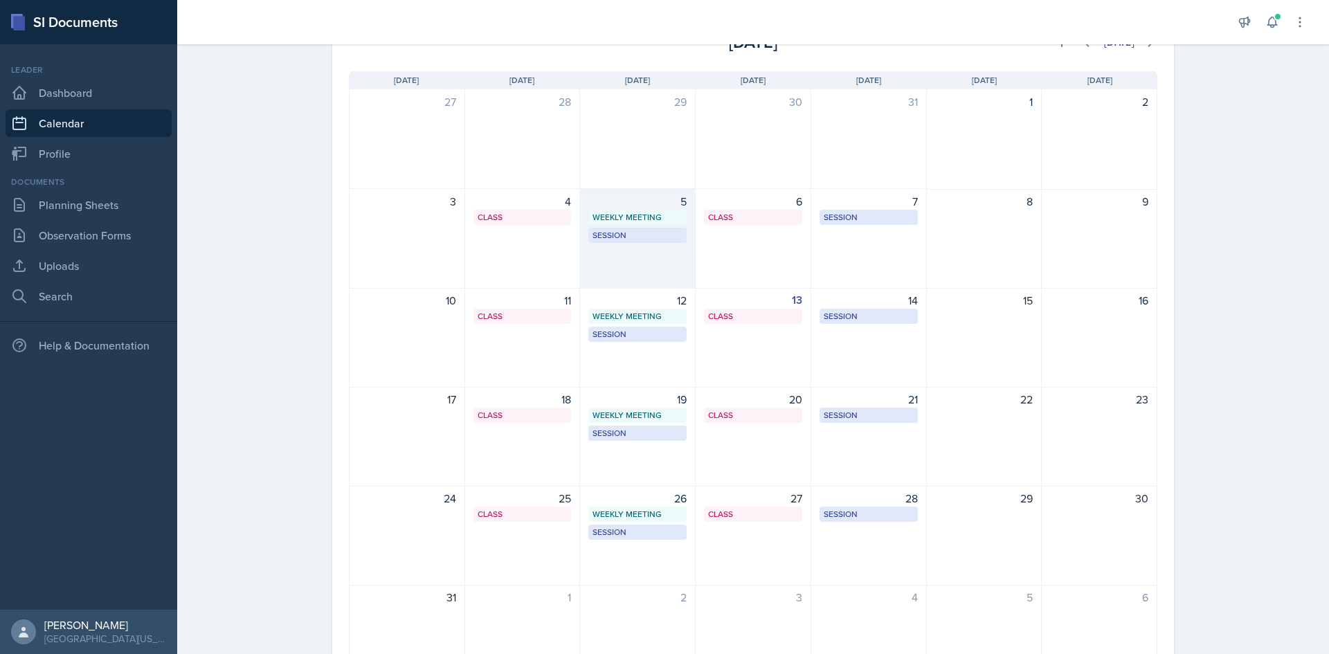
scroll to position [93, 0]
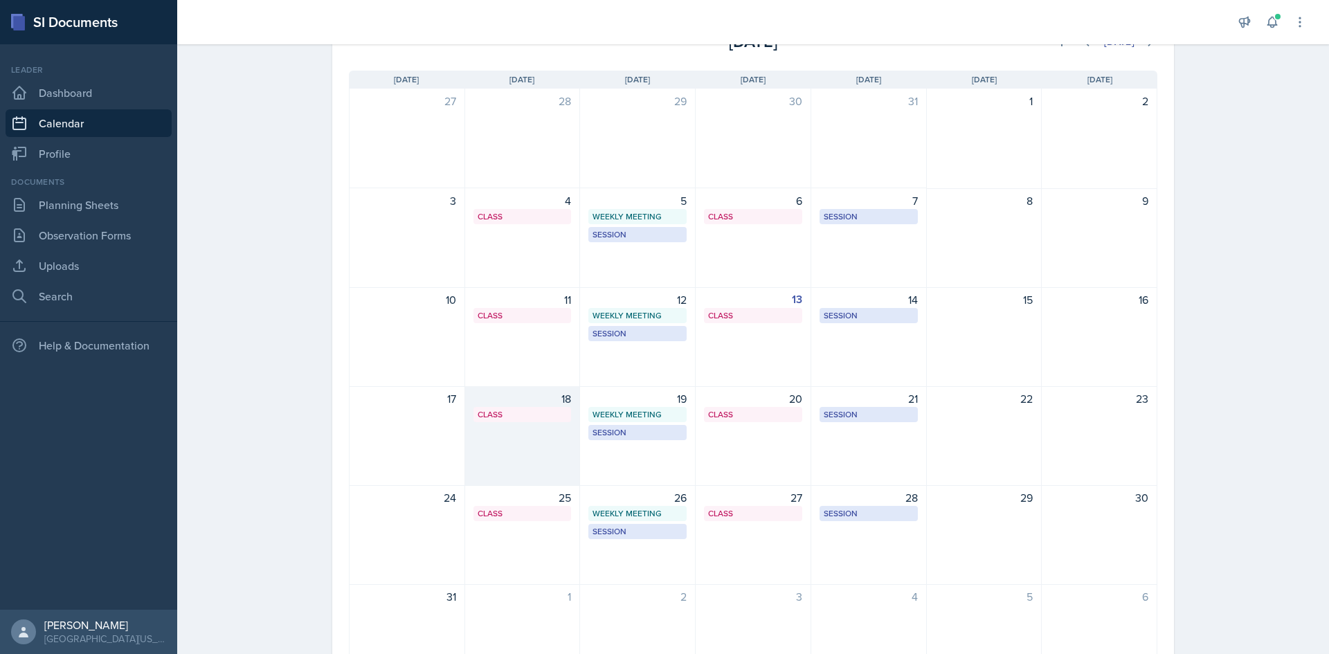
click at [552, 404] on div "18 Class OKT S105 9:40 AM - 11:00 AM" at bounding box center [523, 436] width 116 height 100
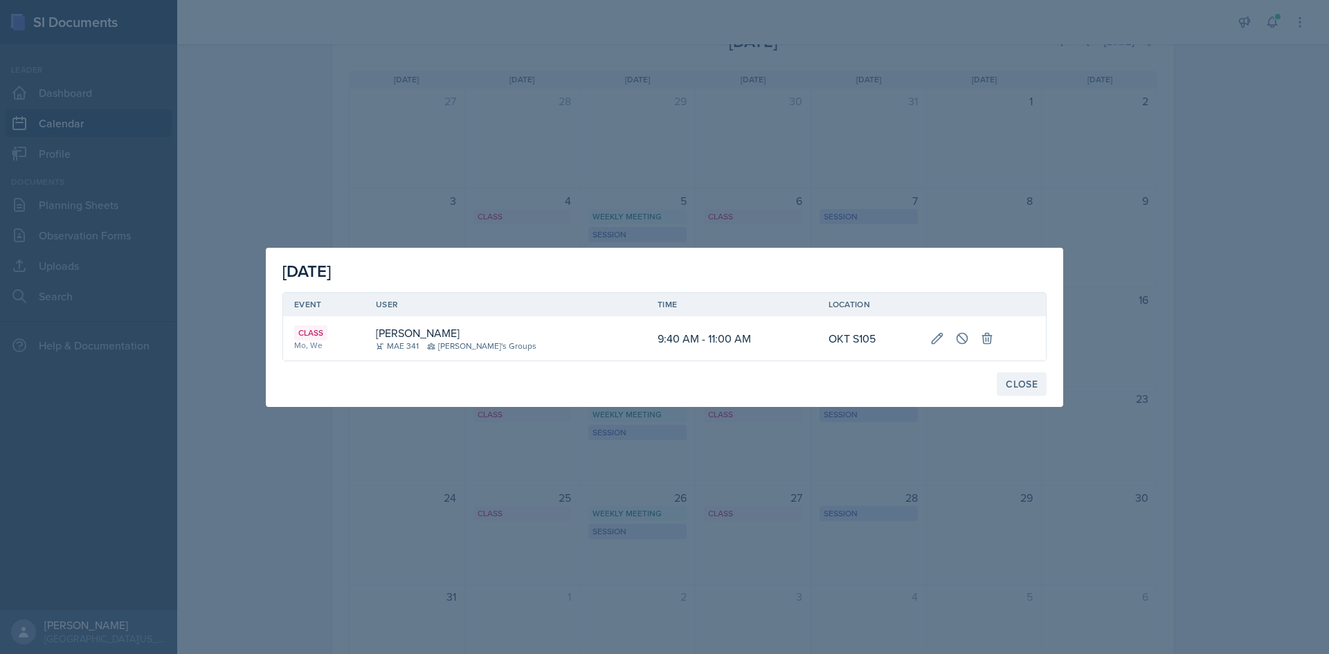
click at [885, 387] on div "Close" at bounding box center [1022, 384] width 32 height 11
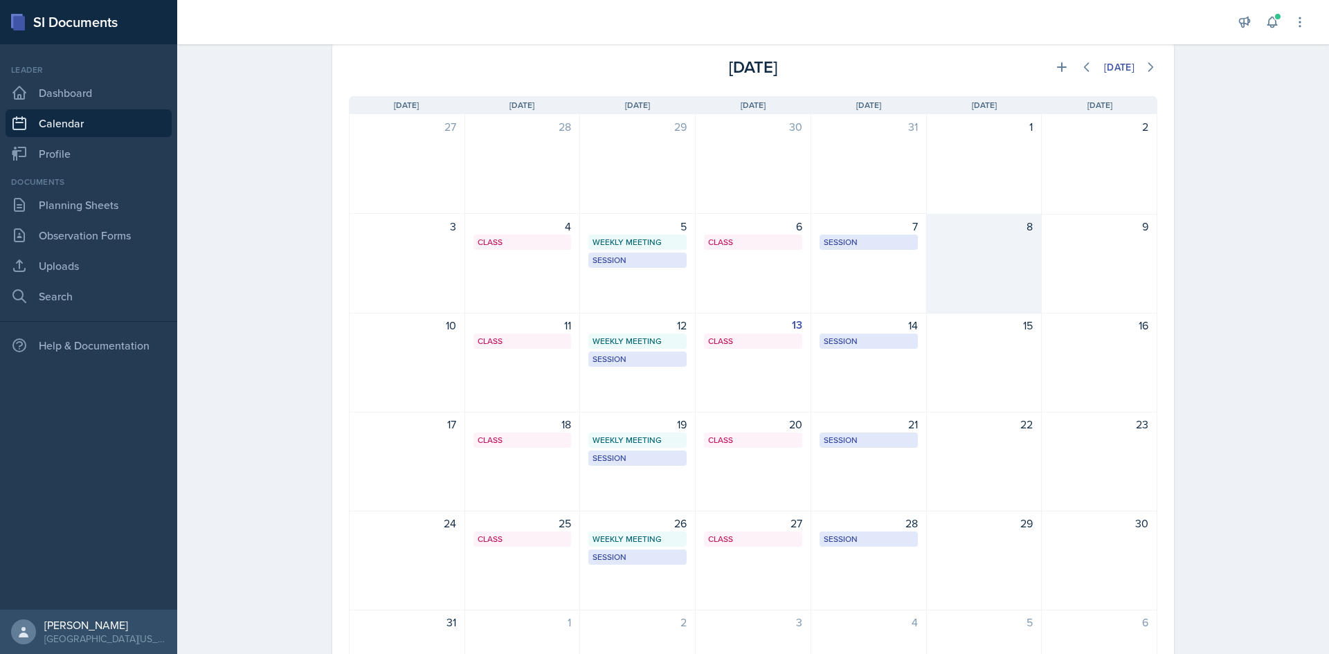
scroll to position [67, 0]
click at [885, 78] on div "[DATE]" at bounding box center [1022, 67] width 269 height 25
click at [885, 71] on icon at bounding box center [1062, 68] width 14 height 14
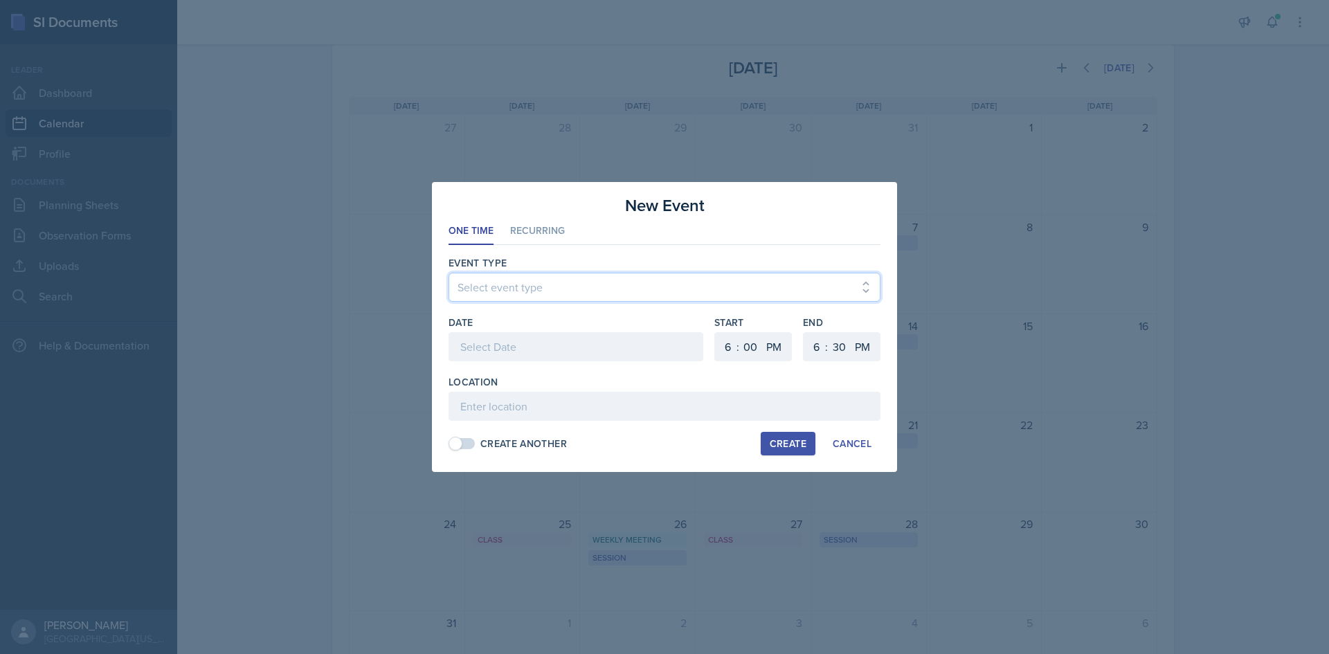
click at [610, 273] on select "Select event type Admin Office Hour Cal Workshop Class Class Announcement LA Pe…" at bounding box center [665, 287] width 432 height 29
click at [532, 264] on div "Event Type" at bounding box center [665, 263] width 432 height 14
click at [543, 278] on select "Select event type Admin Office Hour Cal Workshop Class Class Announcement LA Pe…" at bounding box center [665, 287] width 432 height 29
select select "dcbfd005-ee97-4d1a-8f17-5611bfb2c96c"
click at [449, 273] on select "Select event type Admin Office Hour Cal Workshop Class Class Announcement LA Pe…" at bounding box center [665, 287] width 432 height 29
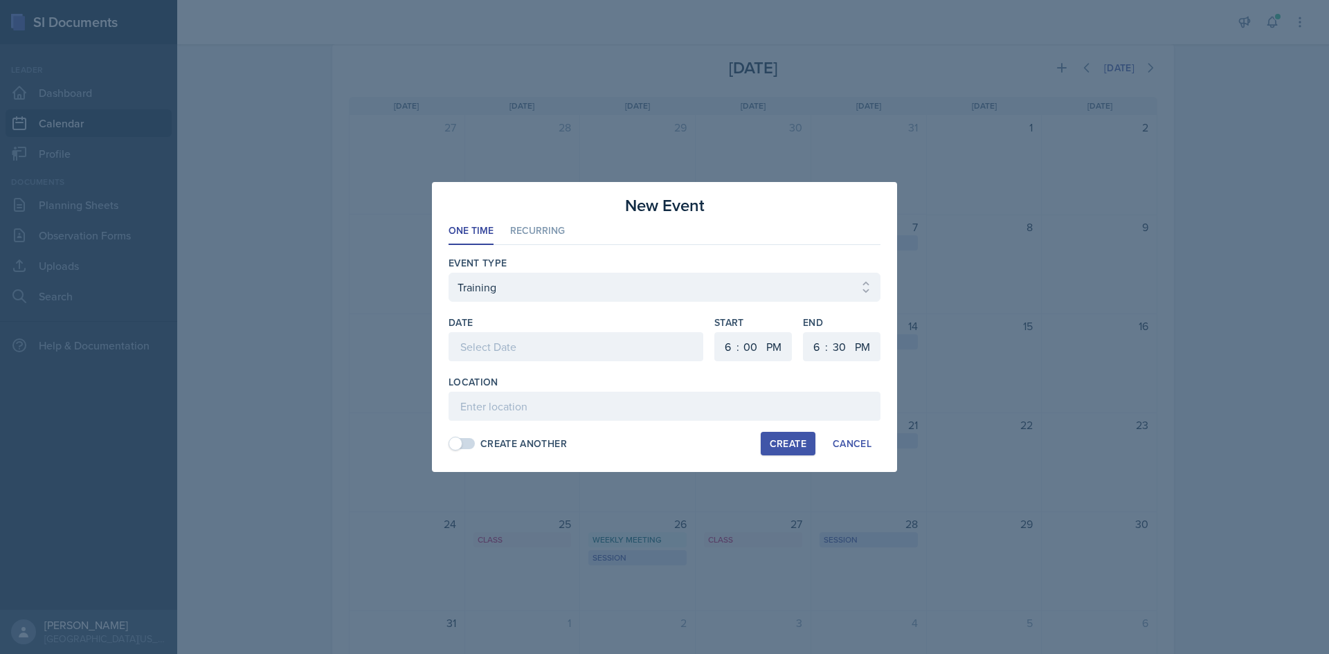
click at [539, 356] on div at bounding box center [576, 346] width 255 height 29
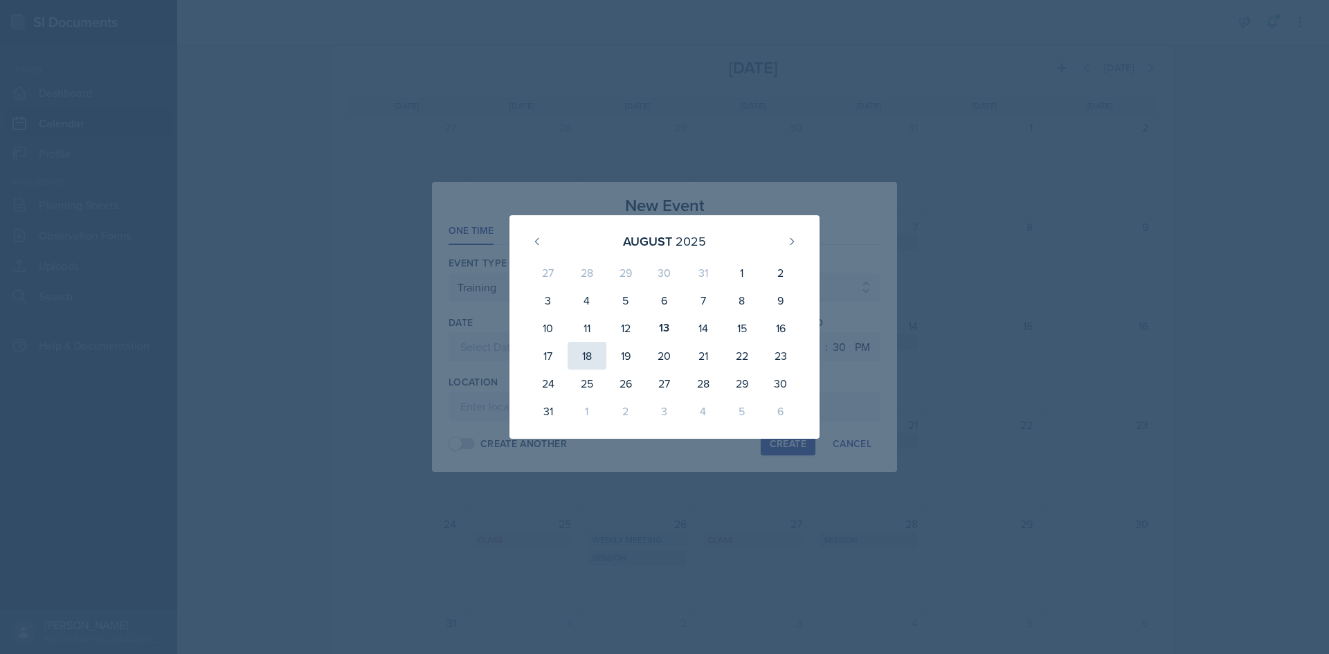
click at [597, 358] on div "18" at bounding box center [587, 356] width 39 height 28
type input "August 18th, 2025"
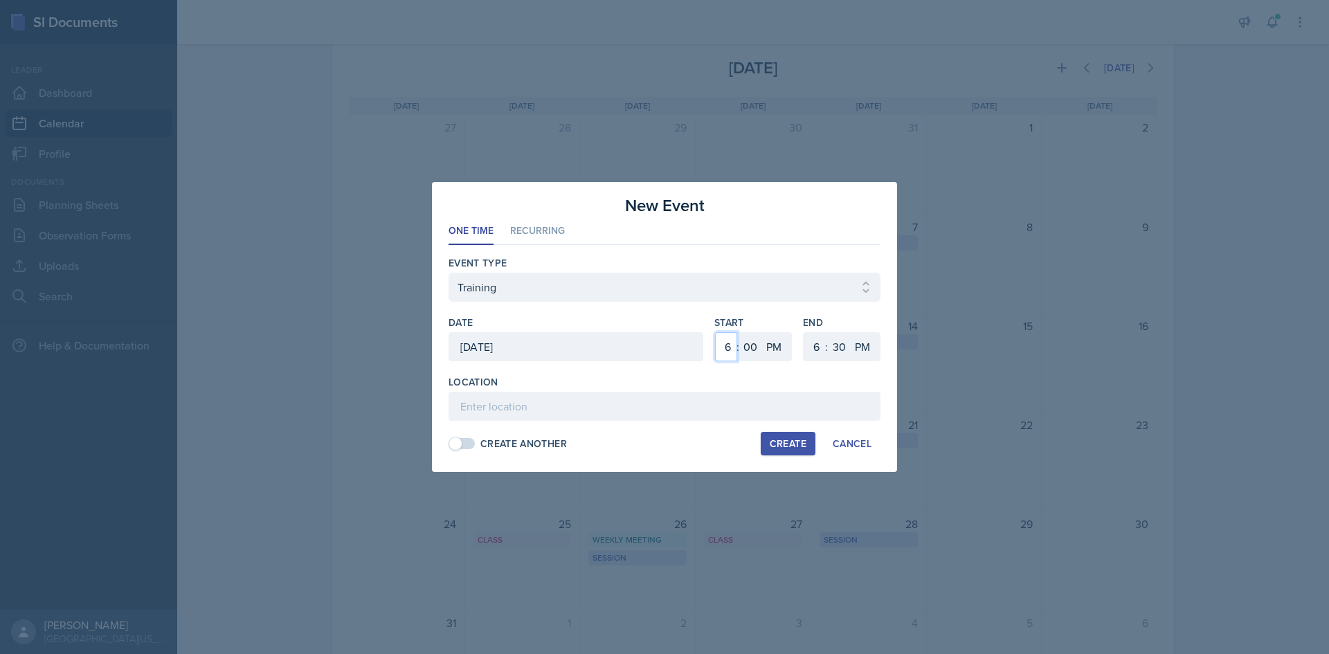
click at [728, 350] on select "1 2 3 4 5 6 7 8 9 10 11 12" at bounding box center [726, 346] width 22 height 29
select select "9"
click at [715, 332] on select "1 2 3 4 5 6 7 8 9 10 11 12" at bounding box center [726, 346] width 22 height 29
click at [776, 354] on select "AM PM" at bounding box center [776, 346] width 28 height 29
select select "AM"
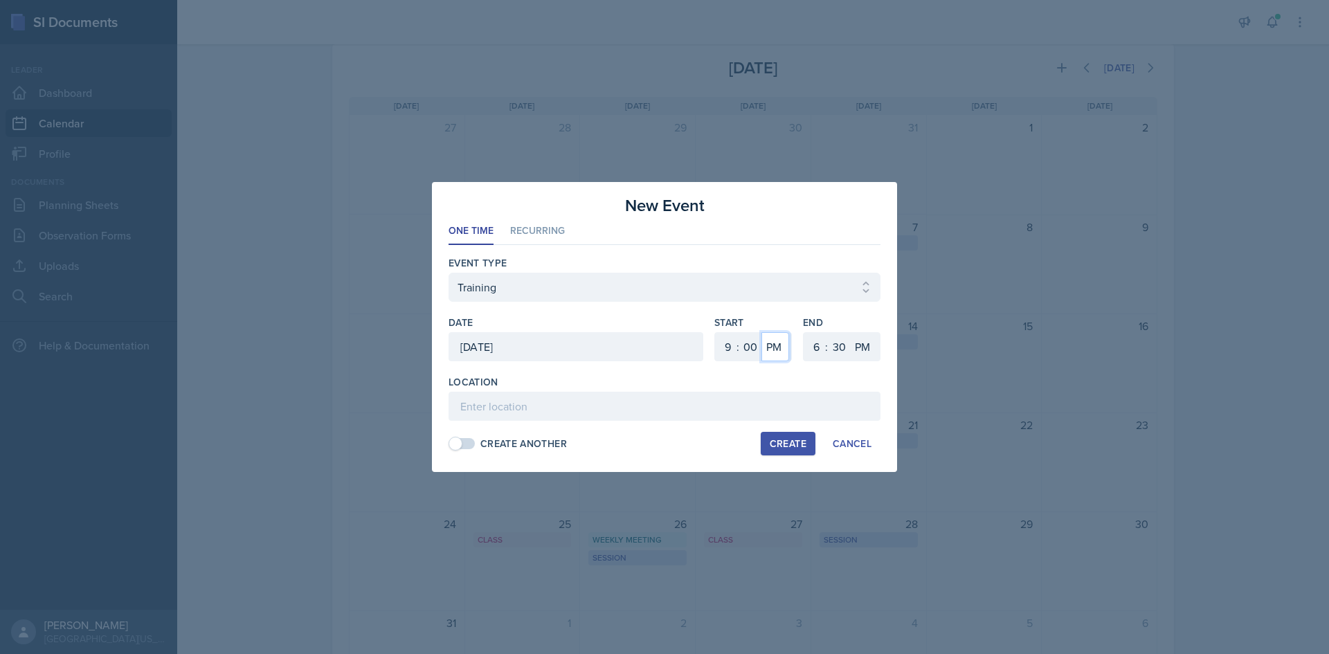
click at [762, 332] on select "AM PM" at bounding box center [776, 346] width 28 height 29
click at [813, 347] on select "1 2 3 4 5 6 7 8 9 10 11 12" at bounding box center [815, 346] width 22 height 29
select select "3"
click at [804, 332] on select "1 2 3 4 5 6 7 8 9 10 11 12" at bounding box center [815, 346] width 22 height 29
click at [694, 396] on input at bounding box center [665, 406] width 432 height 29
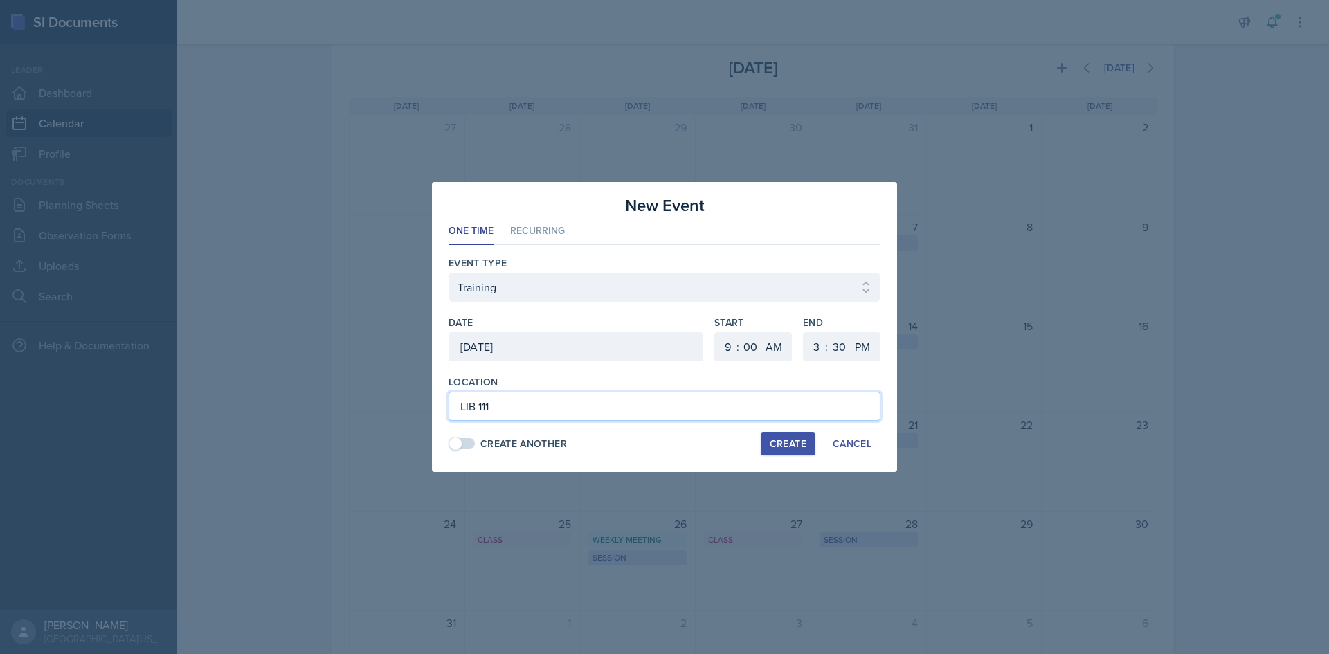
type input "LIB 111"
click at [795, 404] on div "Create" at bounding box center [788, 443] width 37 height 11
select select
select select "6"
select select "PM"
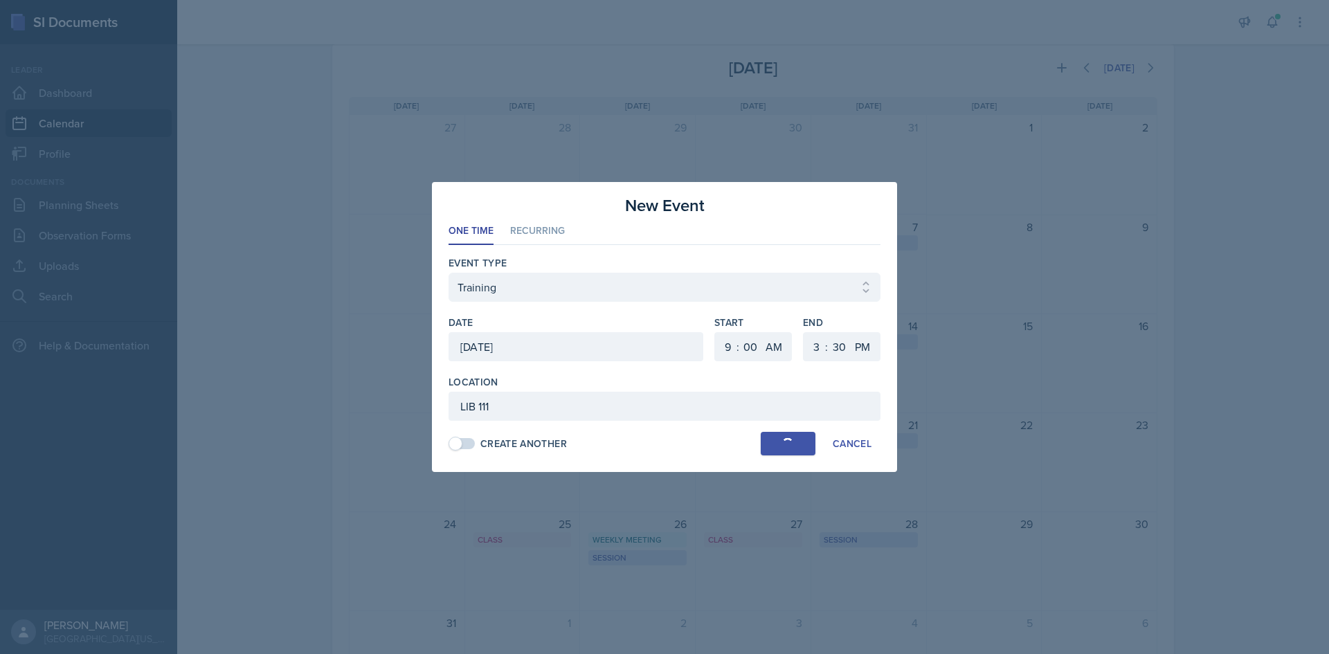
select select "6"
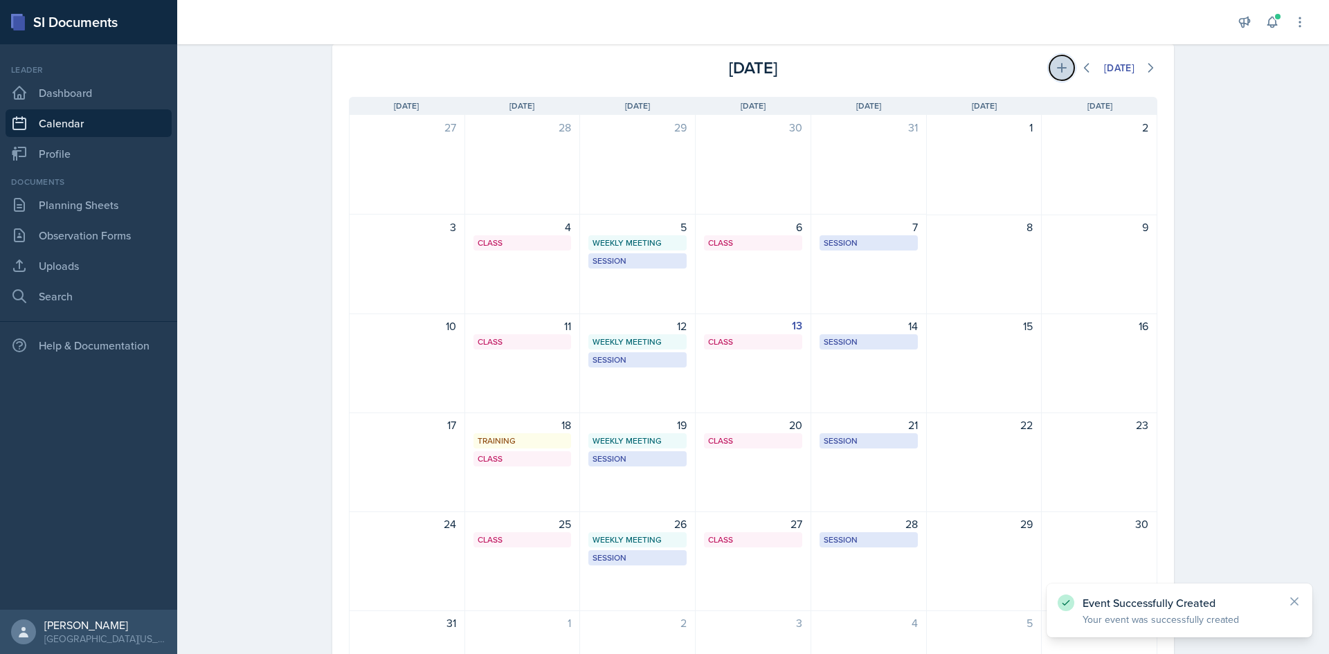
click at [885, 78] on button at bounding box center [1061, 67] width 25 height 25
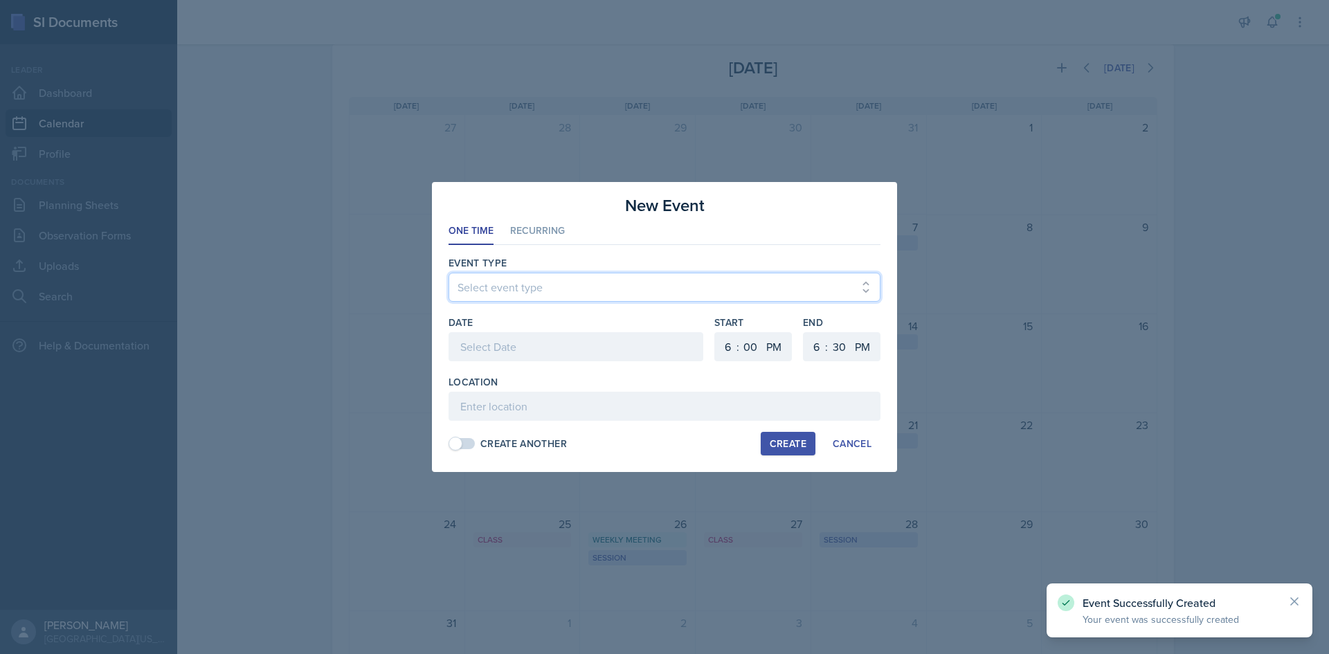
click at [680, 285] on select "Select event type Admin Office Hour Cal Workshop Class Class Announcement LA Pe…" at bounding box center [665, 287] width 432 height 29
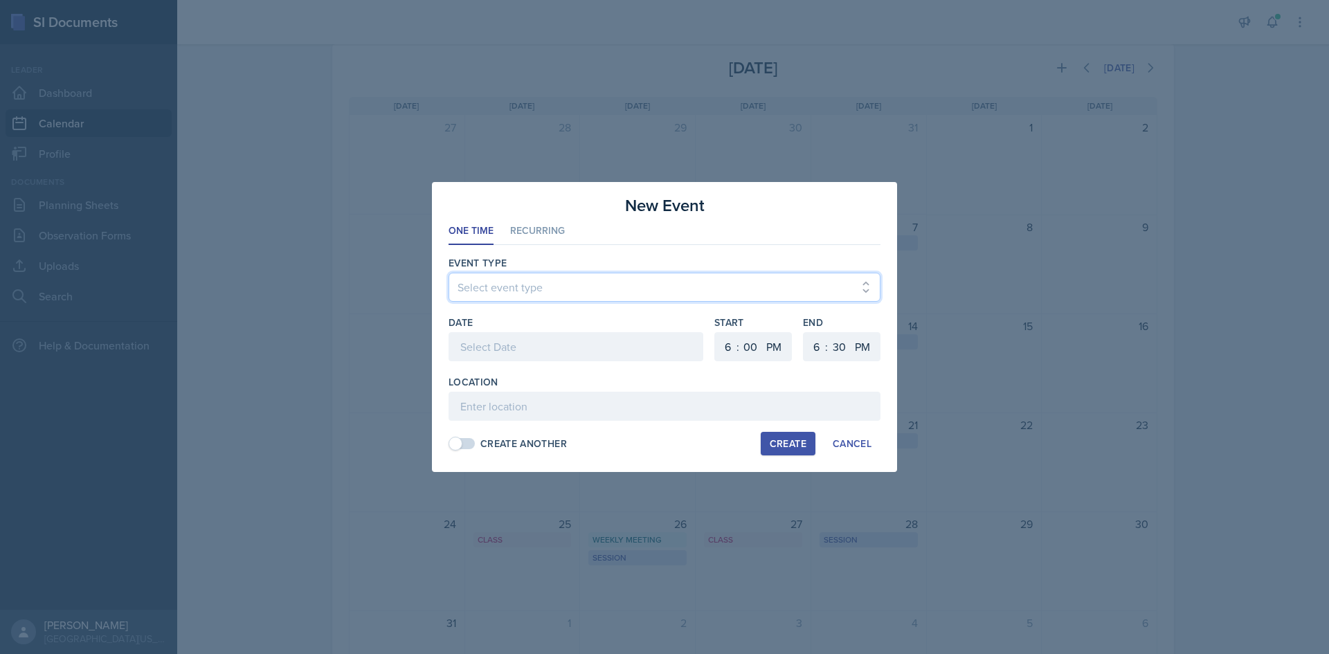
select select "dcbfd005-ee97-4d1a-8f17-5611bfb2c96c"
click at [449, 273] on select "Select event type Admin Office Hour Cal Workshop Class Class Announcement LA Pe…" at bounding box center [665, 287] width 432 height 29
click at [564, 346] on div at bounding box center [576, 346] width 255 height 29
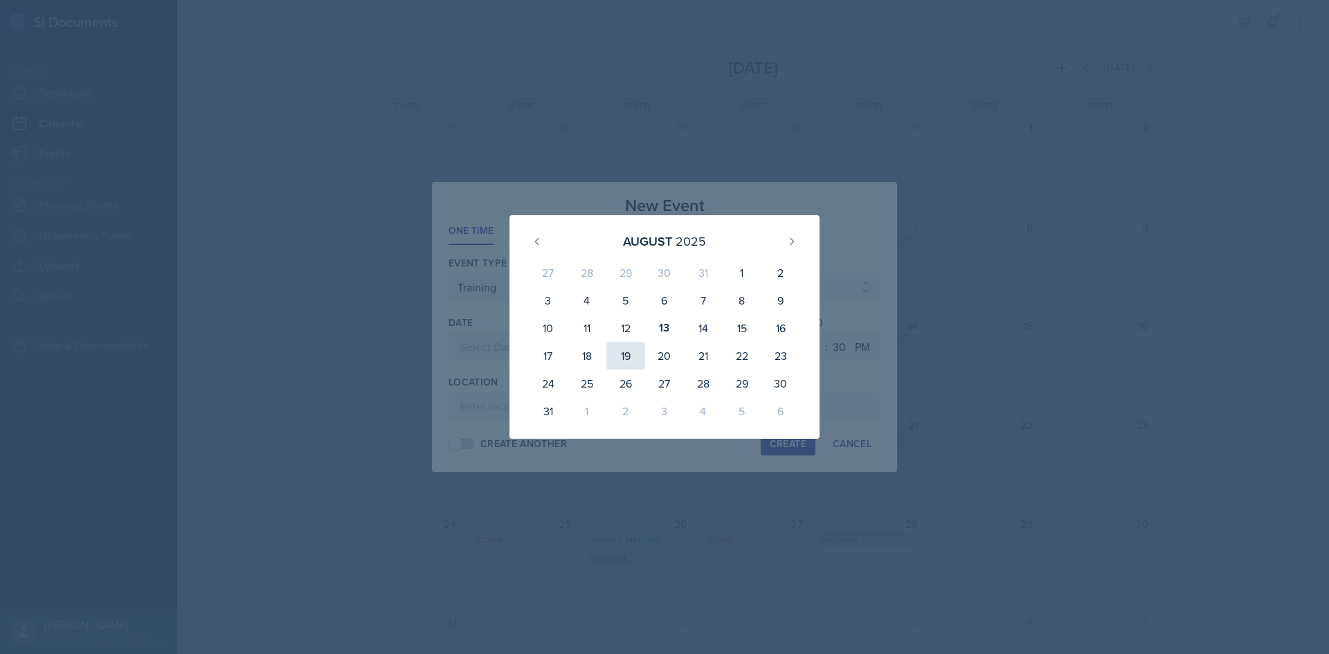
click at [617, 362] on div "19" at bounding box center [625, 356] width 39 height 28
type input "August 19th, 2025"
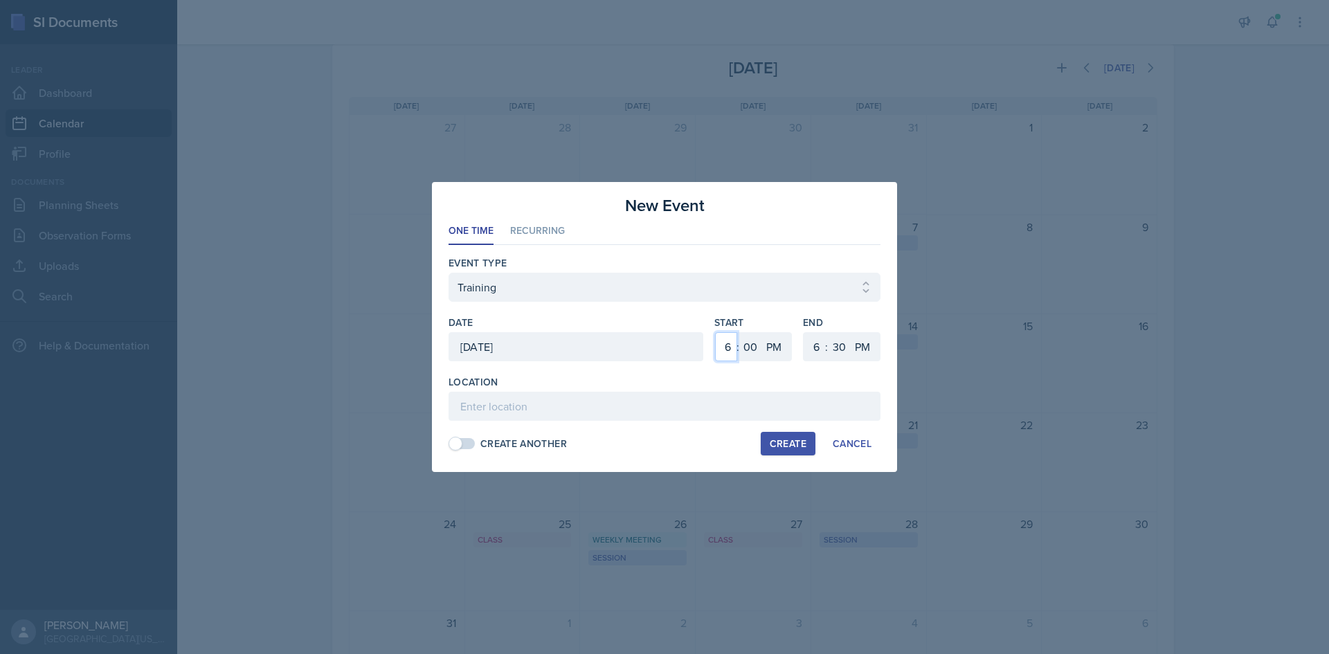
click at [725, 358] on select "1 2 3 4 5 6 7 8 9 10 11 12" at bounding box center [726, 346] width 22 height 29
select select "9"
click at [715, 332] on select "1 2 3 4 5 6 7 8 9 10 11 12" at bounding box center [726, 346] width 22 height 29
click at [786, 347] on select "AM PM" at bounding box center [776, 346] width 28 height 29
select select "AM"
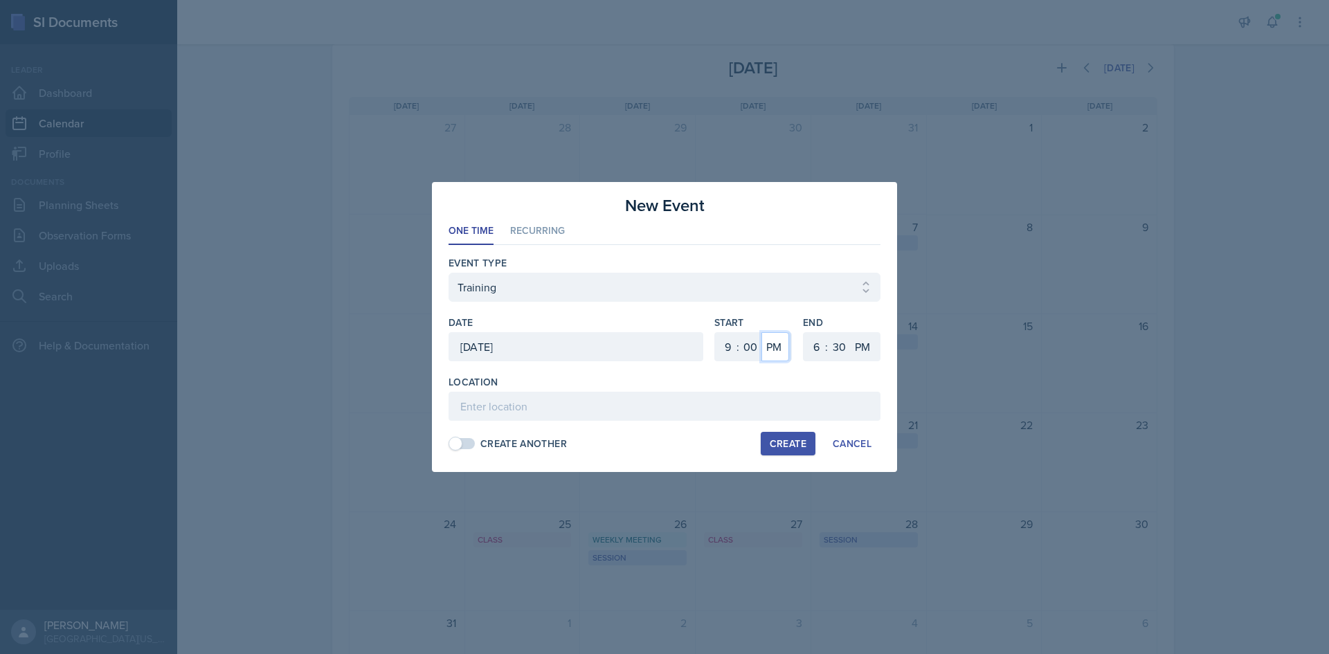
click at [762, 332] on select "AM PM" at bounding box center [776, 346] width 28 height 29
click at [811, 354] on select "1 2 3 4 5 6 7 8 9 10 11 12" at bounding box center [815, 346] width 22 height 29
select select "3"
click at [804, 332] on select "1 2 3 4 5 6 7 8 9 10 11 12" at bounding box center [815, 346] width 22 height 29
click at [701, 398] on input at bounding box center [665, 406] width 432 height 29
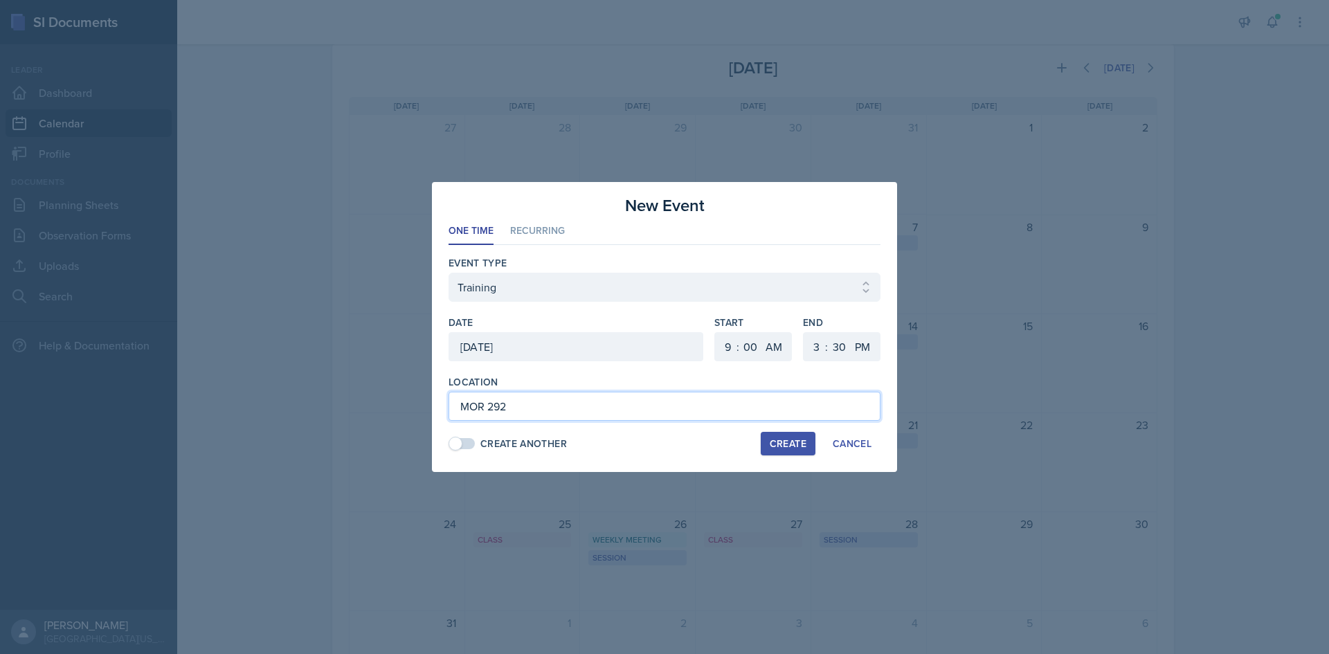
type input "MOR 292"
click at [785, 404] on div "Create" at bounding box center [788, 443] width 37 height 11
select select
select select "6"
select select "PM"
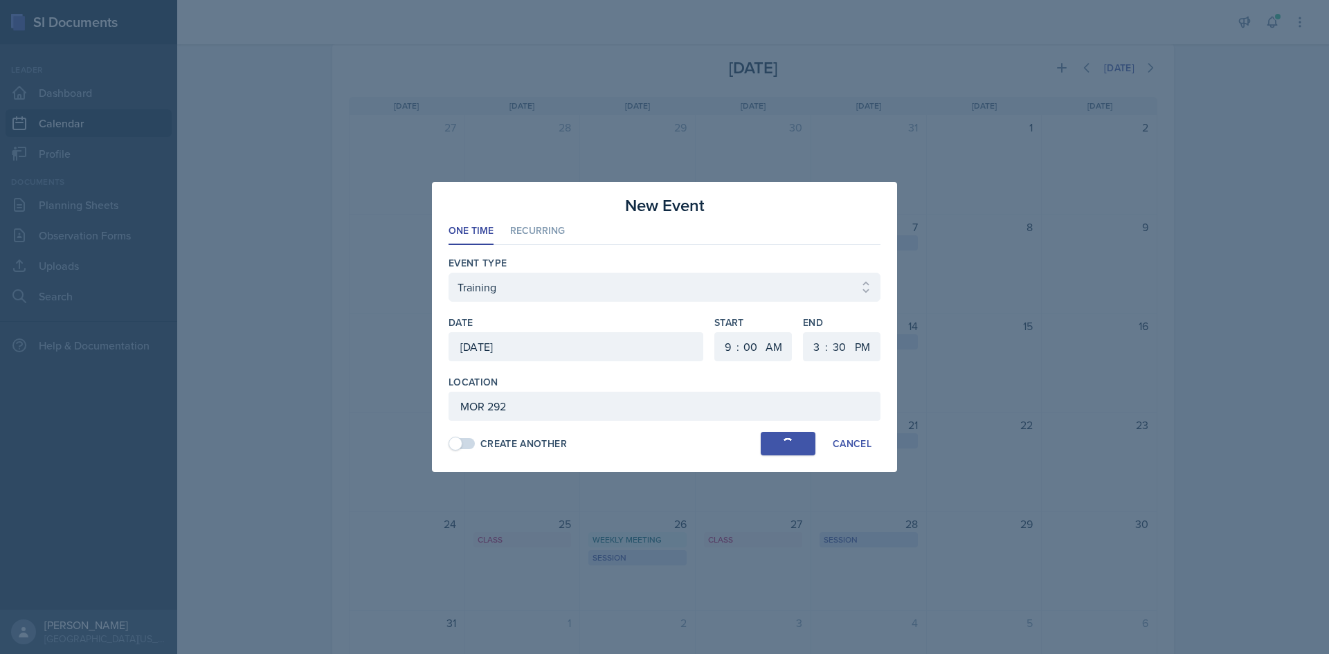
select select "6"
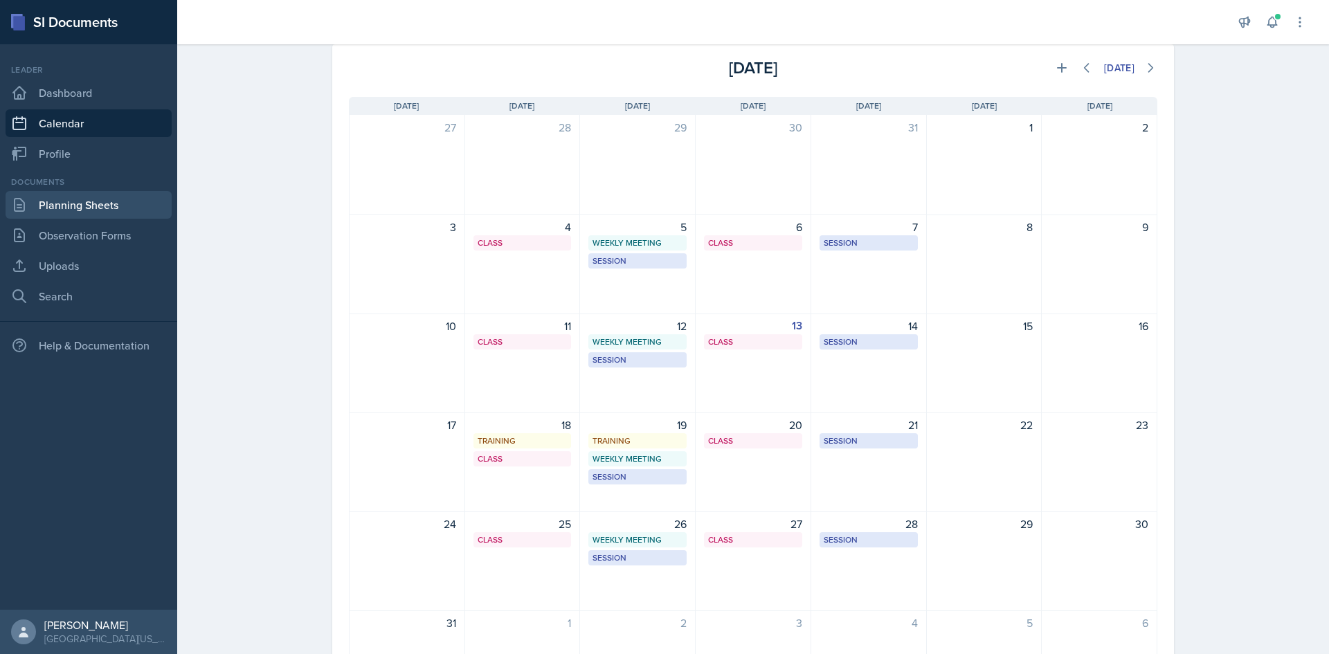
click at [131, 202] on link "Planning Sheets" at bounding box center [89, 205] width 166 height 28
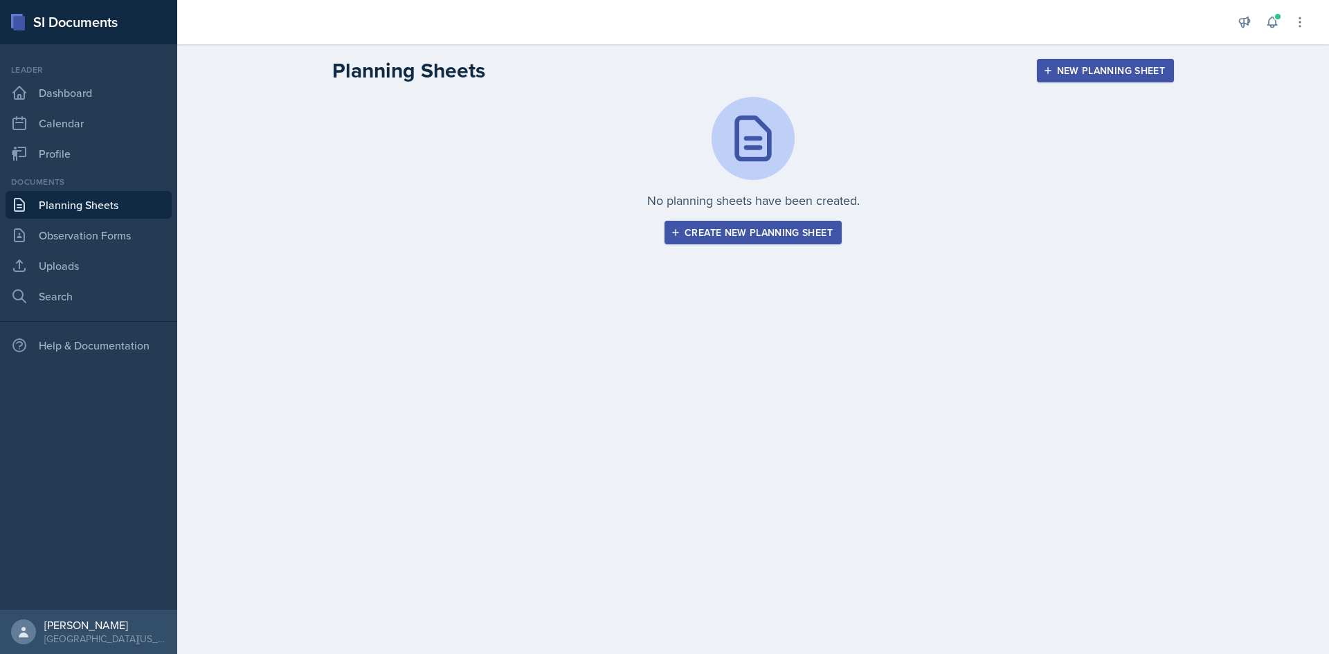
click at [885, 69] on div "New Planning Sheet" at bounding box center [1105, 70] width 119 height 11
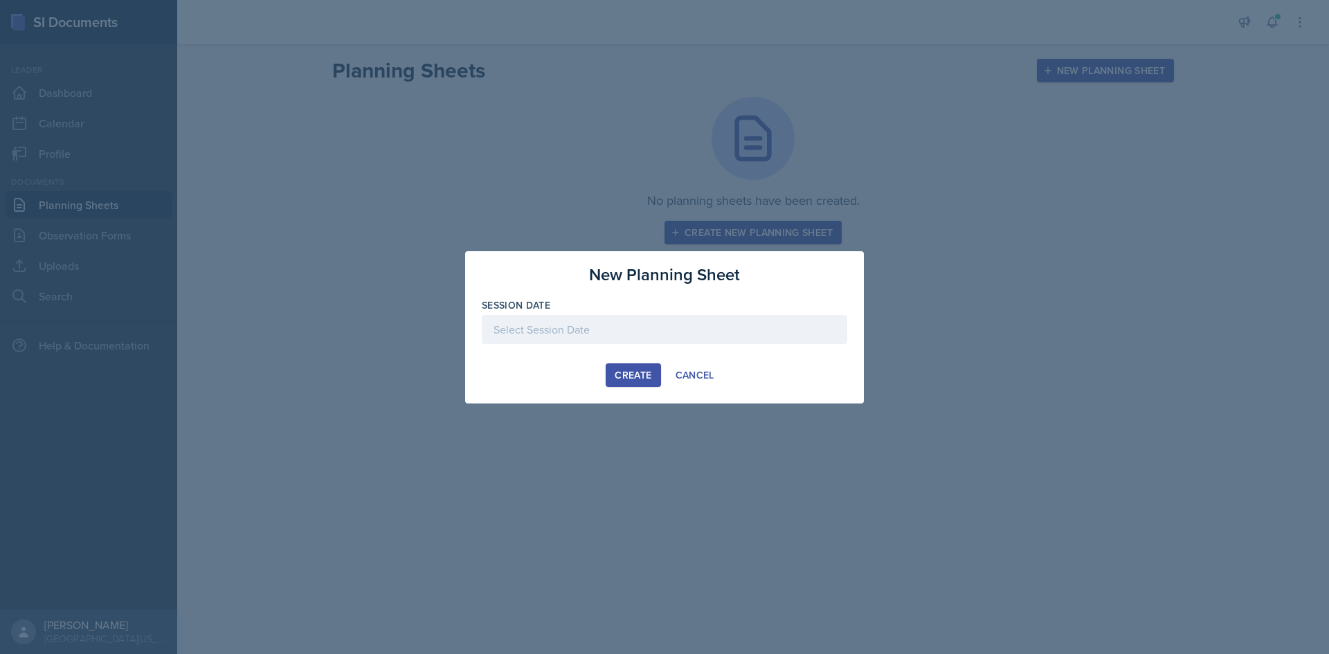
click at [597, 324] on div at bounding box center [665, 329] width 366 height 29
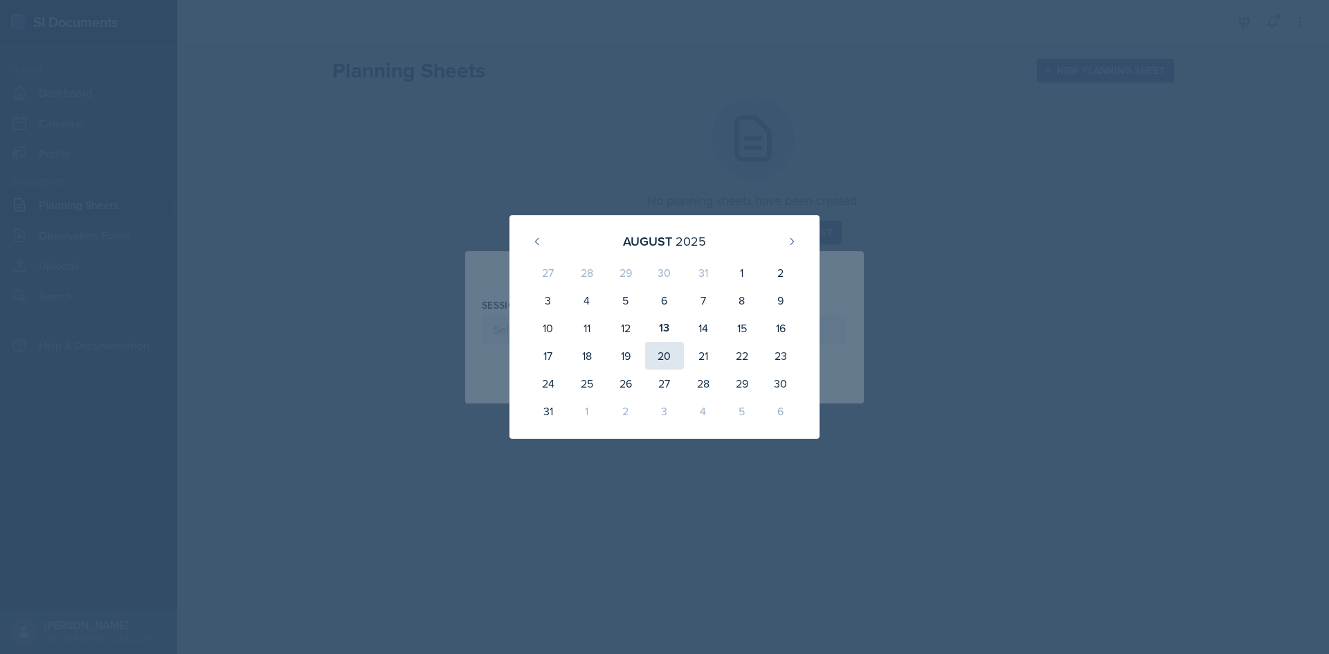
click at [666, 352] on div "20" at bounding box center [664, 356] width 39 height 28
type input "August 20th, 2025"
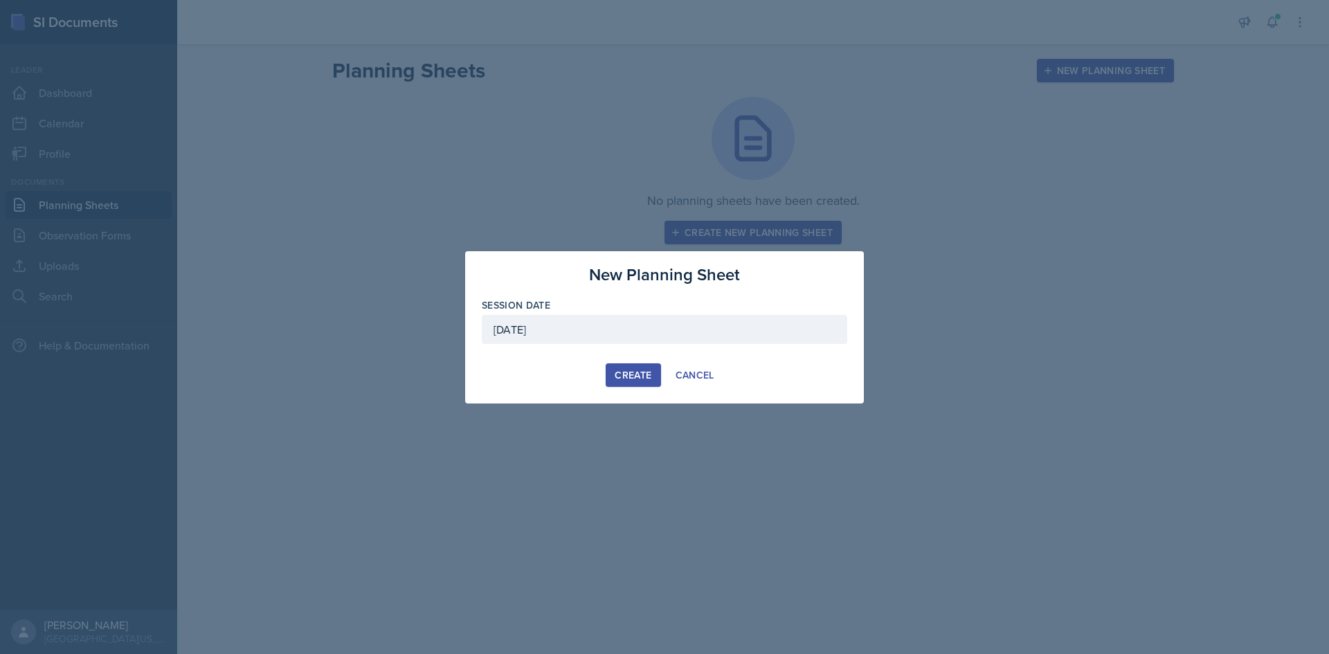
click at [644, 383] on button "Create" at bounding box center [633, 375] width 55 height 24
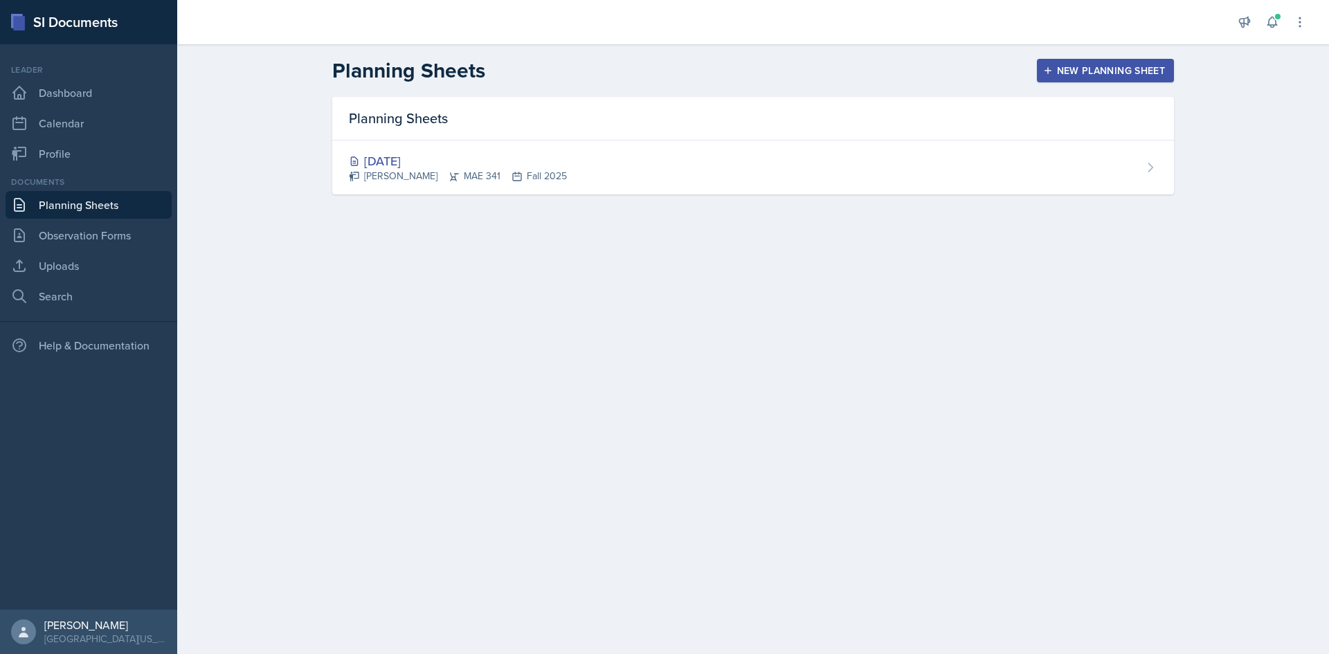
click at [885, 76] on div "New Planning Sheet" at bounding box center [1105, 70] width 119 height 11
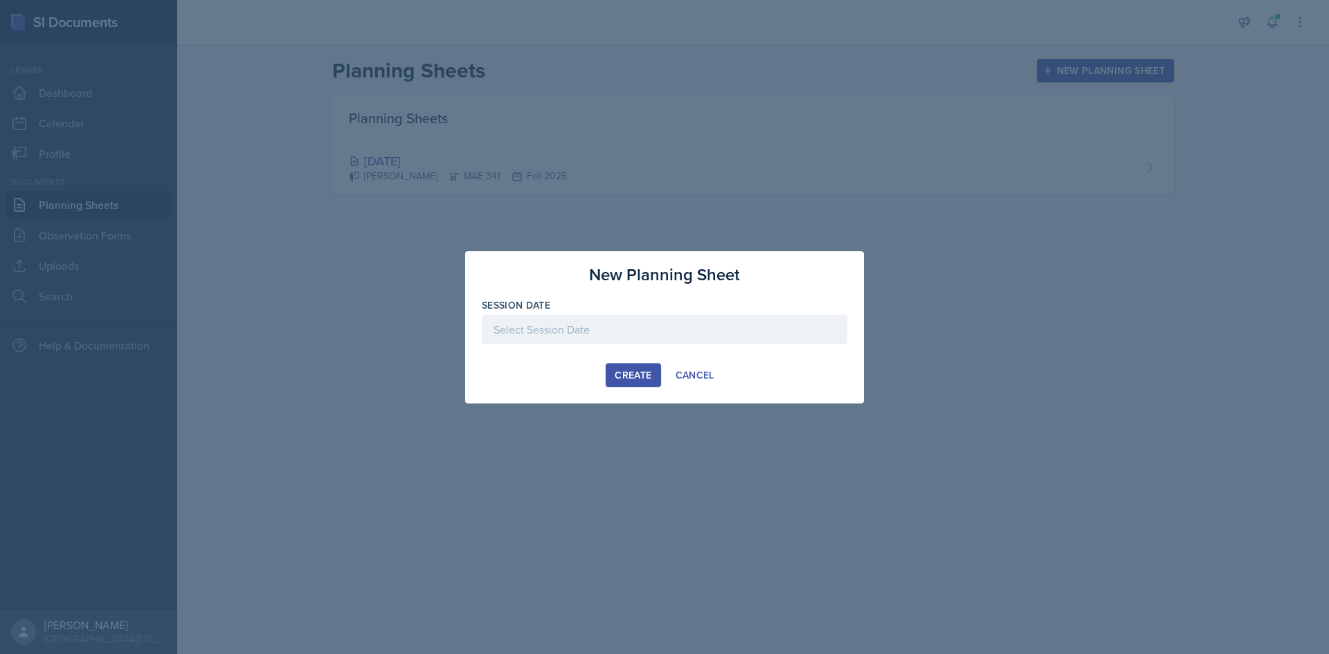
click at [637, 319] on div at bounding box center [665, 329] width 366 height 29
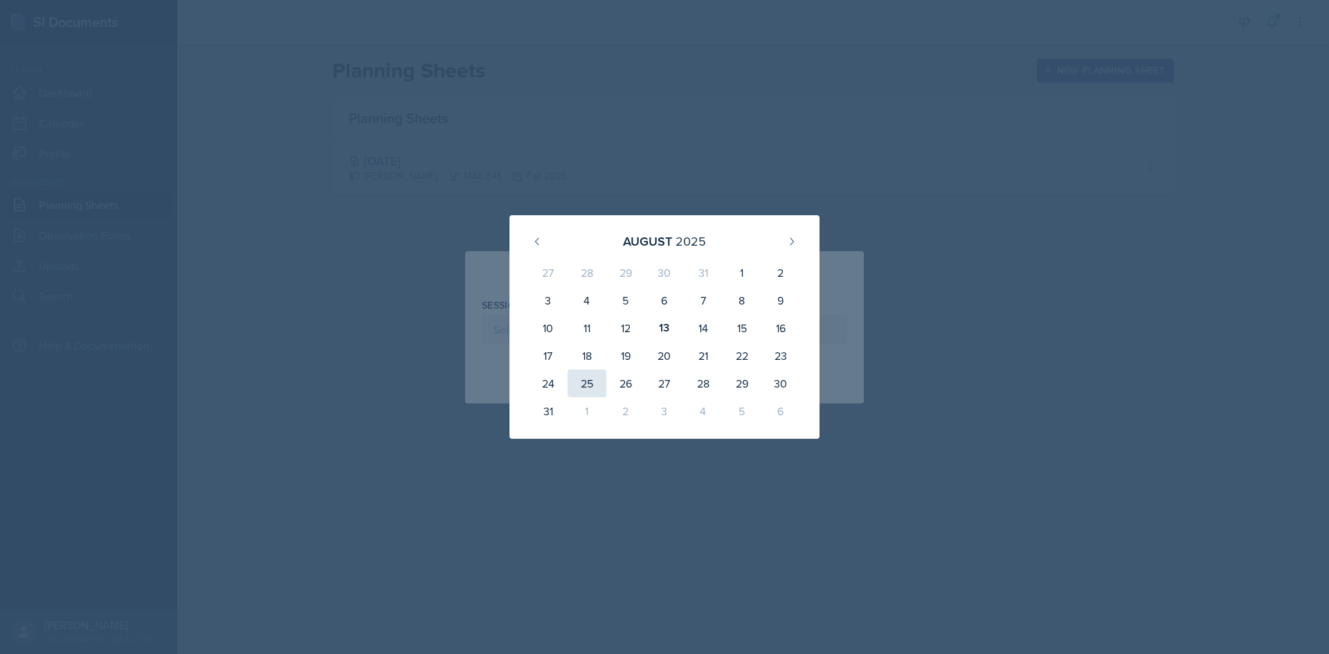
click at [594, 381] on div "25" at bounding box center [587, 384] width 39 height 28
type input "August 25th, 2025"
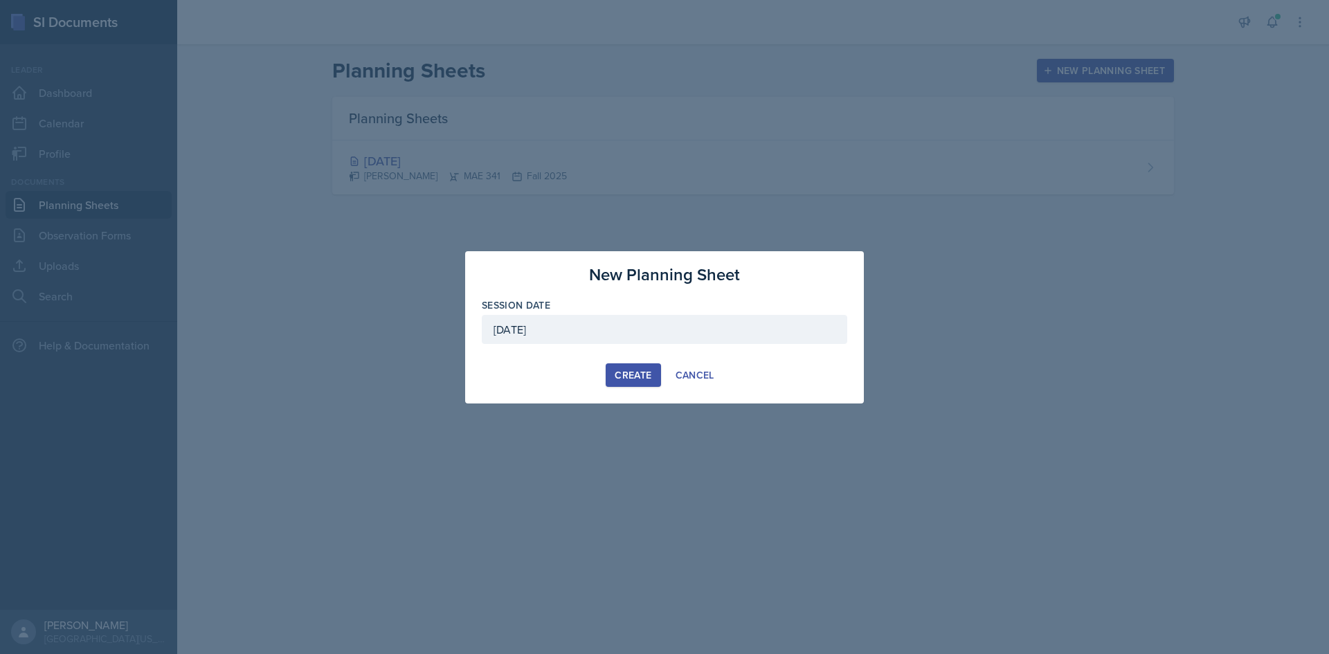
click at [636, 376] on div "Create" at bounding box center [633, 375] width 37 height 11
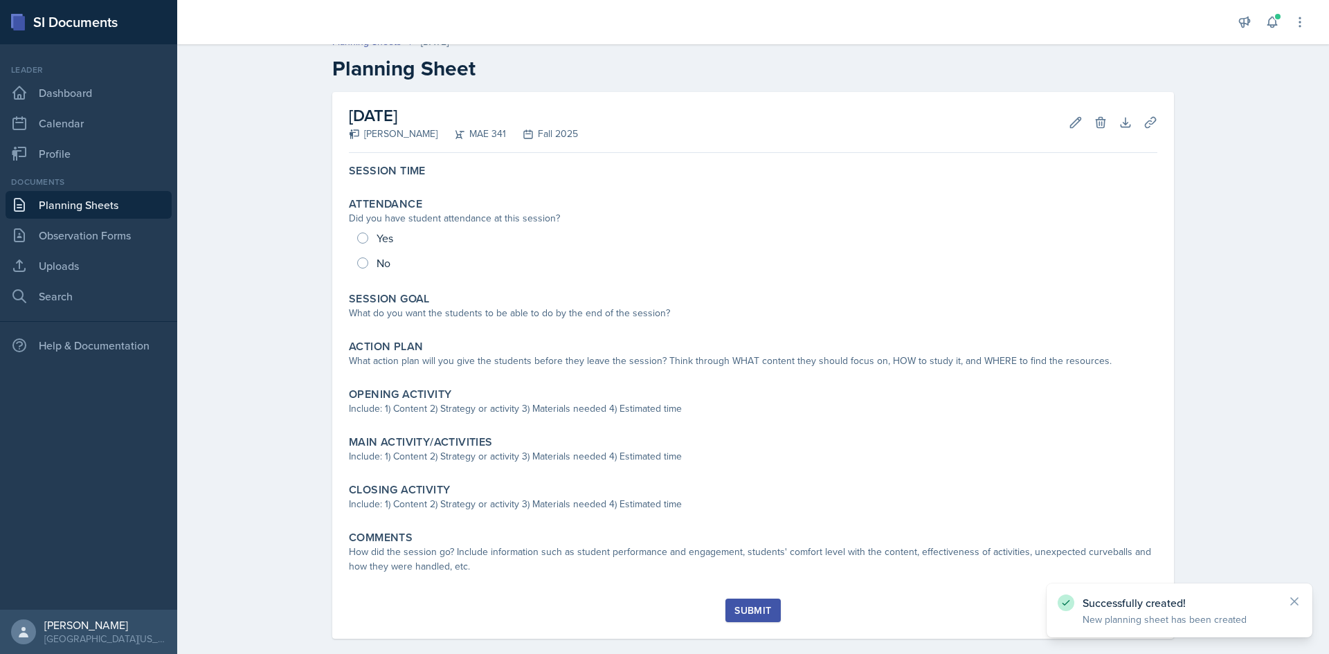
scroll to position [35, 0]
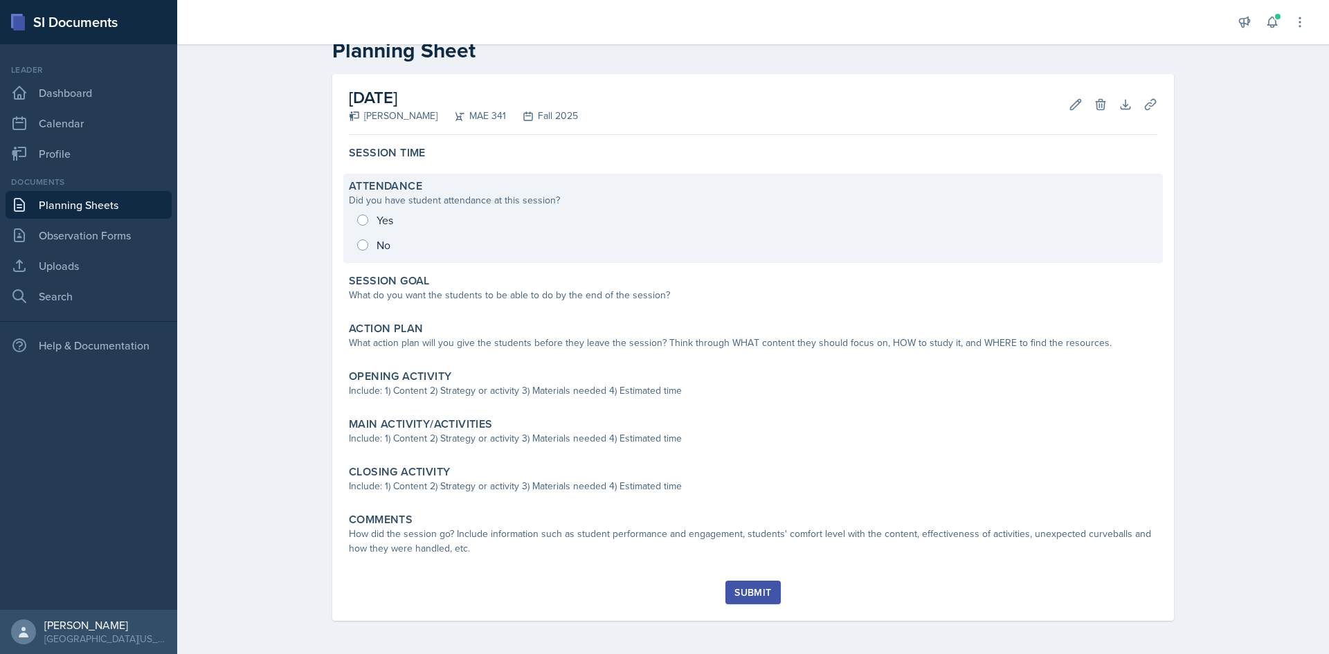
click at [380, 215] on div "Yes No" at bounding box center [753, 233] width 809 height 50
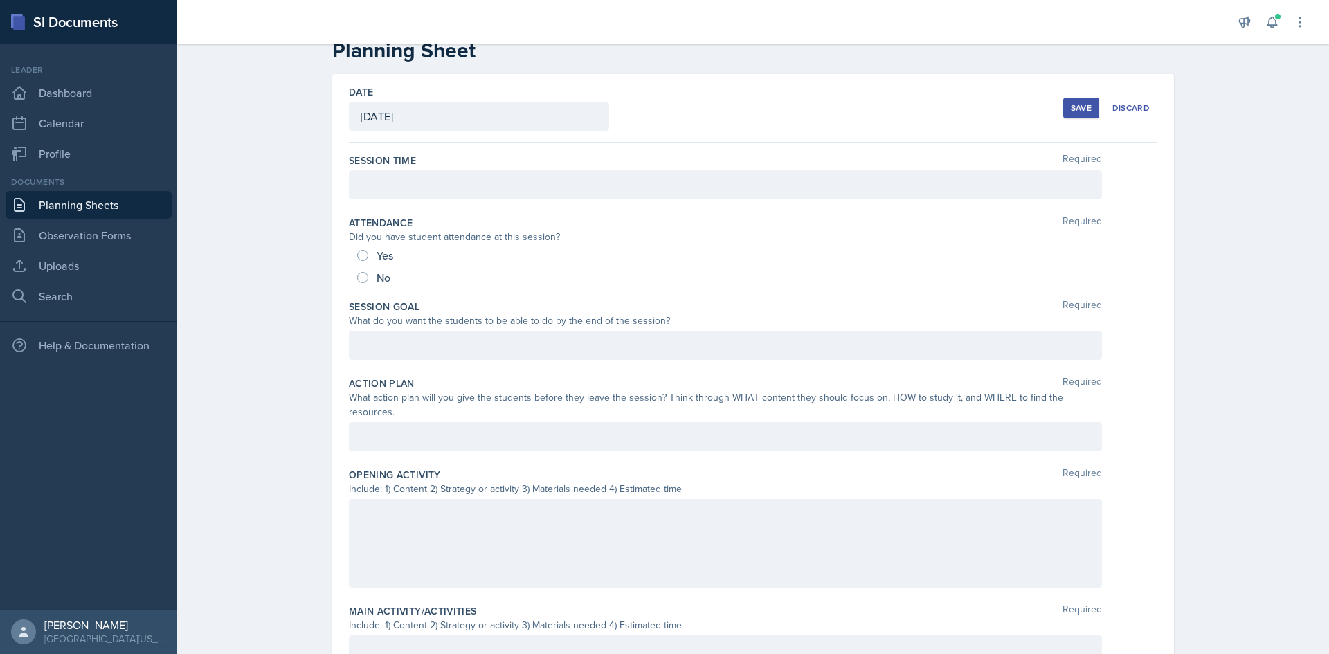
click at [408, 174] on div at bounding box center [725, 184] width 753 height 29
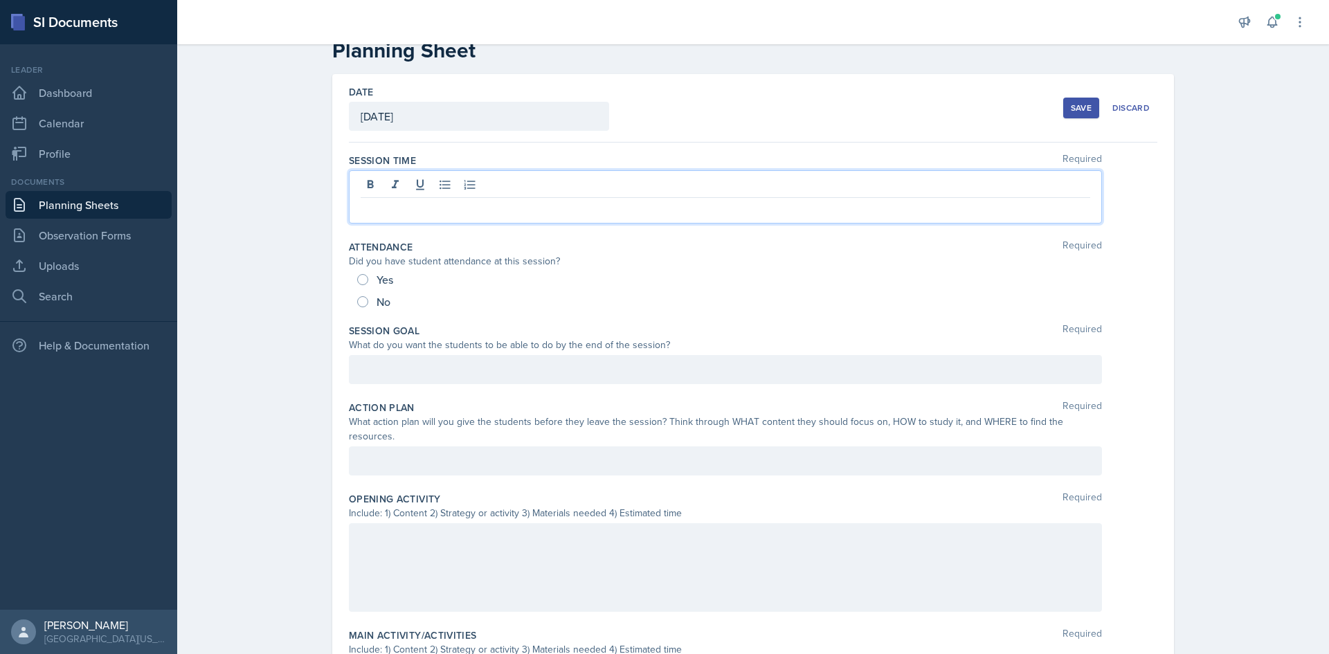
scroll to position [59, 0]
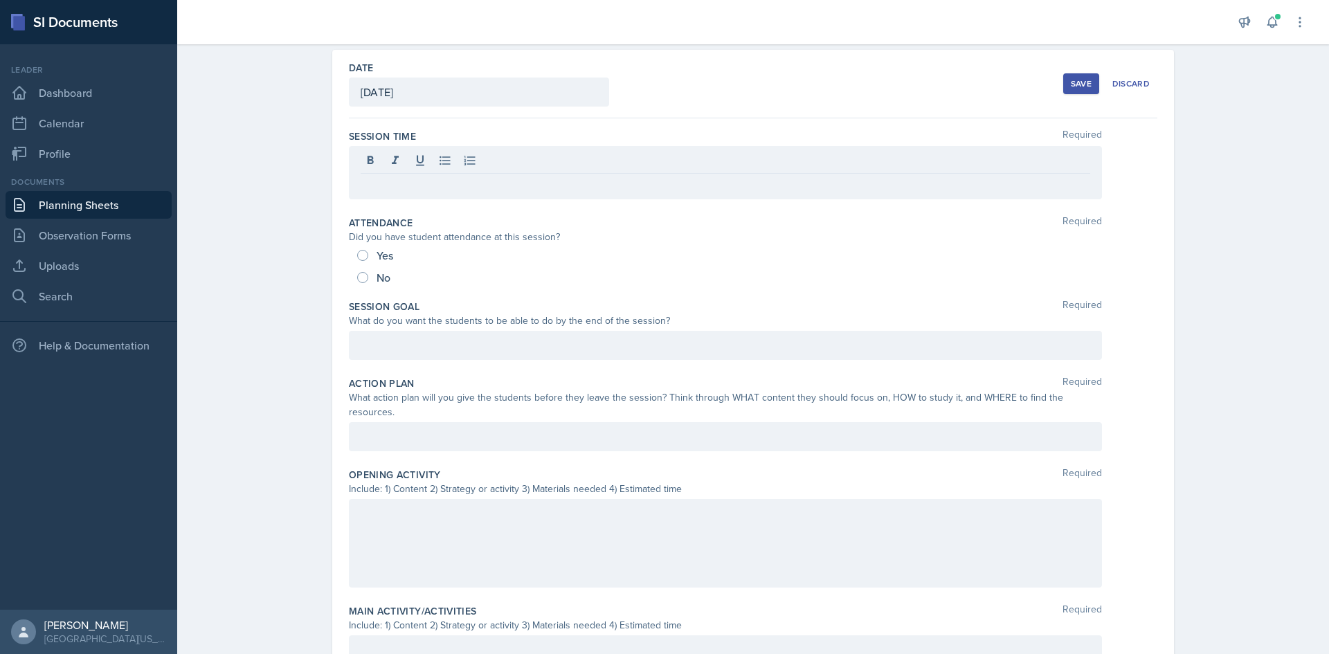
click at [431, 130] on div "Session Time Required" at bounding box center [753, 136] width 809 height 14
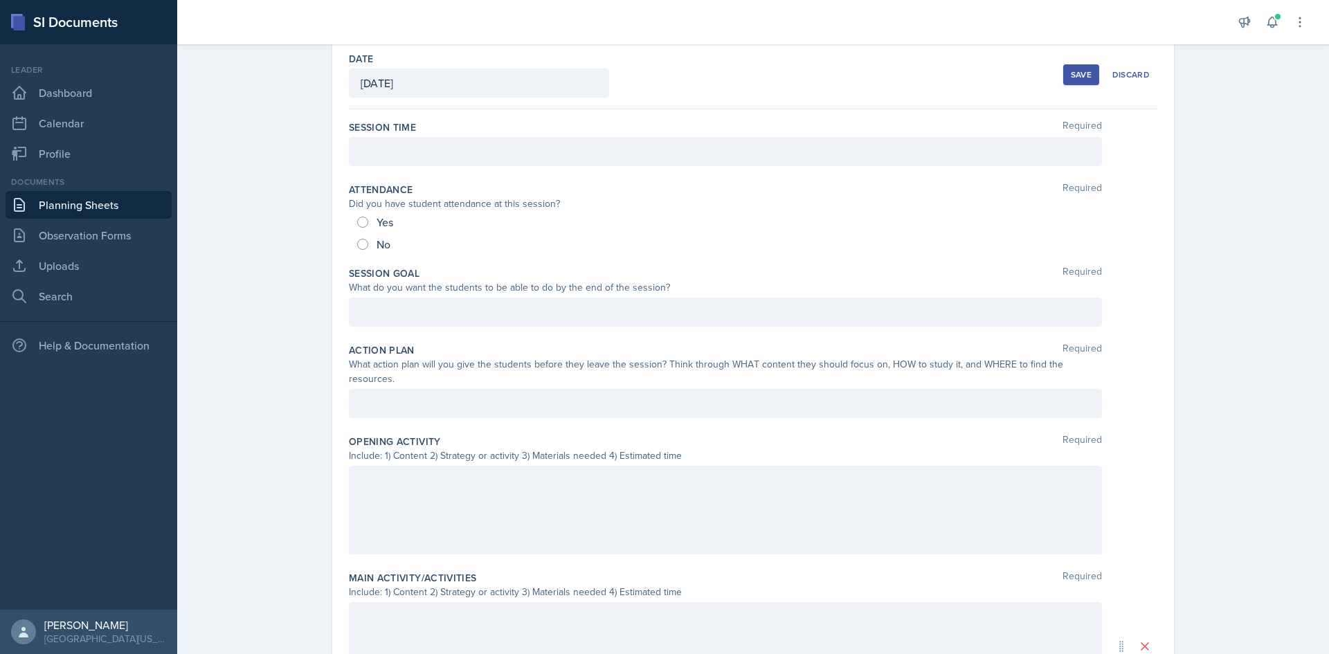
scroll to position [0, 0]
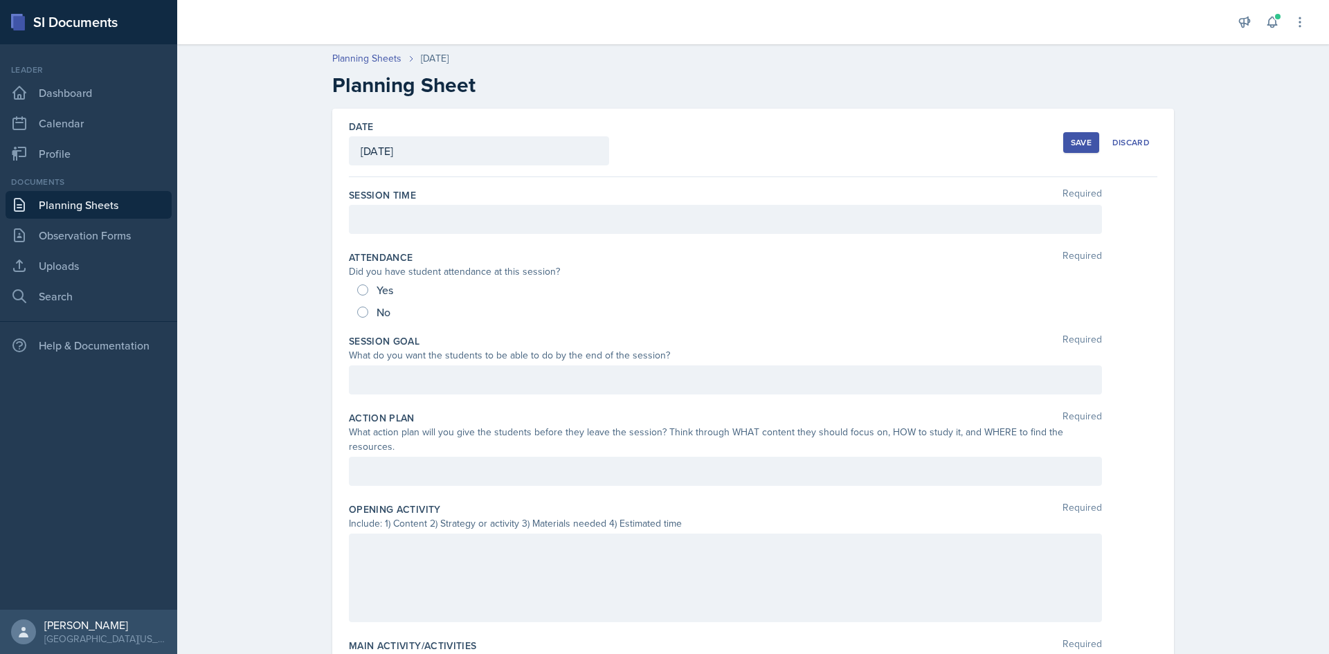
click at [556, 215] on div at bounding box center [725, 219] width 753 height 29
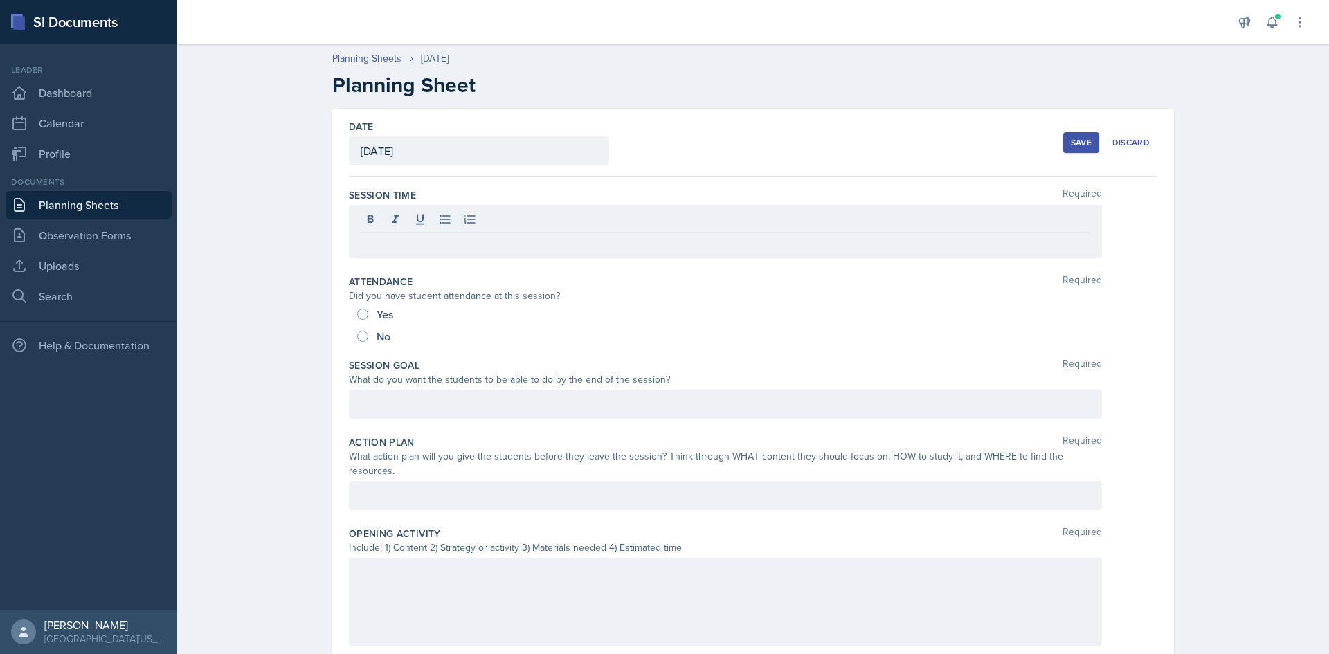
click at [366, 333] on div "No" at bounding box center [375, 336] width 36 height 22
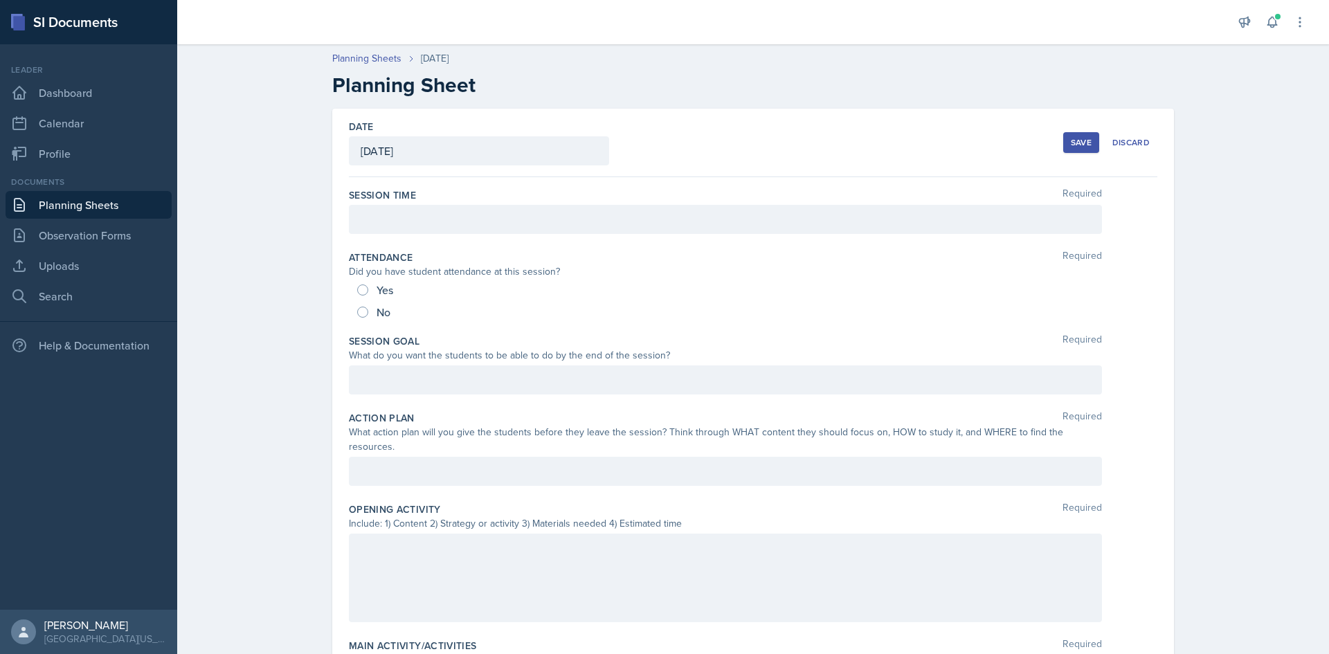
click at [368, 319] on div "No" at bounding box center [375, 312] width 36 height 22
click at [360, 313] on input "No" at bounding box center [362, 312] width 11 height 11
radio input "true"
click at [360, 289] on input "Yes" at bounding box center [362, 290] width 11 height 11
radio input "true"
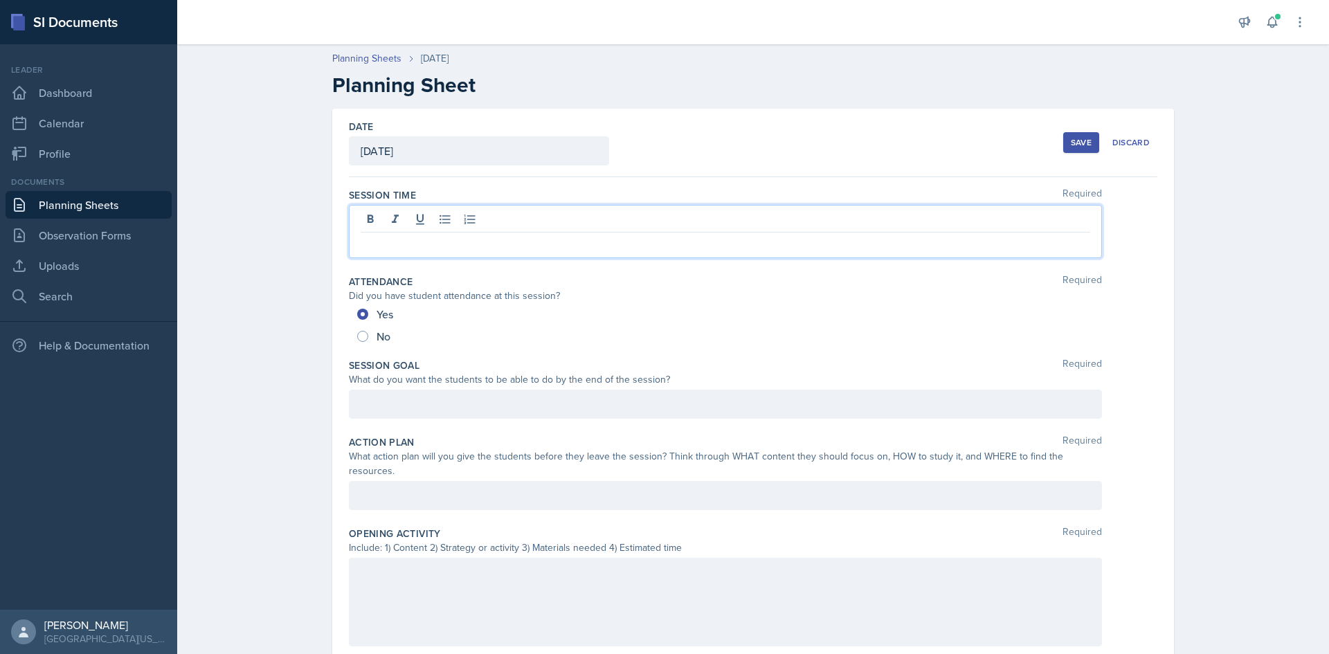
click at [413, 213] on div at bounding box center [725, 231] width 753 height 53
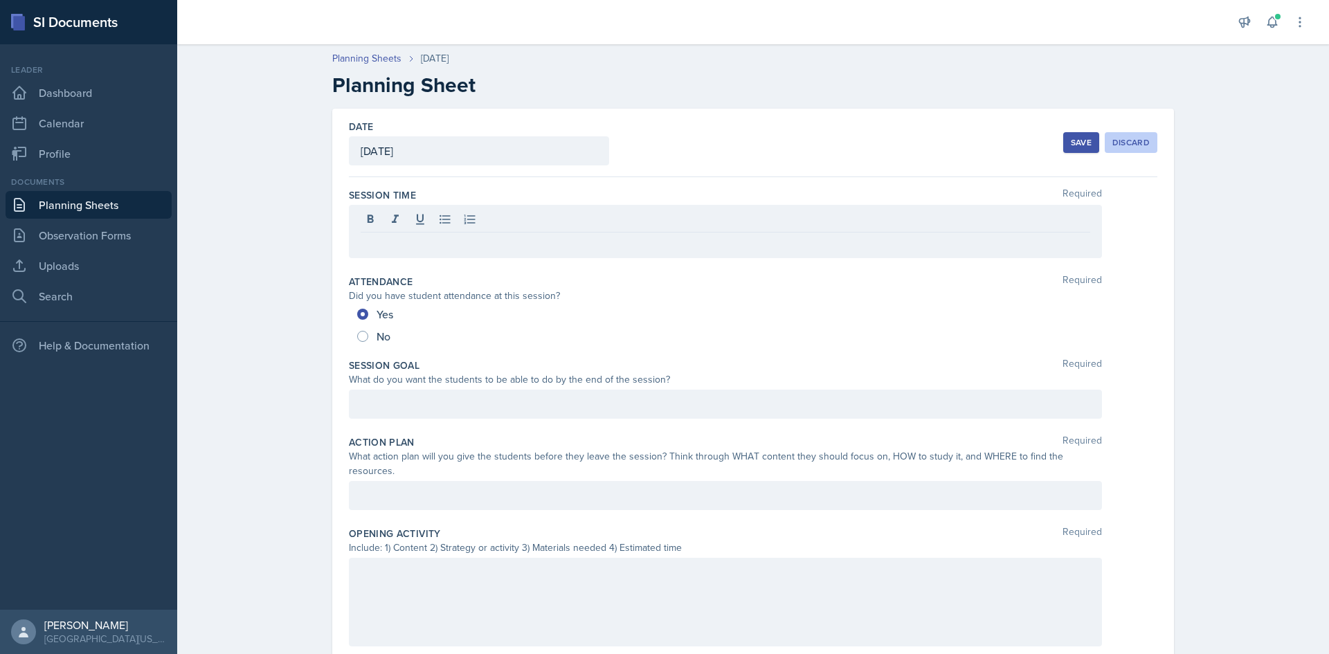
click at [885, 150] on button "Discard" at bounding box center [1131, 142] width 53 height 21
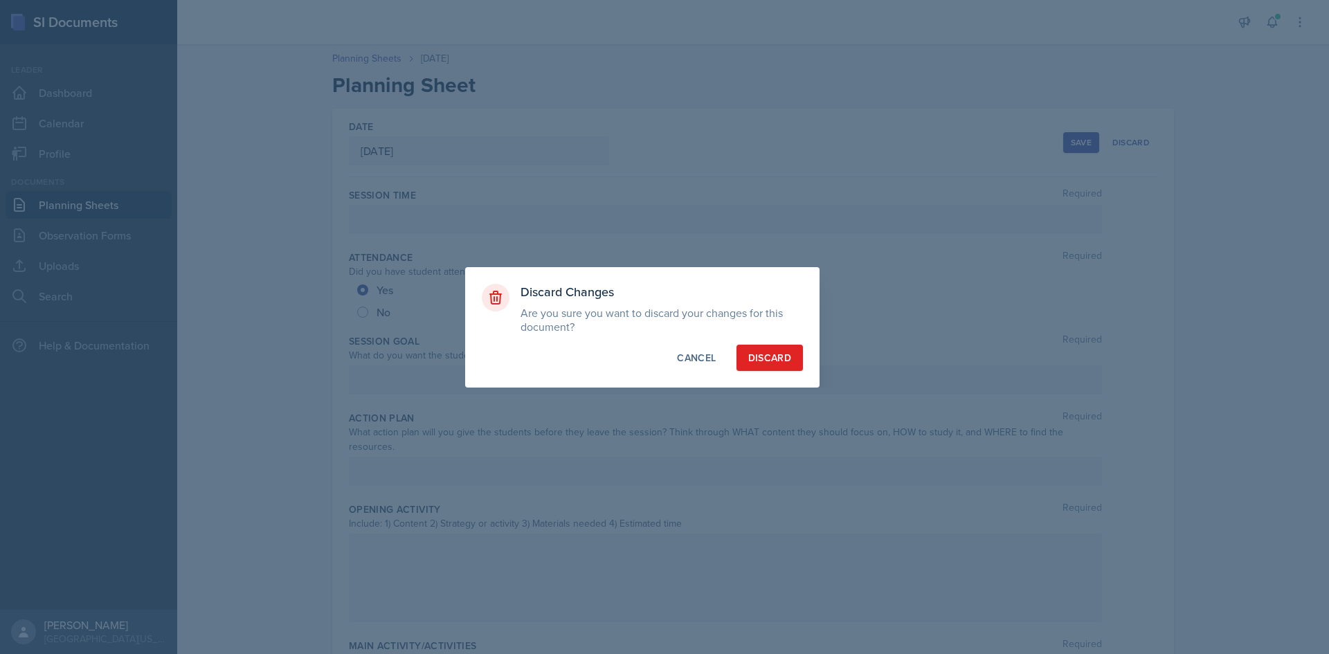
click at [777, 339] on div "Discard Changes Are you sure you want to discard your changes for this document…" at bounding box center [642, 327] width 354 height 120
click at [779, 351] on div "Discard" at bounding box center [769, 358] width 43 height 14
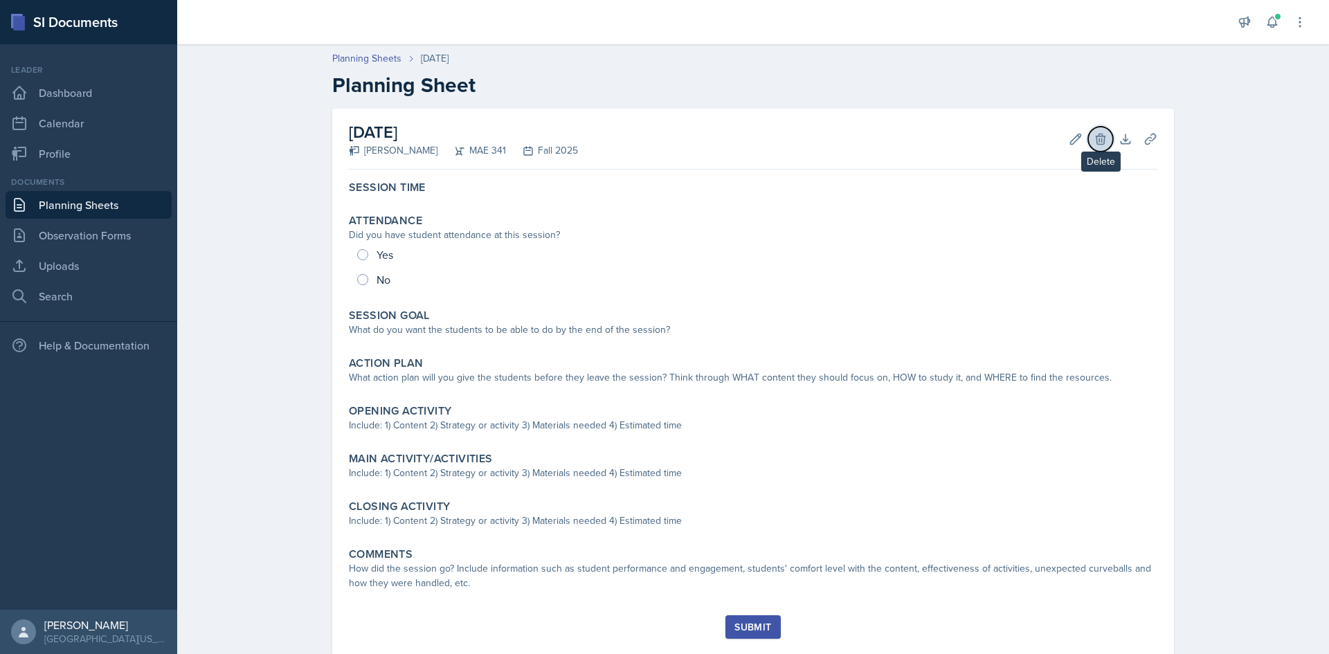
click at [885, 147] on button "Delete" at bounding box center [1100, 139] width 25 height 25
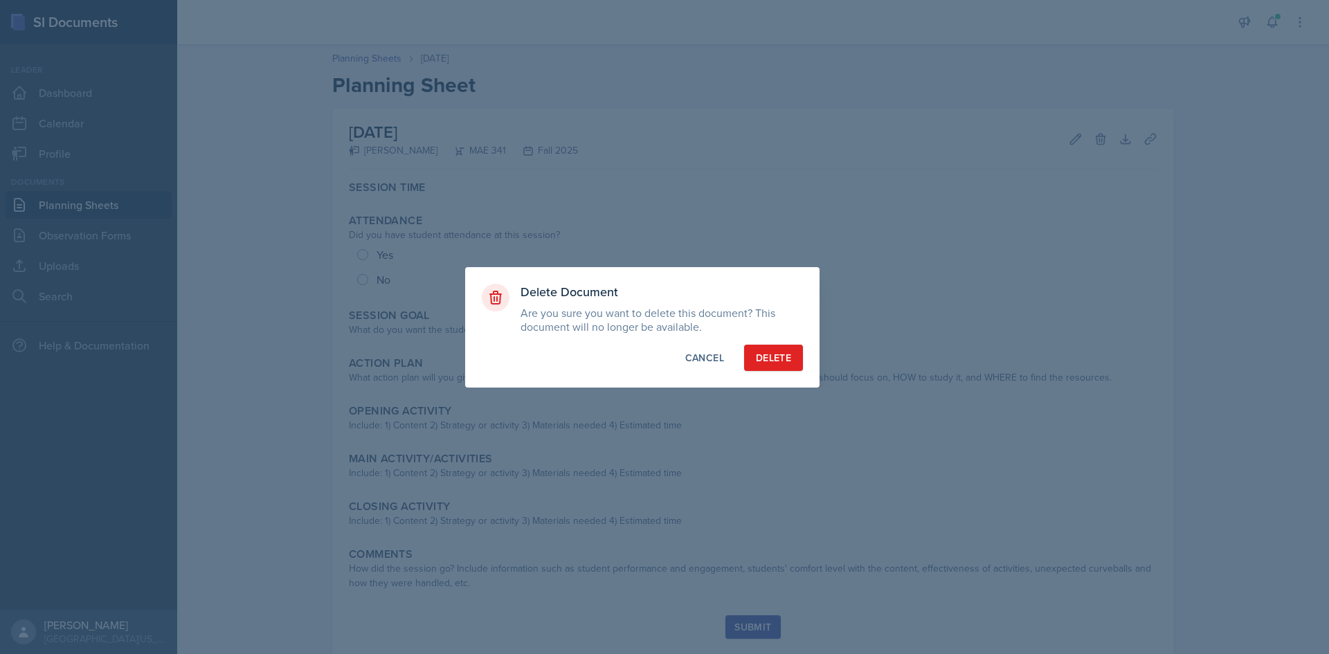
click at [767, 343] on div "Delete Document Are you sure you want to delete this document? This document wi…" at bounding box center [642, 327] width 354 height 120
click at [769, 351] on div "Delete" at bounding box center [773, 358] width 35 height 14
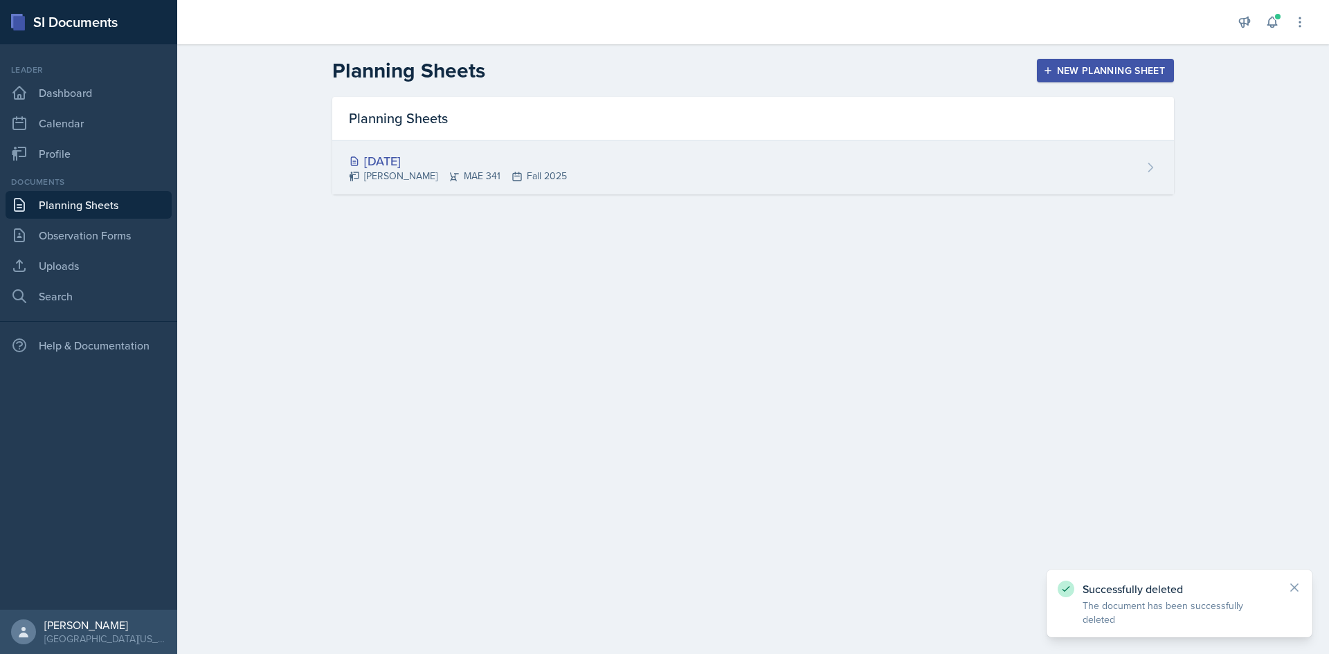
click at [885, 169] on div "Aug 20th, 2025 Hayato Ando MAE 341 Fall 2025" at bounding box center [753, 168] width 842 height 54
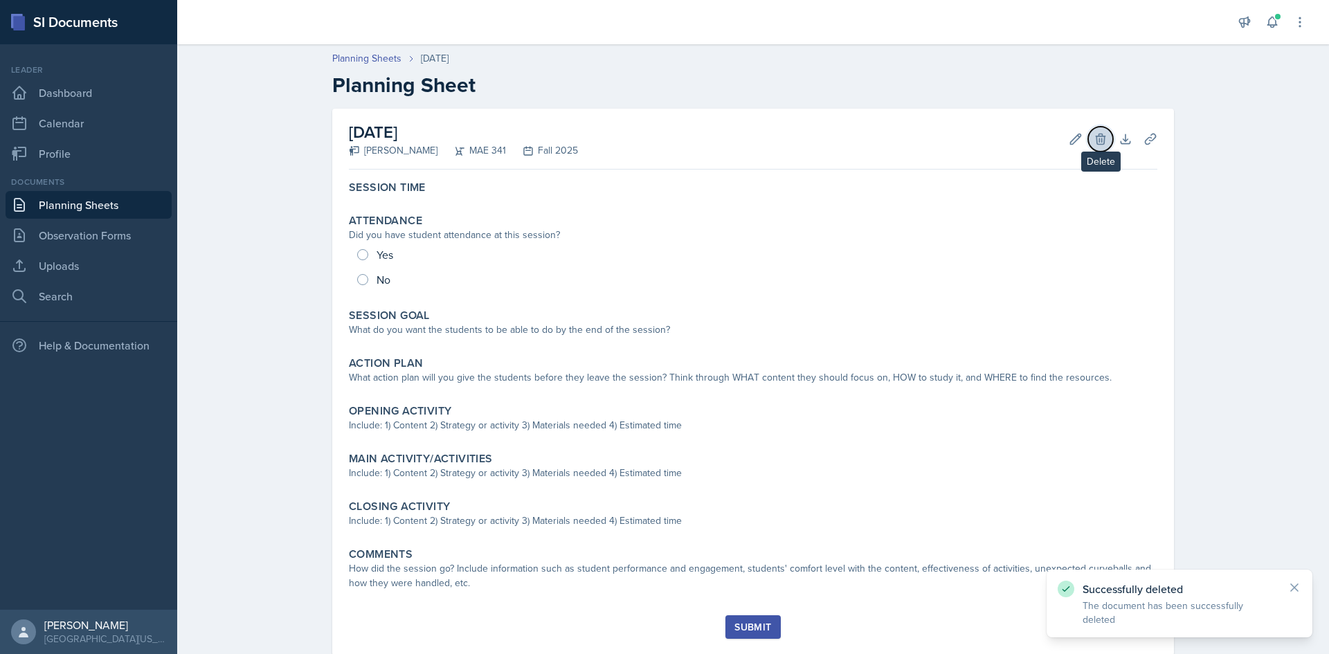
click at [885, 138] on icon at bounding box center [1101, 139] width 14 height 14
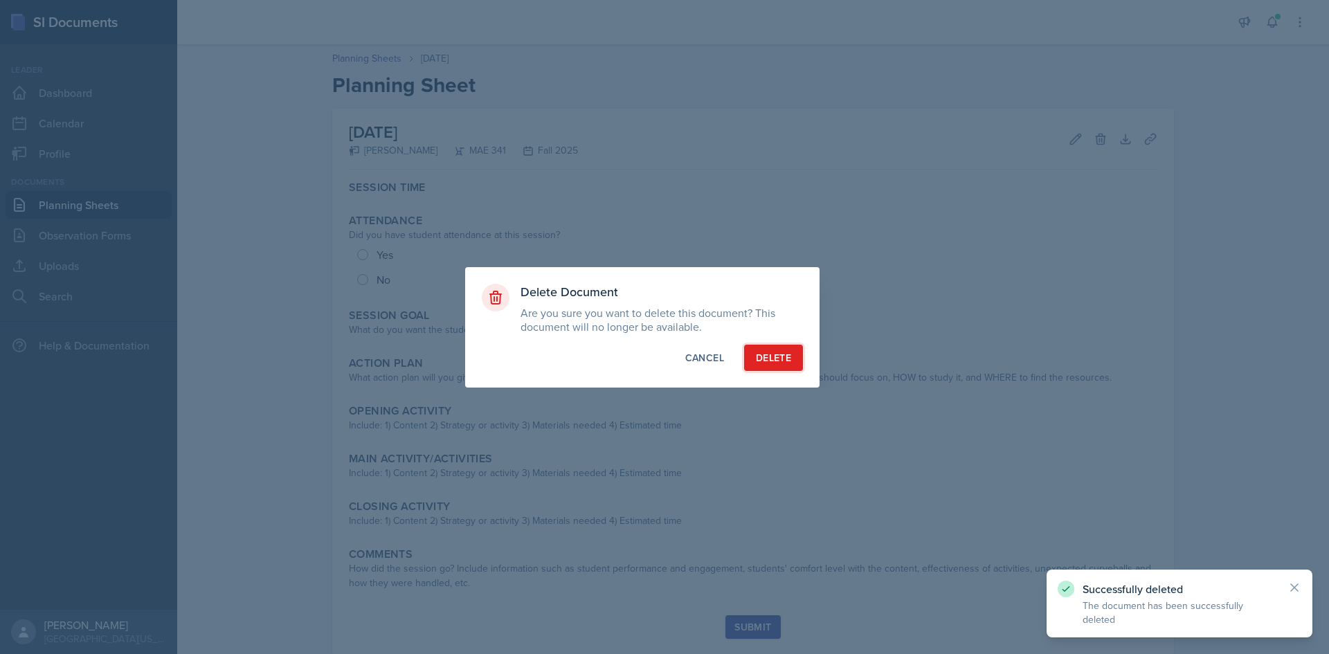
click at [777, 357] on div "Delete" at bounding box center [773, 358] width 35 height 14
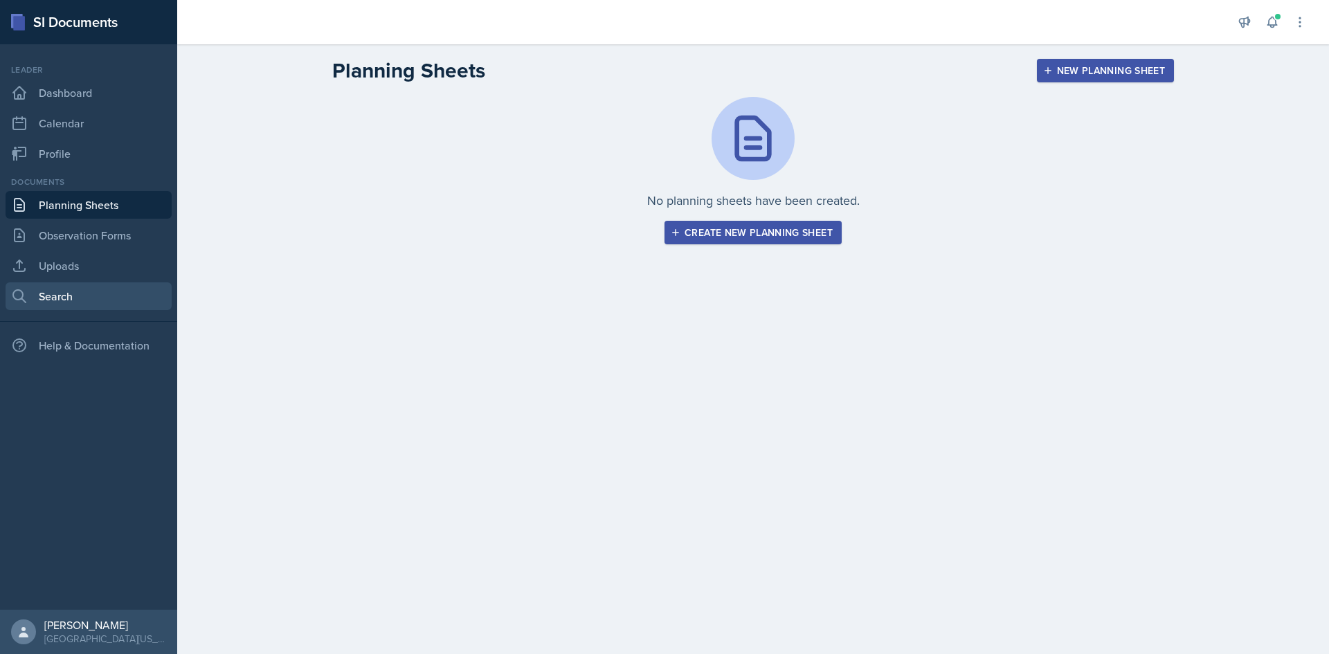
click at [79, 306] on link "Search" at bounding box center [89, 296] width 166 height 28
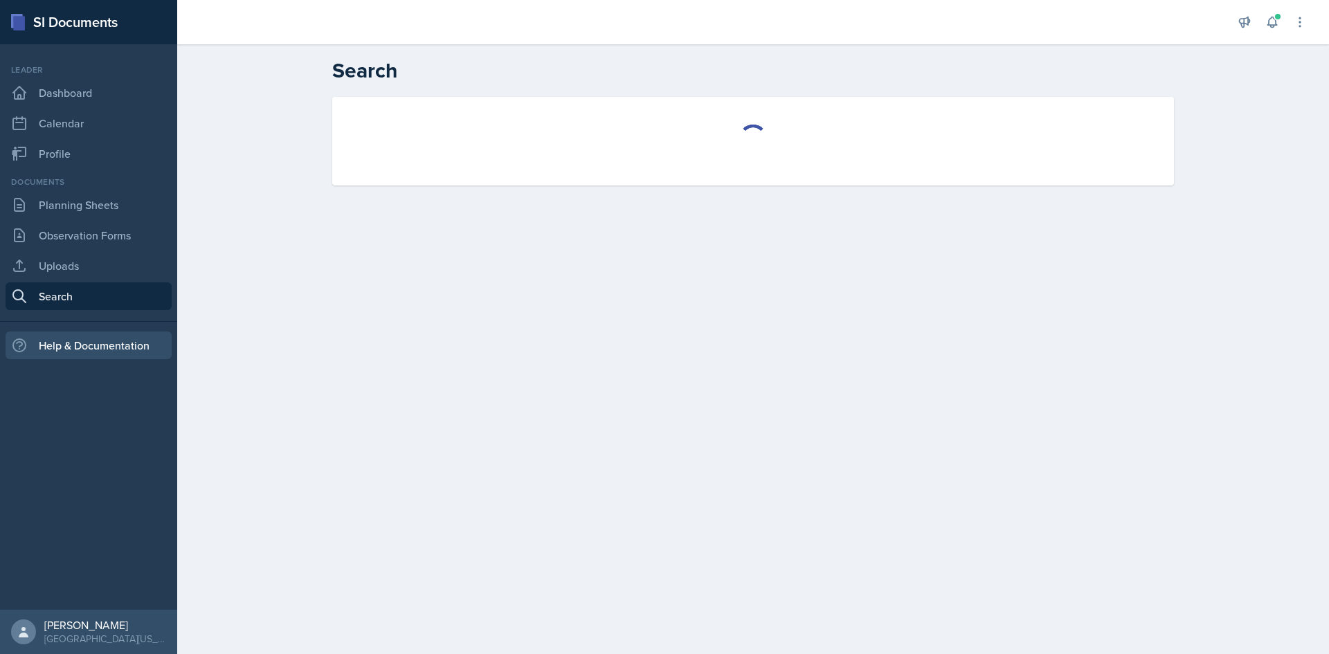
select select "all"
select select "1"
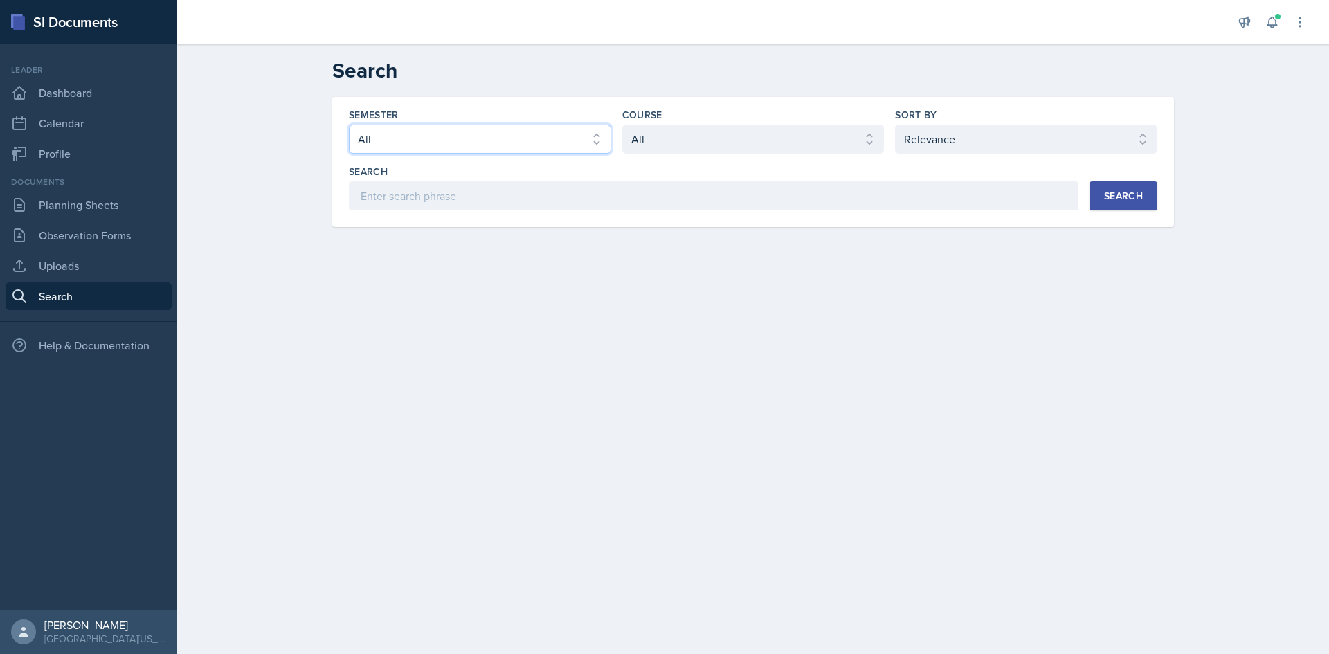
click at [588, 140] on select "Select semester All Fall 2025 Spring 2025 Fall 2024 Spring 2024 Fall 2023 Sprin…" at bounding box center [480, 139] width 262 height 29
select select "19fb88f7-c89b-4031-b5a0-458fd49807a1"
click at [349, 125] on select "Select semester All Fall 2025 Spring 2025 Fall 2024 Spring 2024 Fall 2023 Sprin…" at bounding box center [480, 139] width 262 height 29
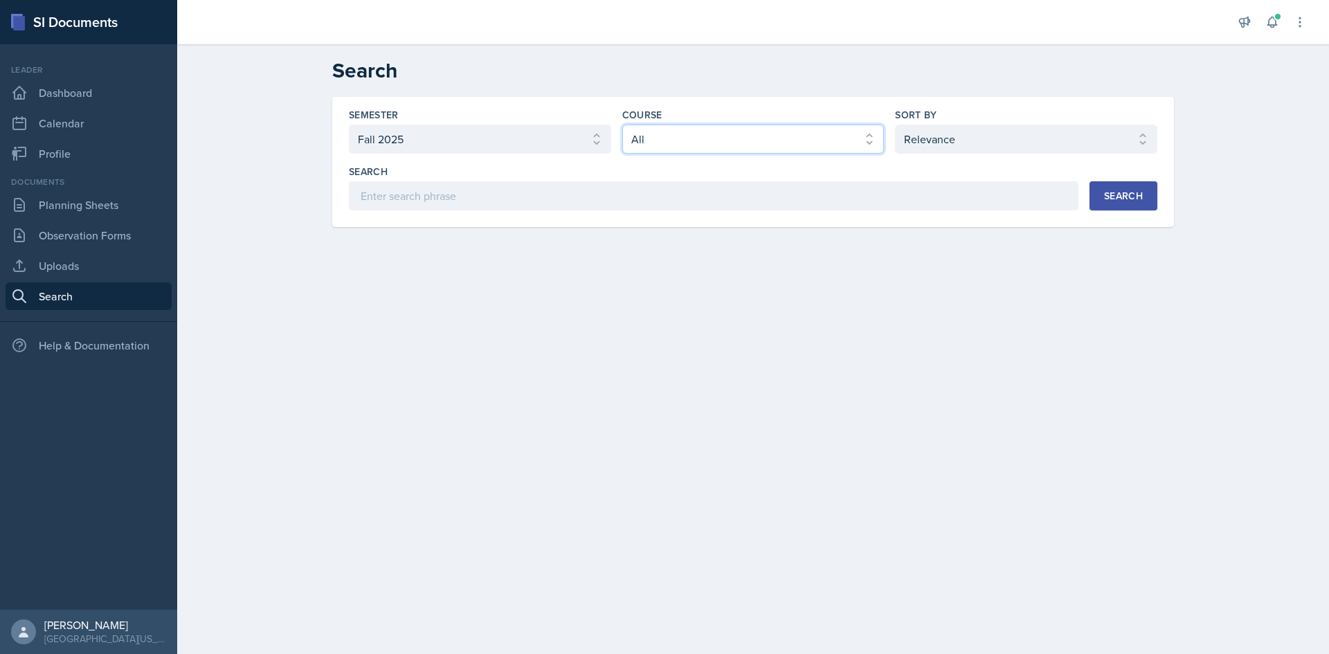
click at [682, 153] on select "Select course All ACC 211 ACC 212 ACC 307 BYS 119 BYS 215 BYS 300 CH 101 CH 121…" at bounding box center [753, 139] width 262 height 29
click at [683, 147] on select "Select course All ACC 211 ACC 212 ACC 307 BYS 119 BYS 215 BYS 300 CH 101 CH 121…" at bounding box center [753, 139] width 262 height 29
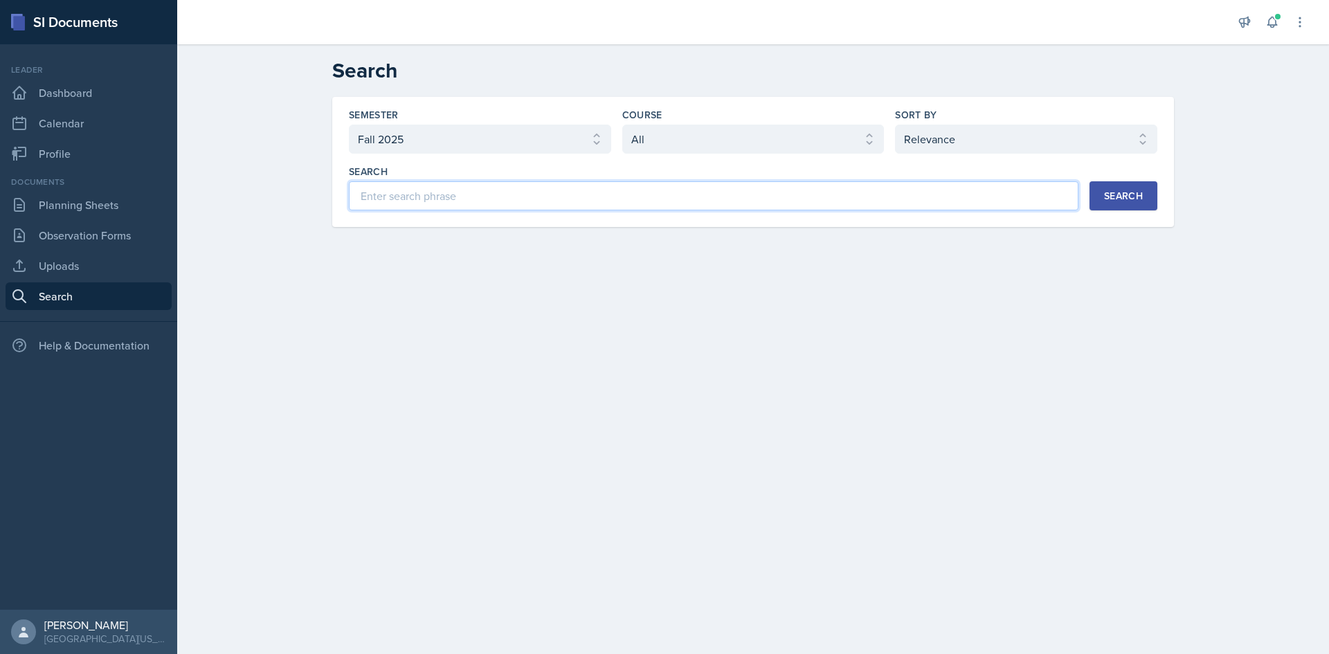
click at [575, 187] on input at bounding box center [714, 195] width 730 height 29
click at [289, 206] on div "Search Semester Select semester All Fall 2025 Spring 2025 Fall 2024 Spring 2024…" at bounding box center [753, 152] width 1152 height 216
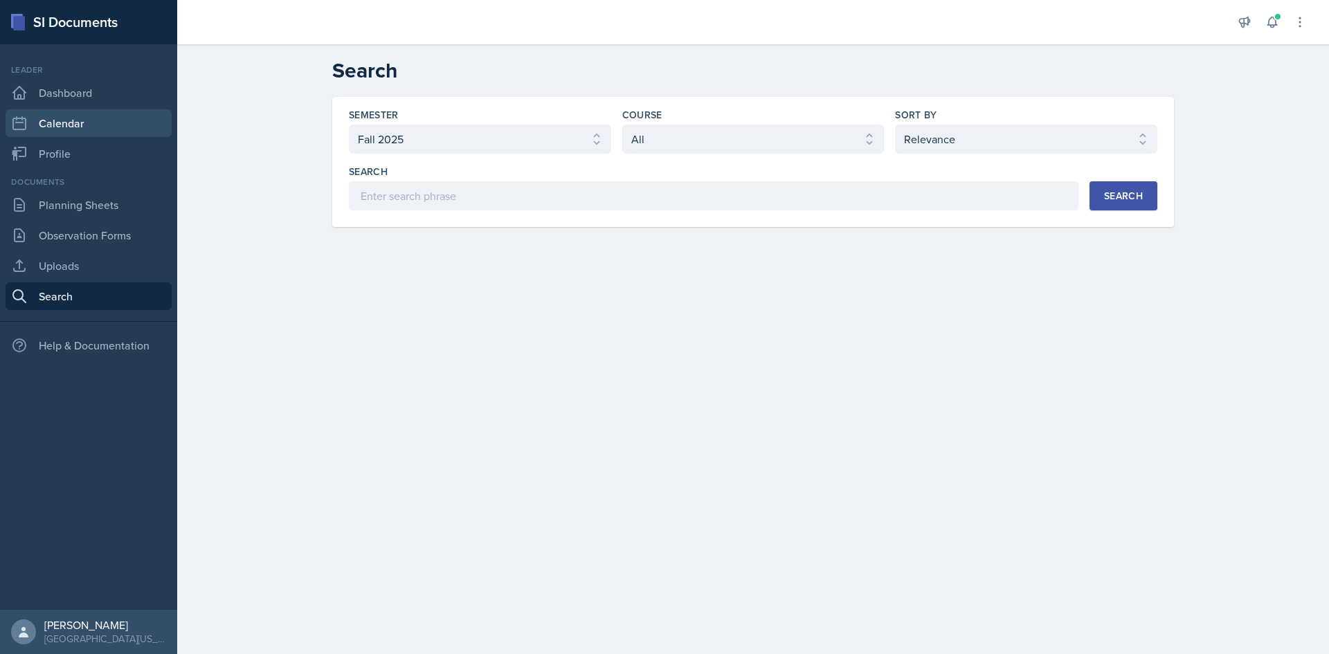
click at [130, 125] on link "Calendar" at bounding box center [89, 123] width 166 height 28
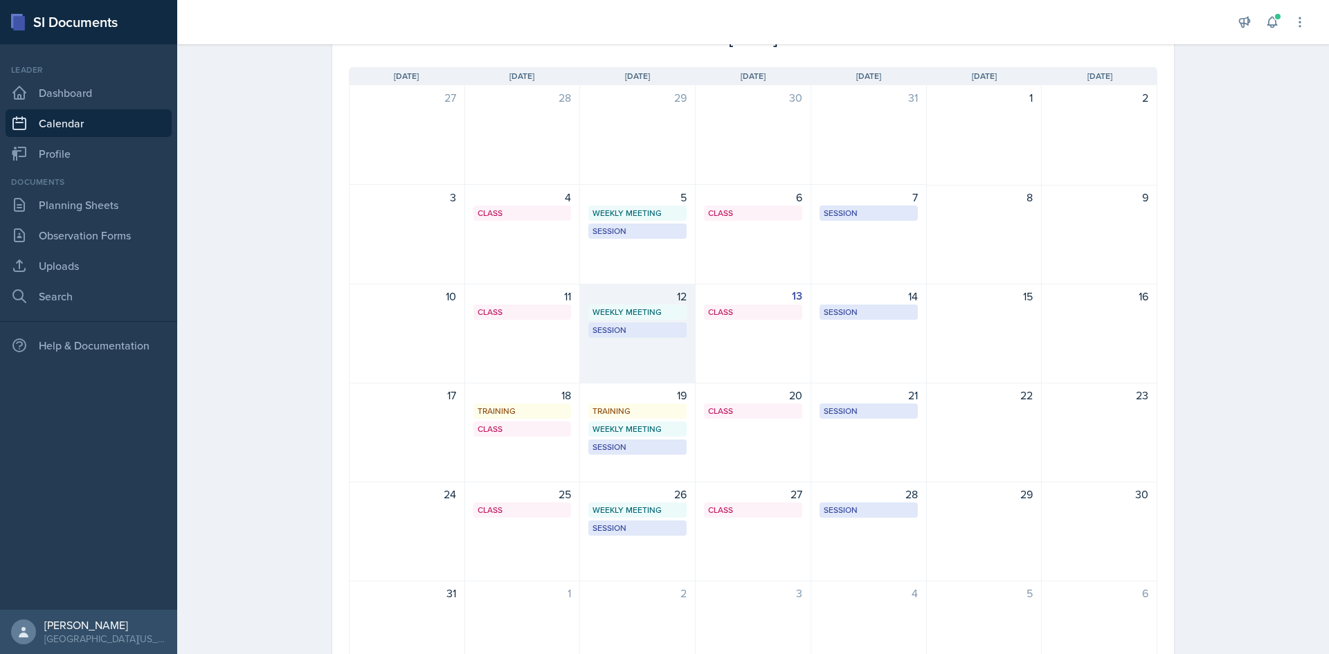
scroll to position [109, 0]
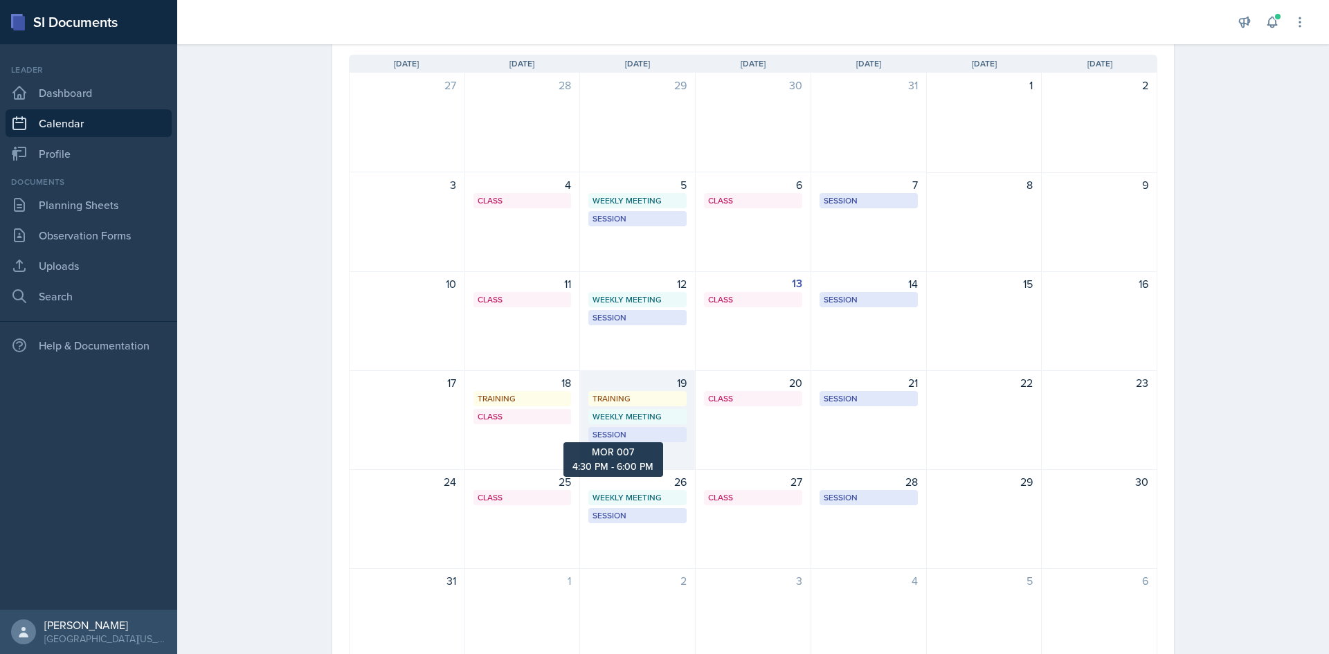
click at [616, 404] on div "Session" at bounding box center [638, 435] width 90 height 12
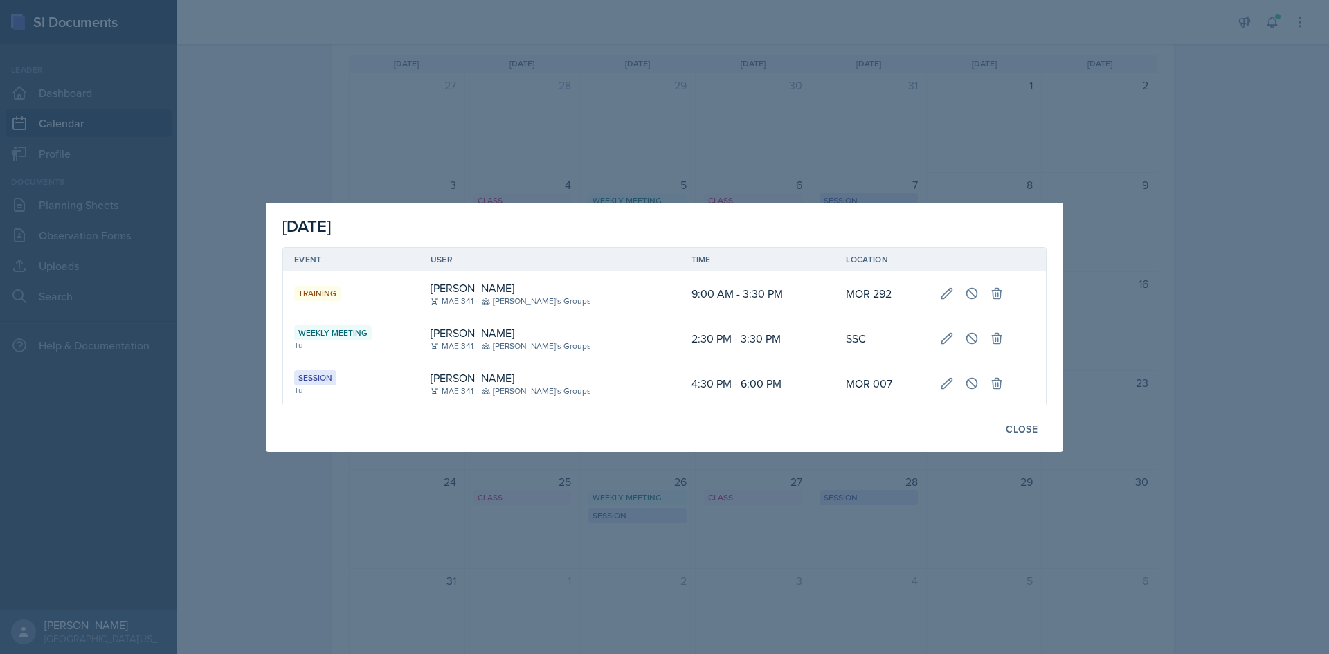
click at [885, 381] on td "MOR 007" at bounding box center [881, 383] width 93 height 44
click at [885, 388] on icon at bounding box center [947, 384] width 14 height 14
select select "4"
select select "30"
select select "PM"
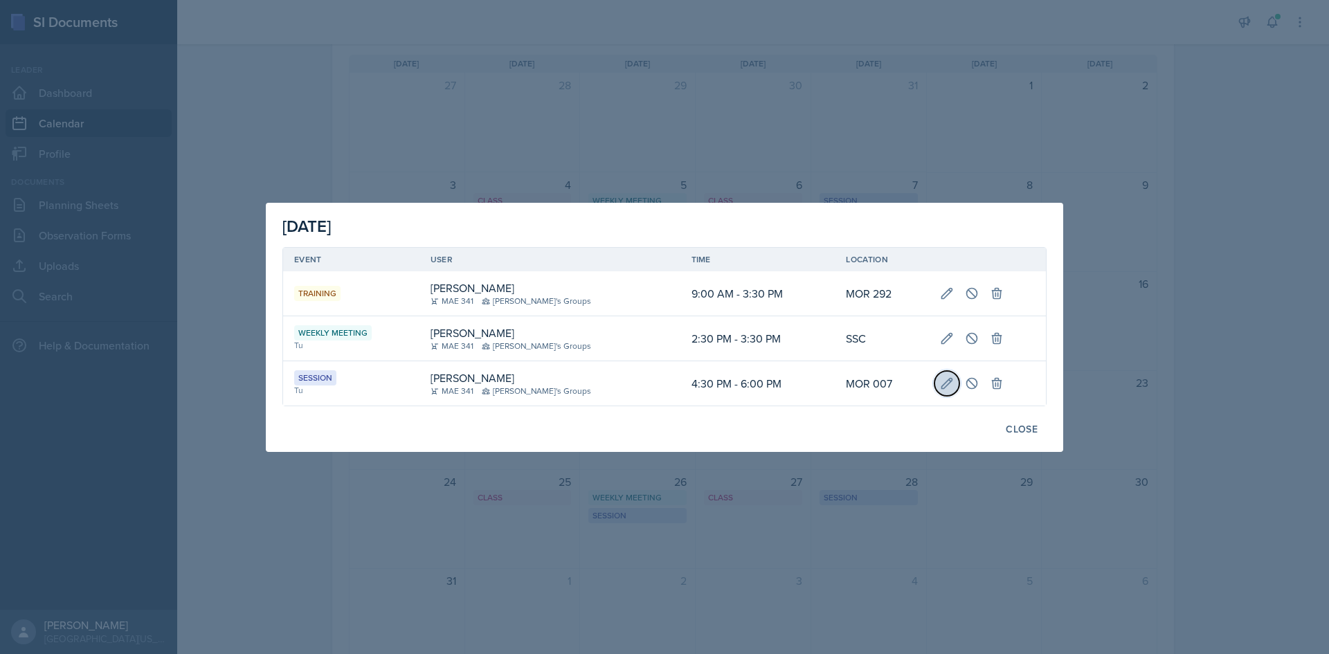
select select "6"
select select "0"
select select "PM"
type input "MOR 007"
select select "30b582fb-8ac9-49fb-a214-1fb047ccc295"
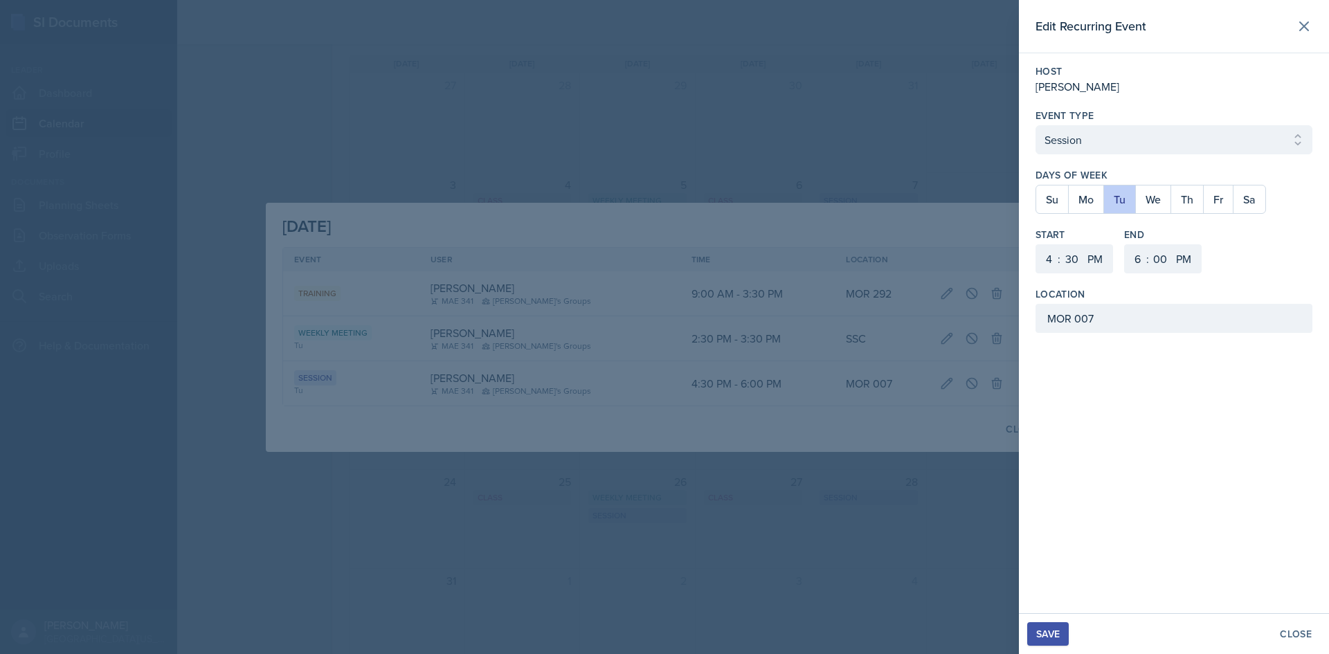
click at [885, 404] on div "Save" at bounding box center [1048, 634] width 24 height 11
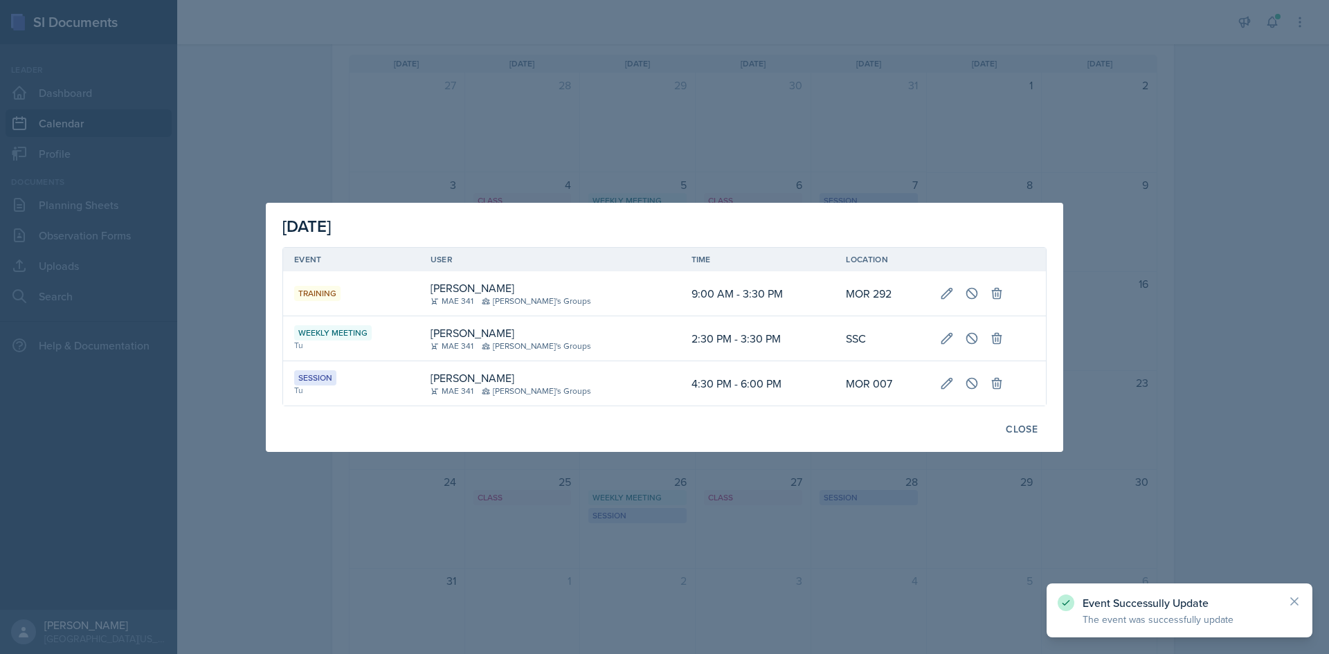
click at [355, 379] on div "Session" at bounding box center [351, 377] width 114 height 15
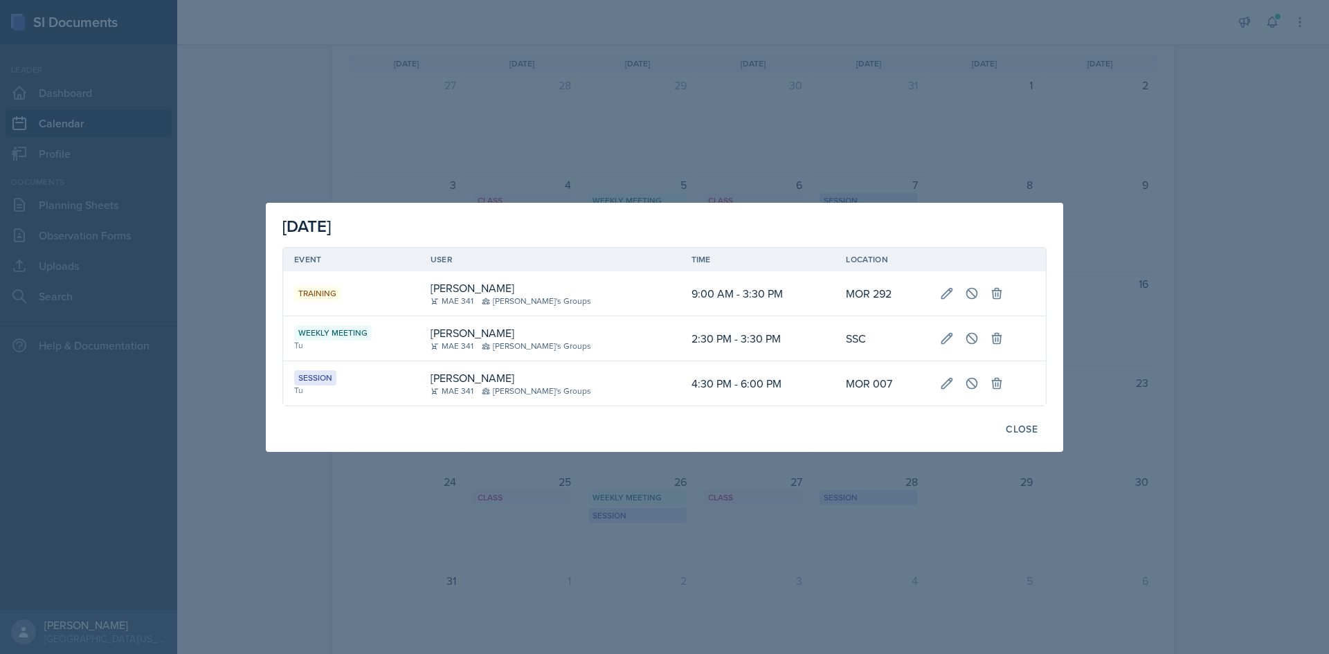
drag, startPoint x: 419, startPoint y: 379, endPoint x: 514, endPoint y: 375, distance: 95.6
click at [514, 375] on tr "Session Tu Hayato Ando MAE 341 Zack's Groups 4:30 PM - 6:00 PM MOR 007" at bounding box center [664, 383] width 763 height 44
click at [514, 375] on div "Hayato Ando" at bounding box center [515, 378] width 169 height 17
drag, startPoint x: 504, startPoint y: 372, endPoint x: 439, endPoint y: 371, distance: 65.1
click at [439, 371] on td "Hayato Ando MAE 341 Zack's Groups" at bounding box center [550, 383] width 261 height 44
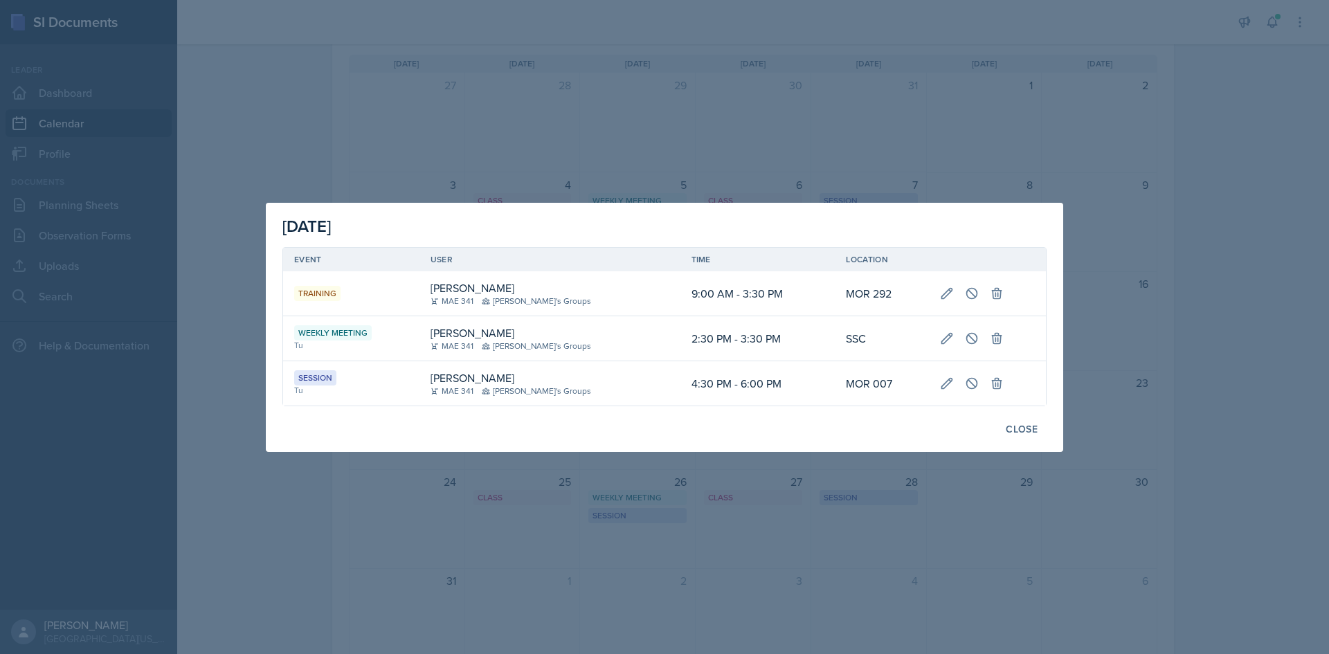
click at [391, 372] on div "Session" at bounding box center [351, 377] width 114 height 15
drag, startPoint x: 290, startPoint y: 374, endPoint x: 1007, endPoint y: 391, distance: 716.7
click at [885, 391] on tr "Session Tu Hayato Ando MAE 341 Zack's Groups 4:30 PM - 6:00 PM MOR 007" at bounding box center [664, 383] width 763 height 44
copy table "Event User Time Location Training Hayato Ando MAE 341 Zack's Groups 9:00 AM - 3…"
click at [885, 404] on button "Close" at bounding box center [1022, 429] width 50 height 24
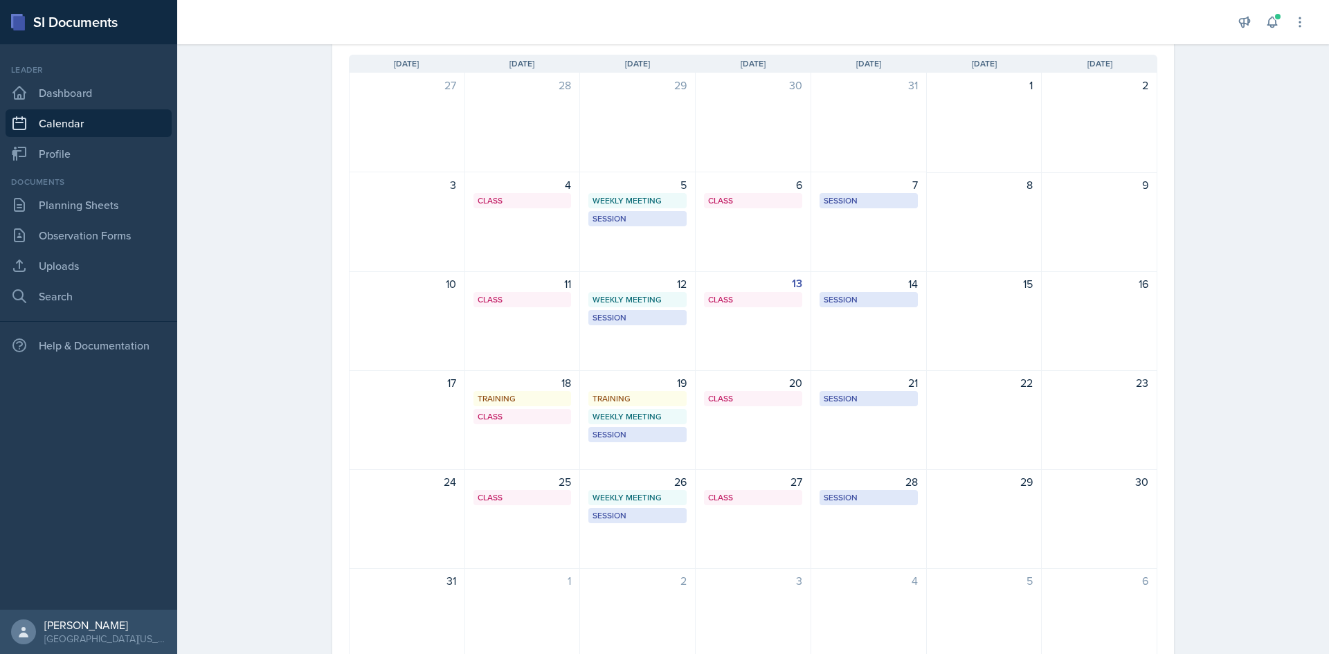
click at [336, 347] on div "Sunday Sun Monday Mon Tuesday Tue Wednesday Wed Thursday Thu Friday Fri Saturda…" at bounding box center [753, 361] width 842 height 647
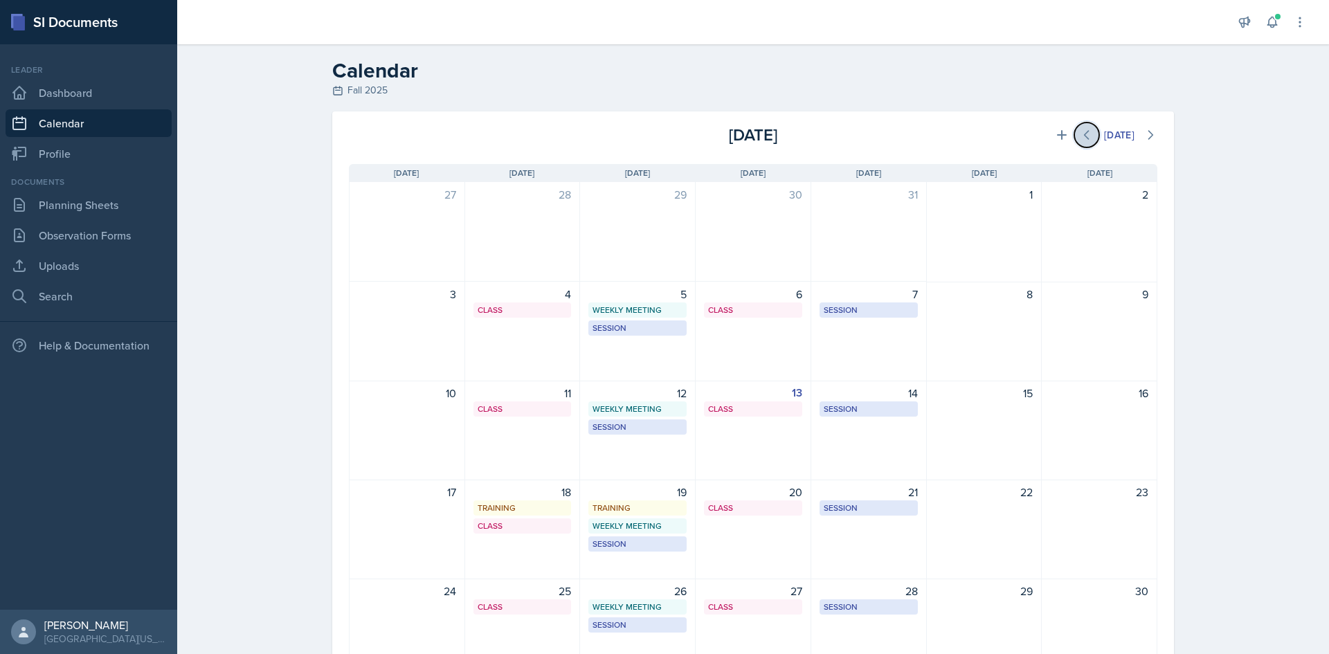
click at [885, 141] on icon at bounding box center [1087, 135] width 14 height 14
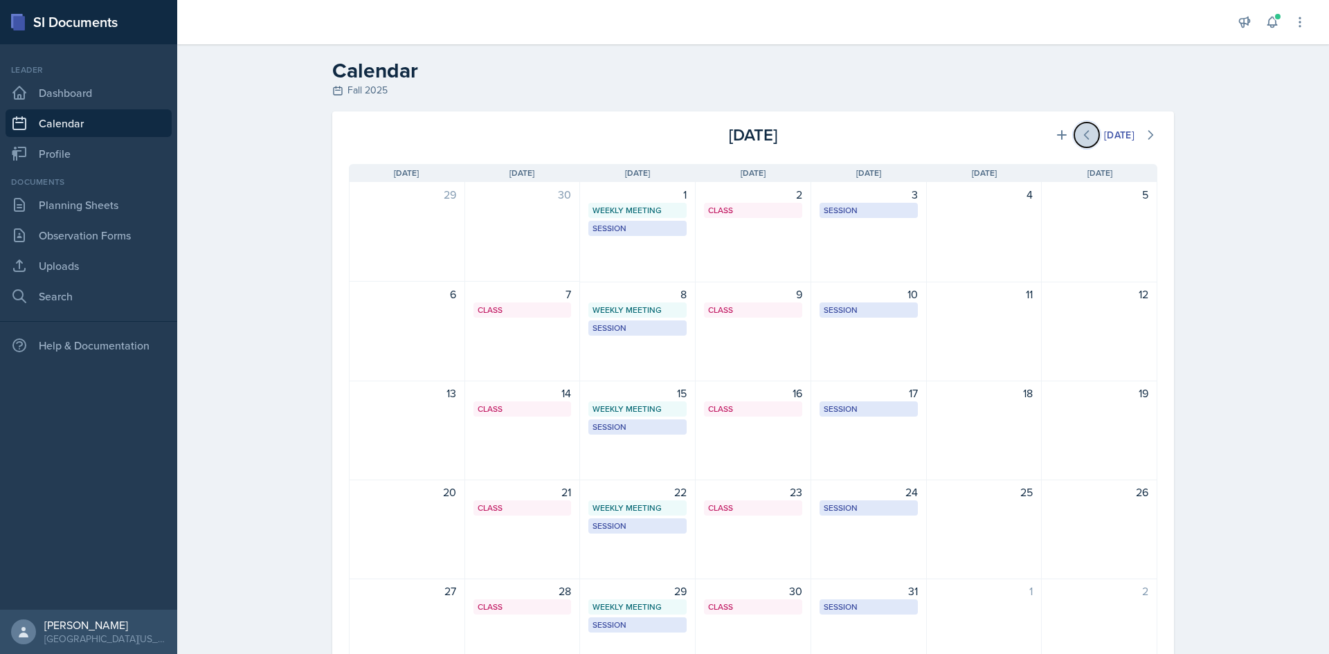
click at [885, 141] on icon at bounding box center [1087, 135] width 14 height 14
click at [885, 142] on button at bounding box center [1150, 135] width 25 height 25
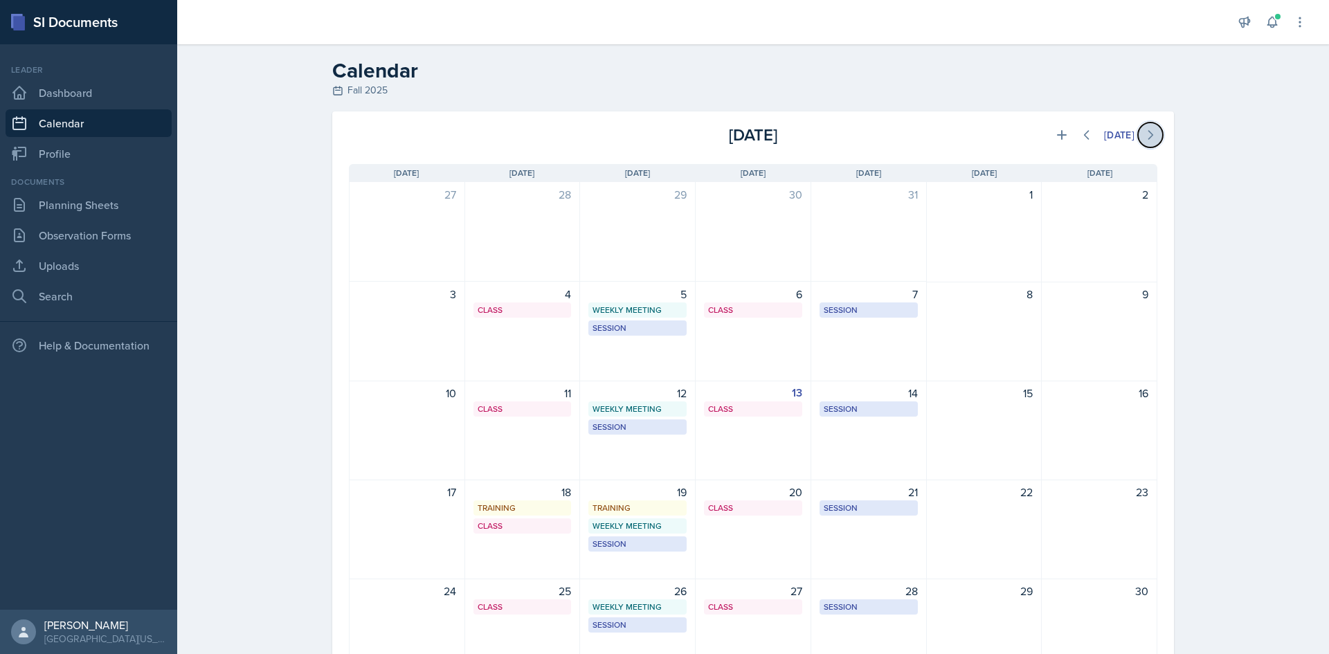
click at [885, 142] on button at bounding box center [1150, 135] width 25 height 25
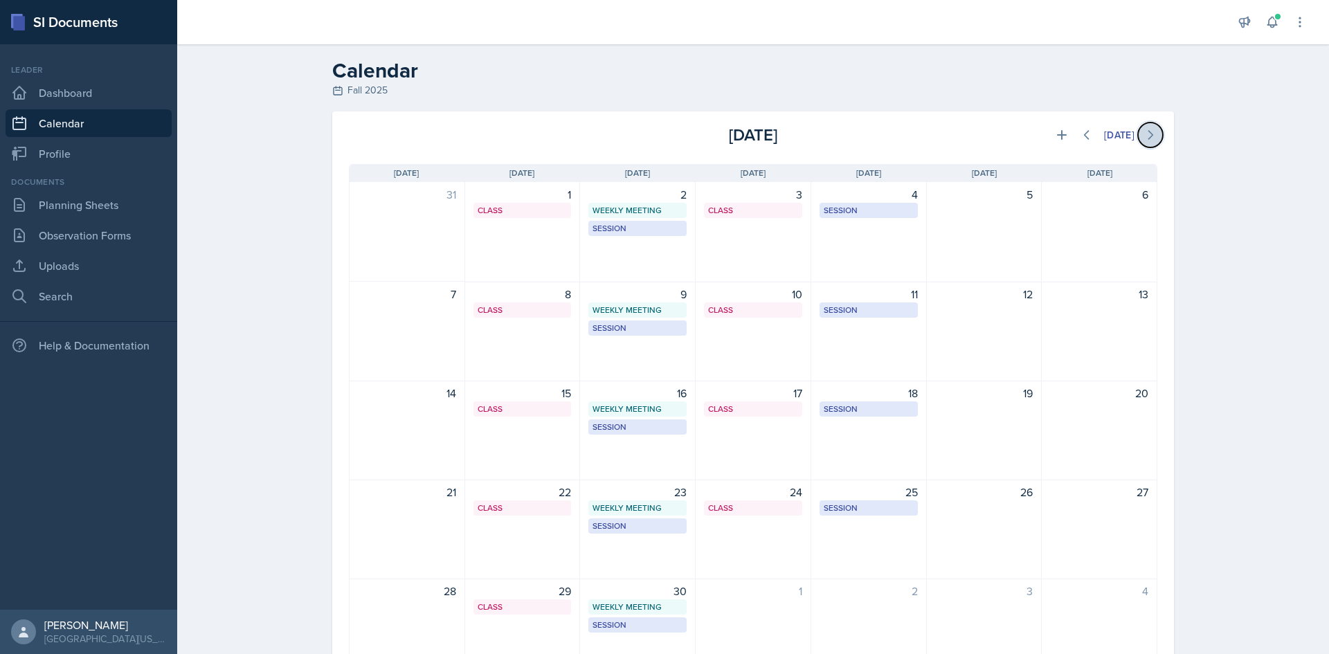
click at [885, 142] on button at bounding box center [1150, 135] width 25 height 25
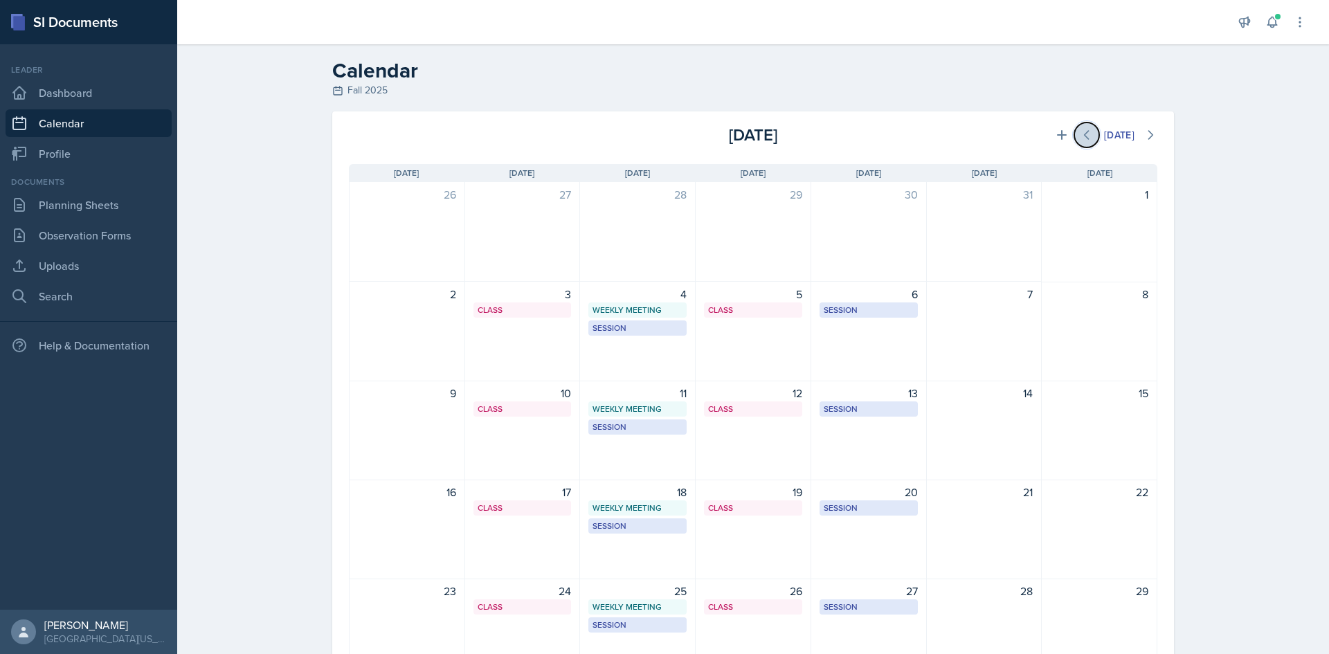
click at [885, 138] on button at bounding box center [1086, 135] width 25 height 25
drag, startPoint x: 1091, startPoint y: 138, endPoint x: 1080, endPoint y: 141, distance: 11.4
click at [885, 141] on icon at bounding box center [1087, 135] width 14 height 14
click at [885, 138] on icon at bounding box center [1087, 135] width 14 height 14
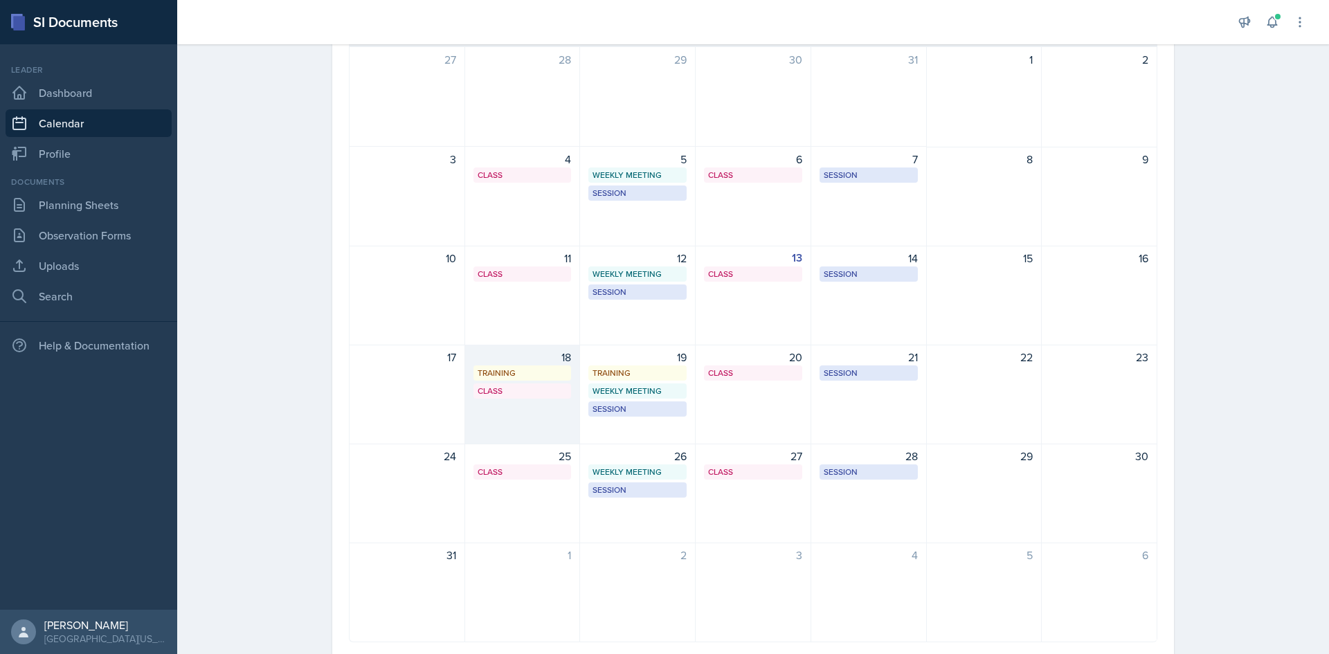
scroll to position [127, 0]
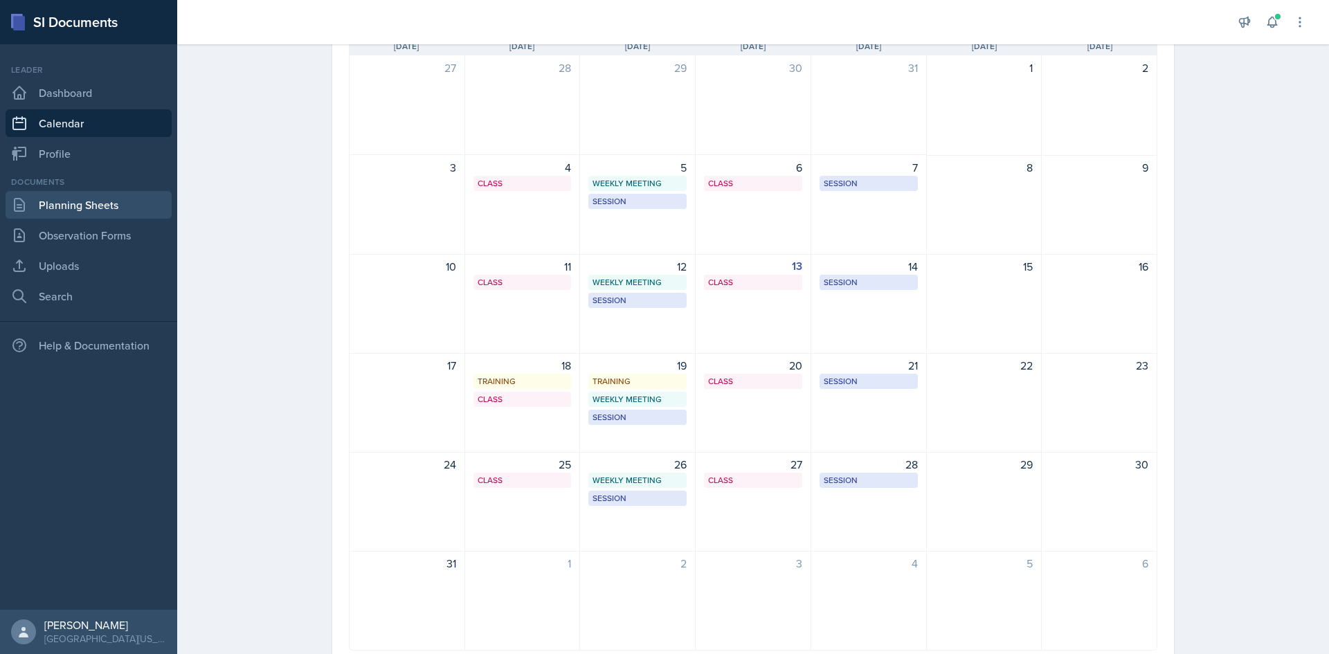
click at [141, 199] on link "Planning Sheets" at bounding box center [89, 205] width 166 height 28
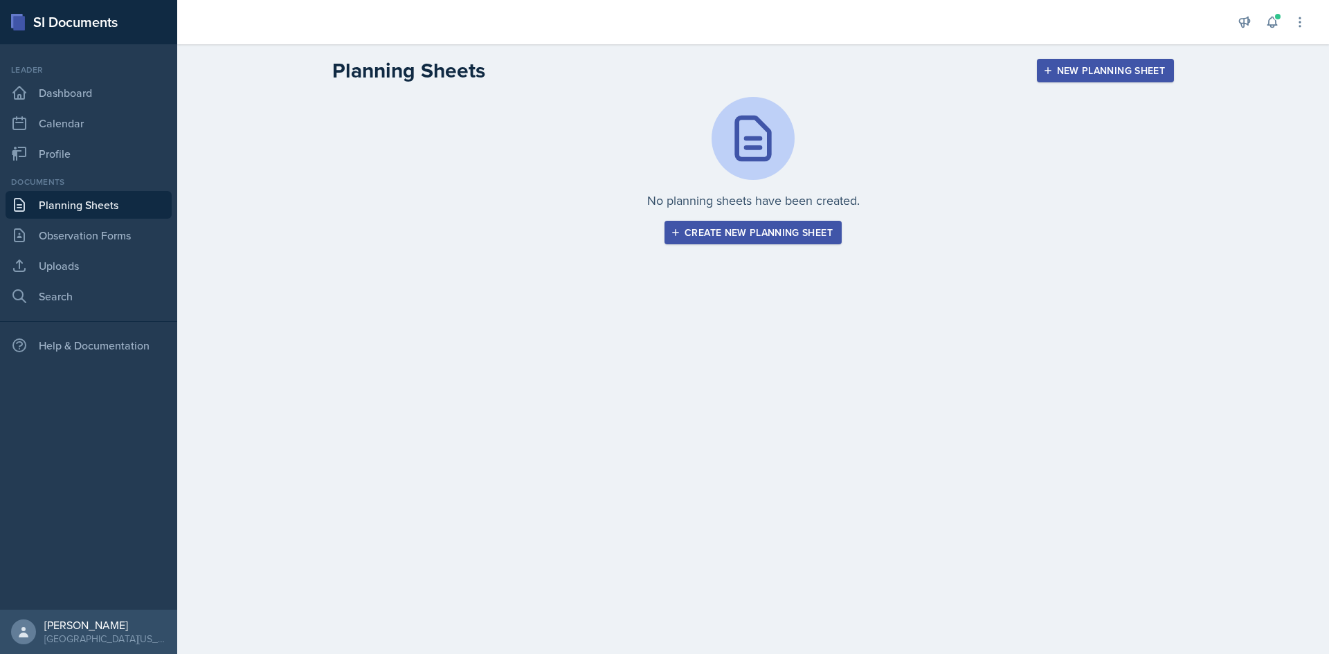
click at [885, 73] on div "New Planning Sheet" at bounding box center [1105, 70] width 119 height 11
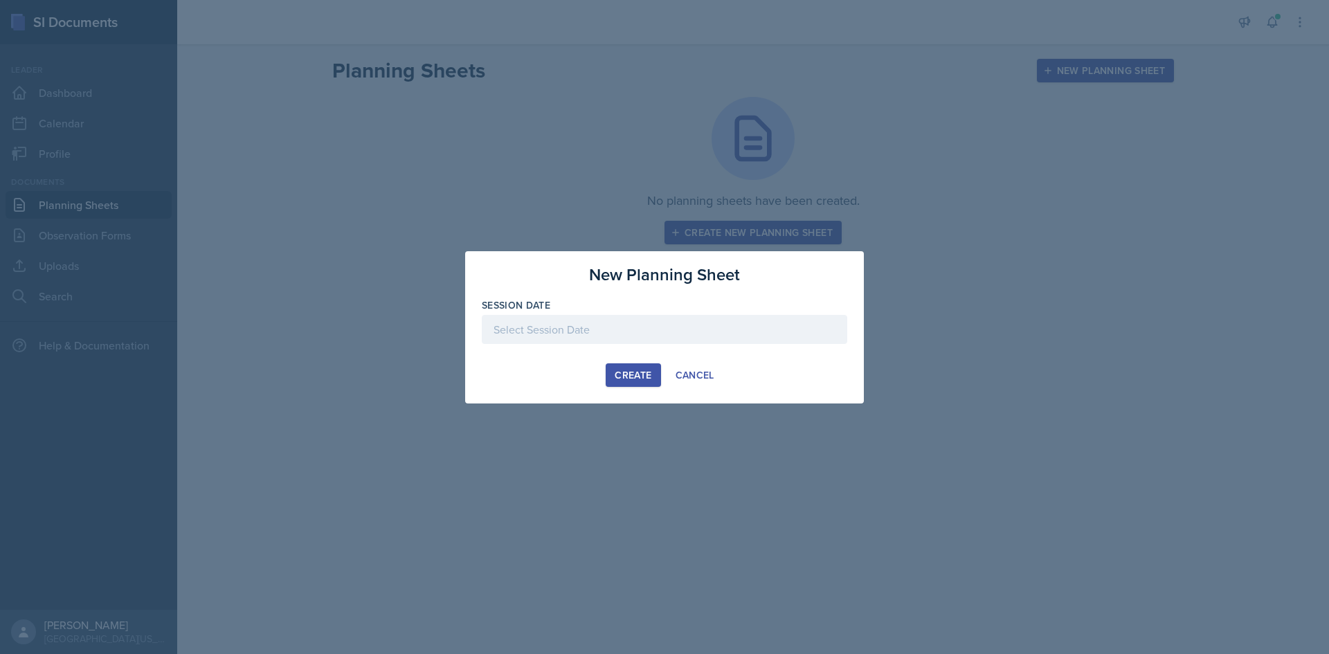
click at [528, 315] on div at bounding box center [665, 329] width 366 height 29
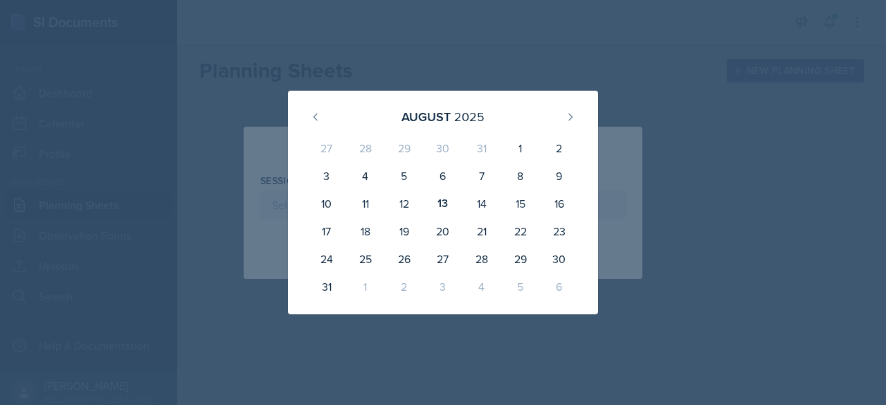
click at [629, 123] on div "August 2025 27 28 29 30 31 1 2 3 4 5 6 7 8 9 10 11 12 13 14 15 16 17 18 19 20 2…" at bounding box center [443, 203] width 399 height 224
click at [407, 230] on div "19" at bounding box center [404, 231] width 39 height 28
type input "August 19th, 2025"
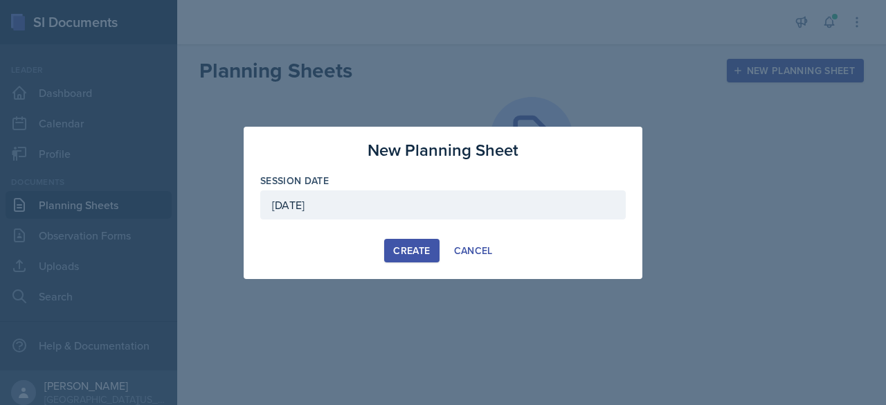
click at [408, 251] on div "Create" at bounding box center [411, 250] width 37 height 11
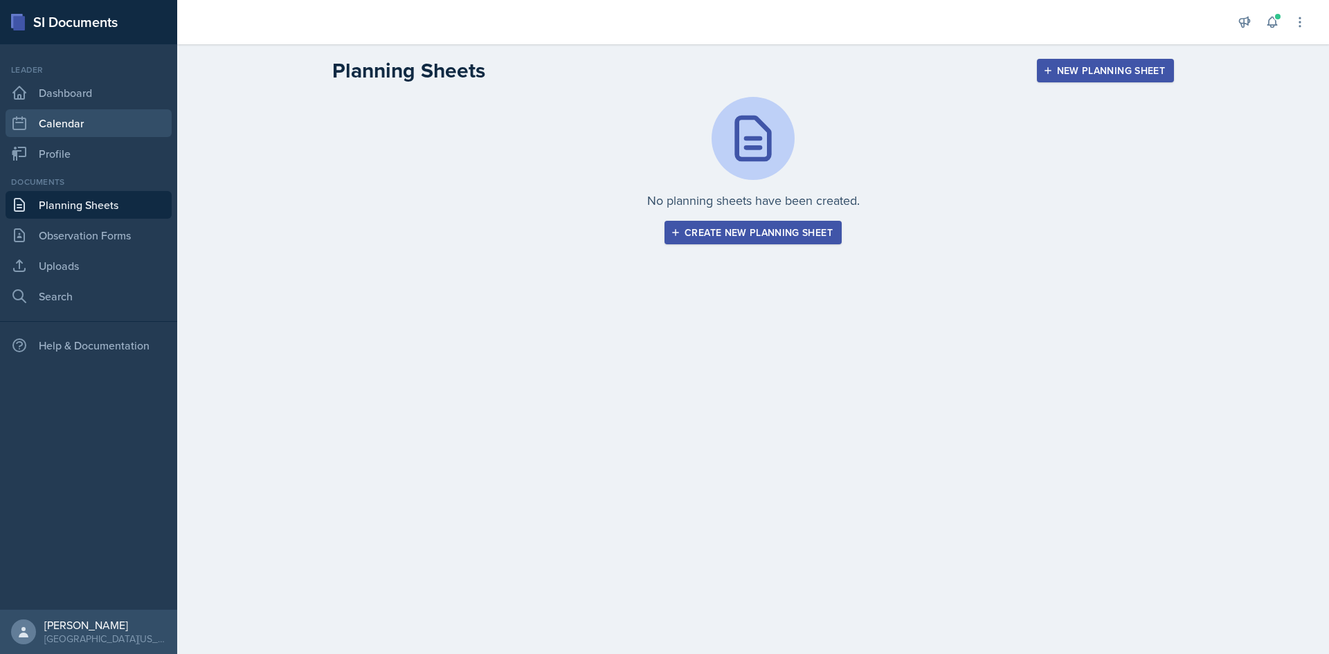
click at [72, 125] on link "Calendar" at bounding box center [89, 123] width 166 height 28
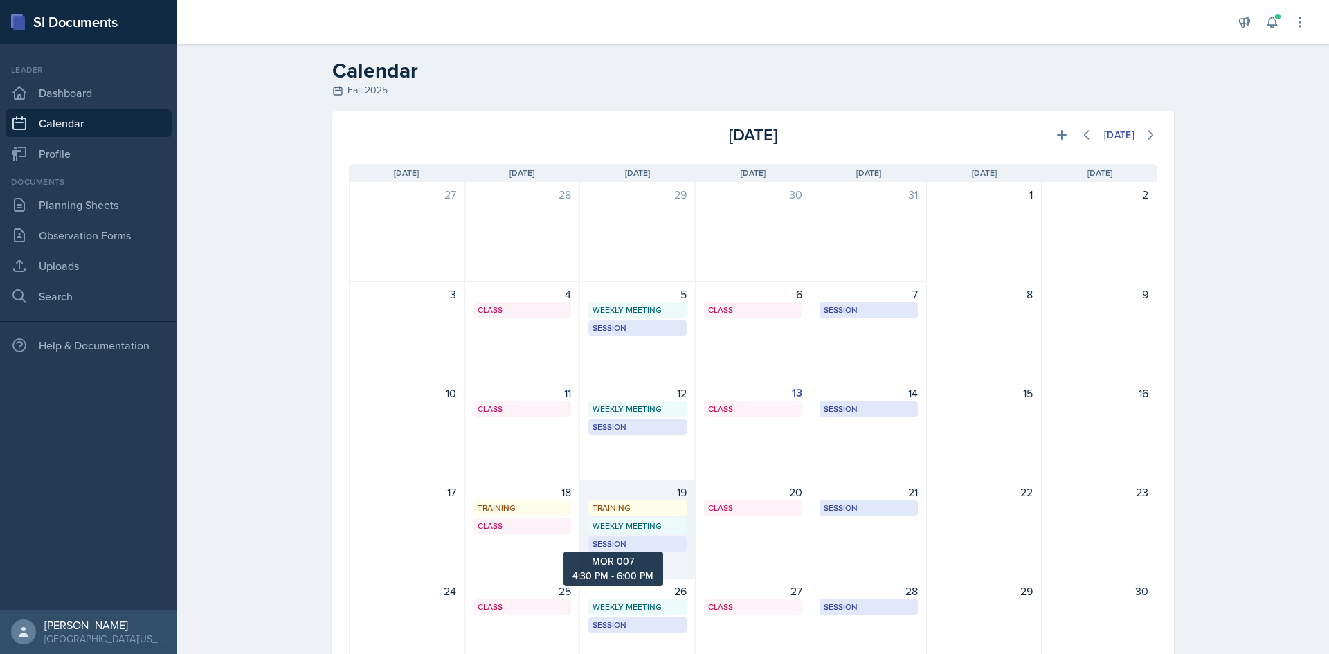
click at [616, 541] on div "Session" at bounding box center [638, 544] width 90 height 12
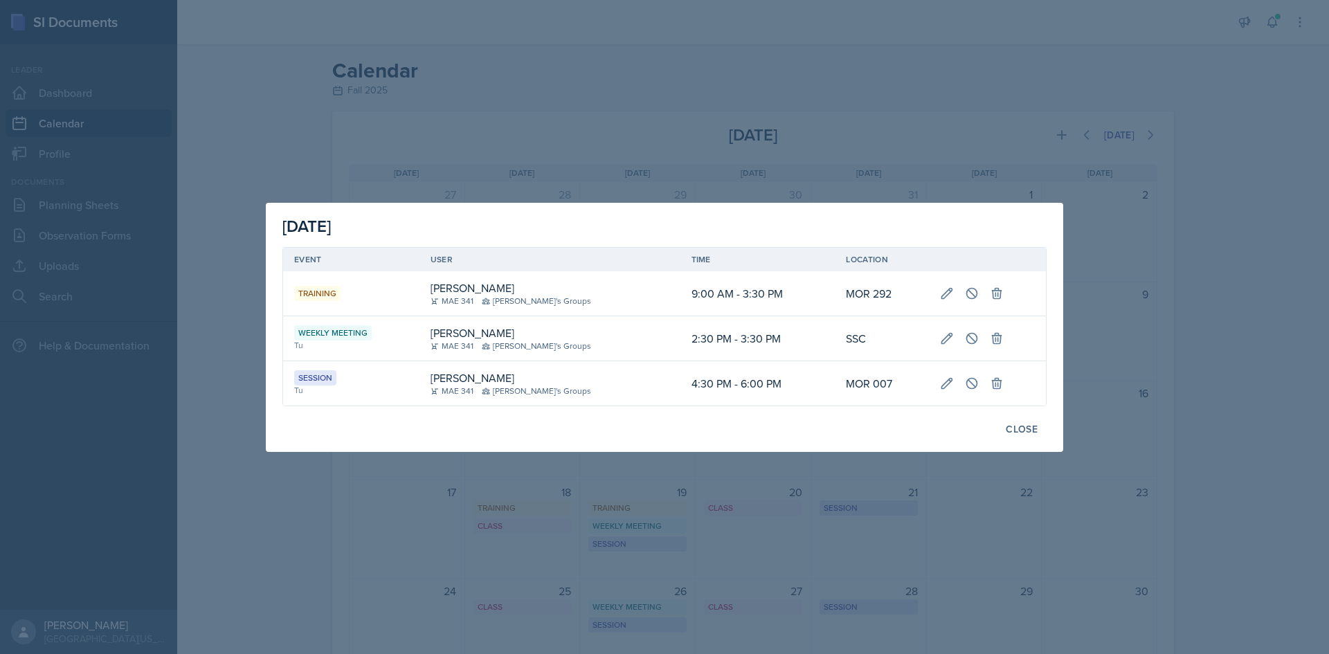
click at [615, 470] on div at bounding box center [664, 327] width 1329 height 654
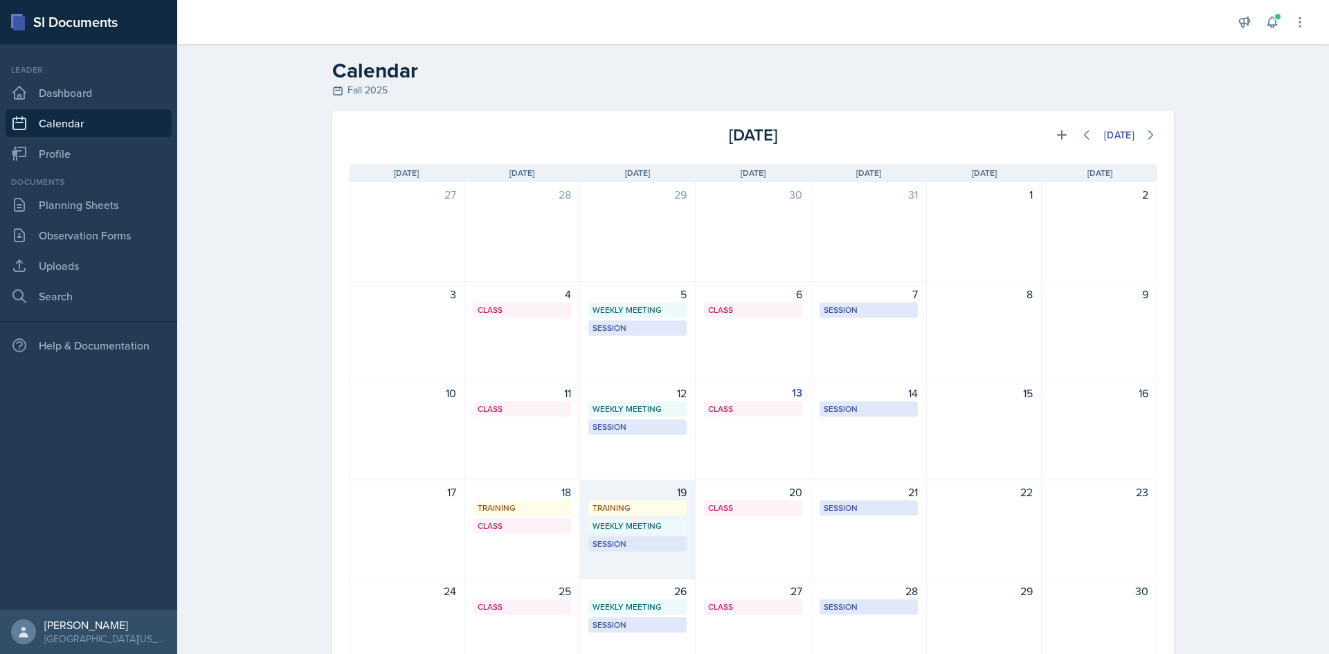
click at [620, 551] on div "Session MOR 007 4:30 PM - 6:00 PM" at bounding box center [637, 544] width 98 height 15
